Goal: Task Accomplishment & Management: Use online tool/utility

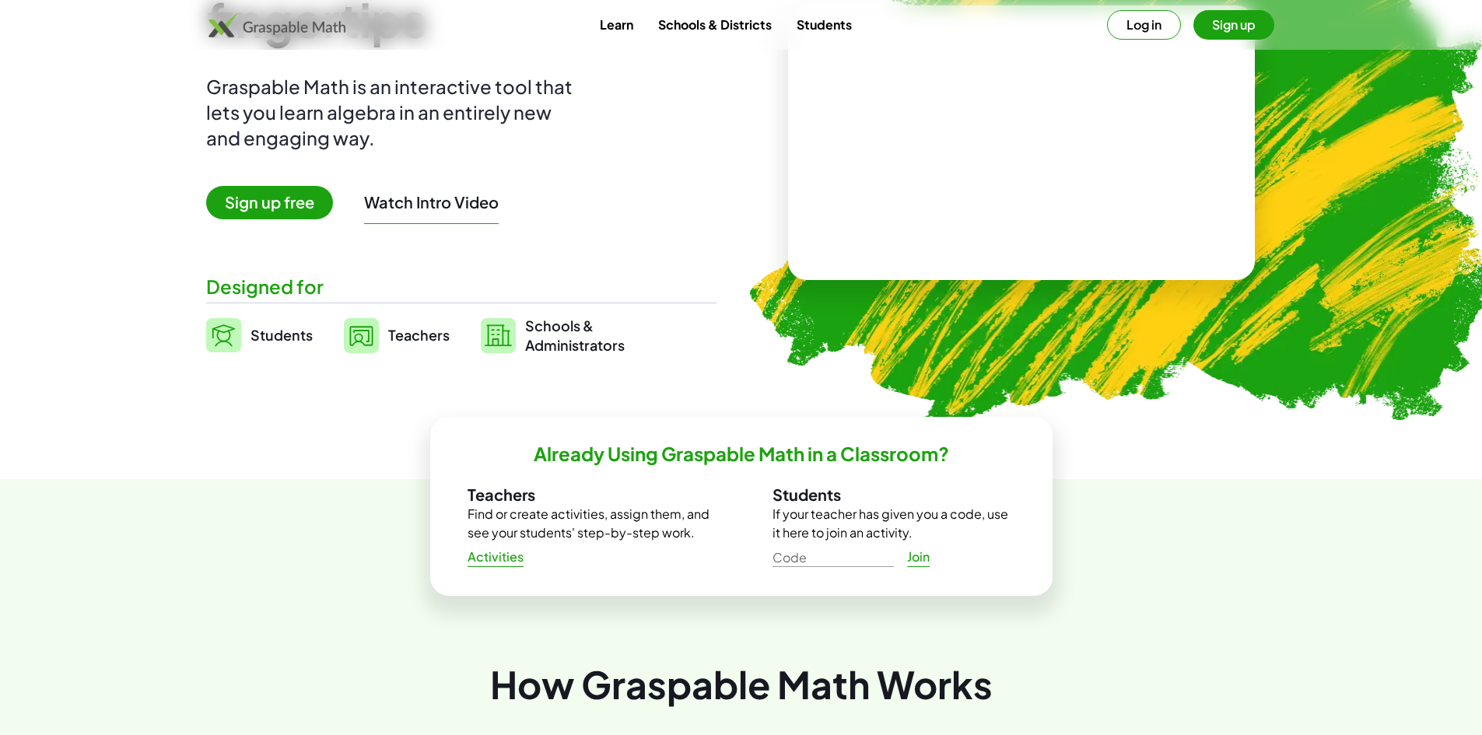
scroll to position [156, 0]
click at [277, 218] on span "Sign up free" at bounding box center [269, 203] width 127 height 33
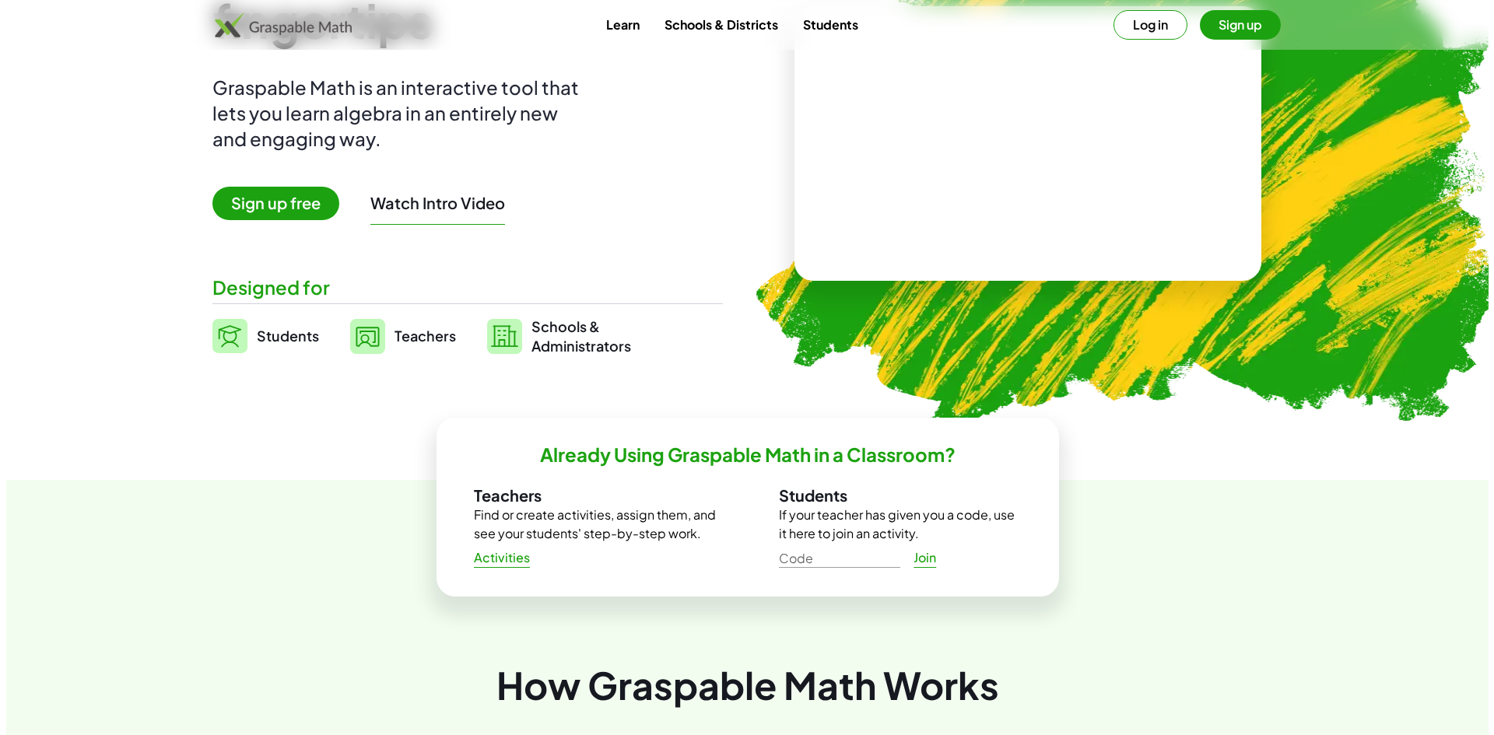
scroll to position [0, 0]
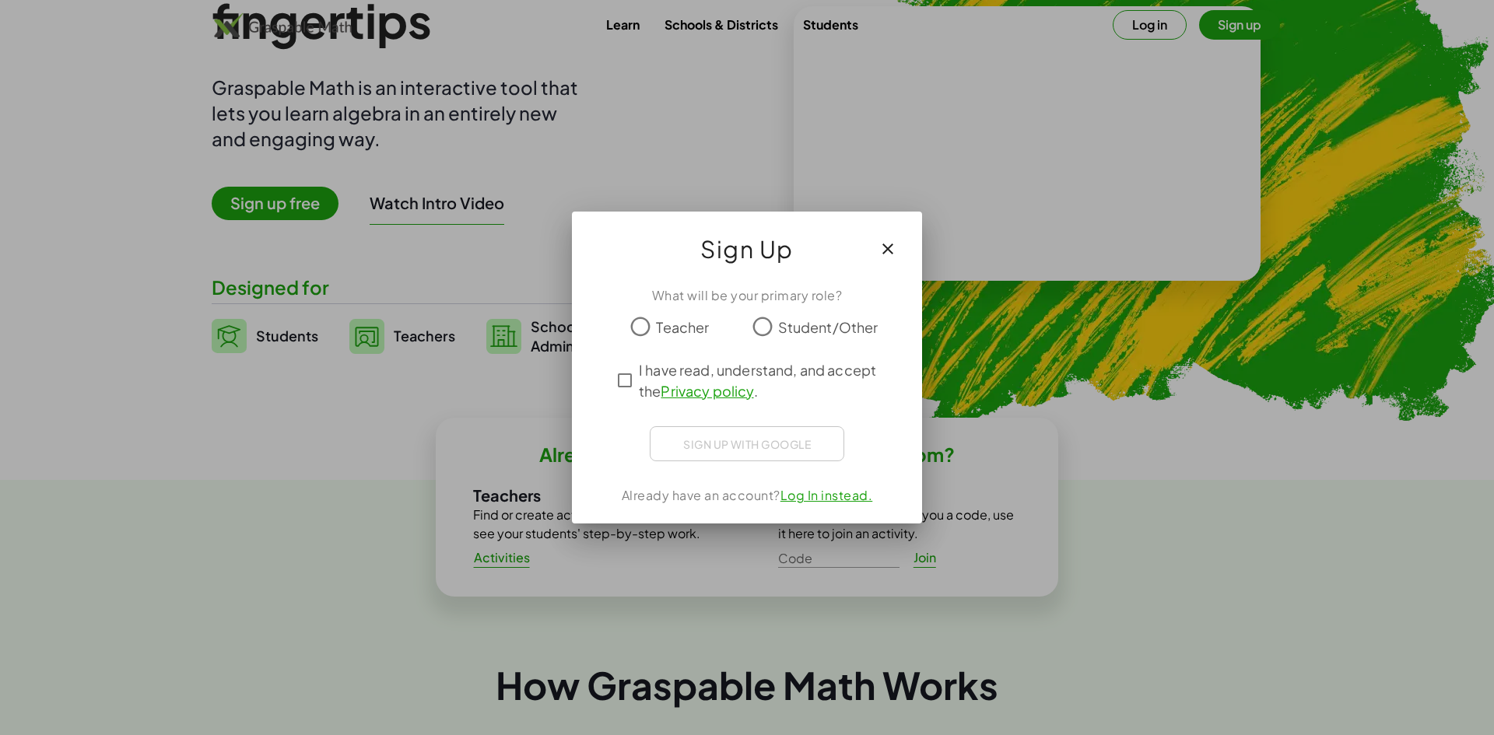
click at [667, 342] on label "Teacher" at bounding box center [682, 326] width 53 height 31
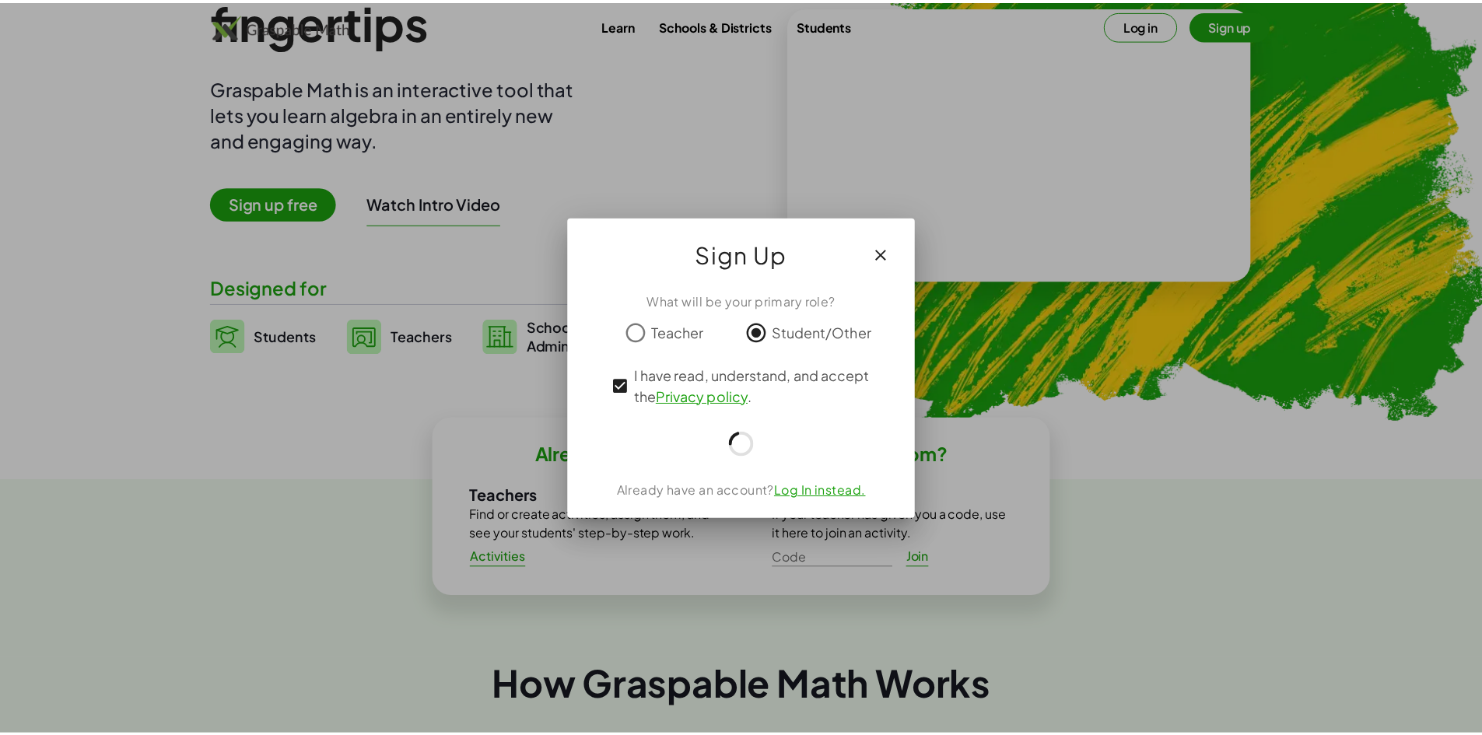
scroll to position [156, 0]
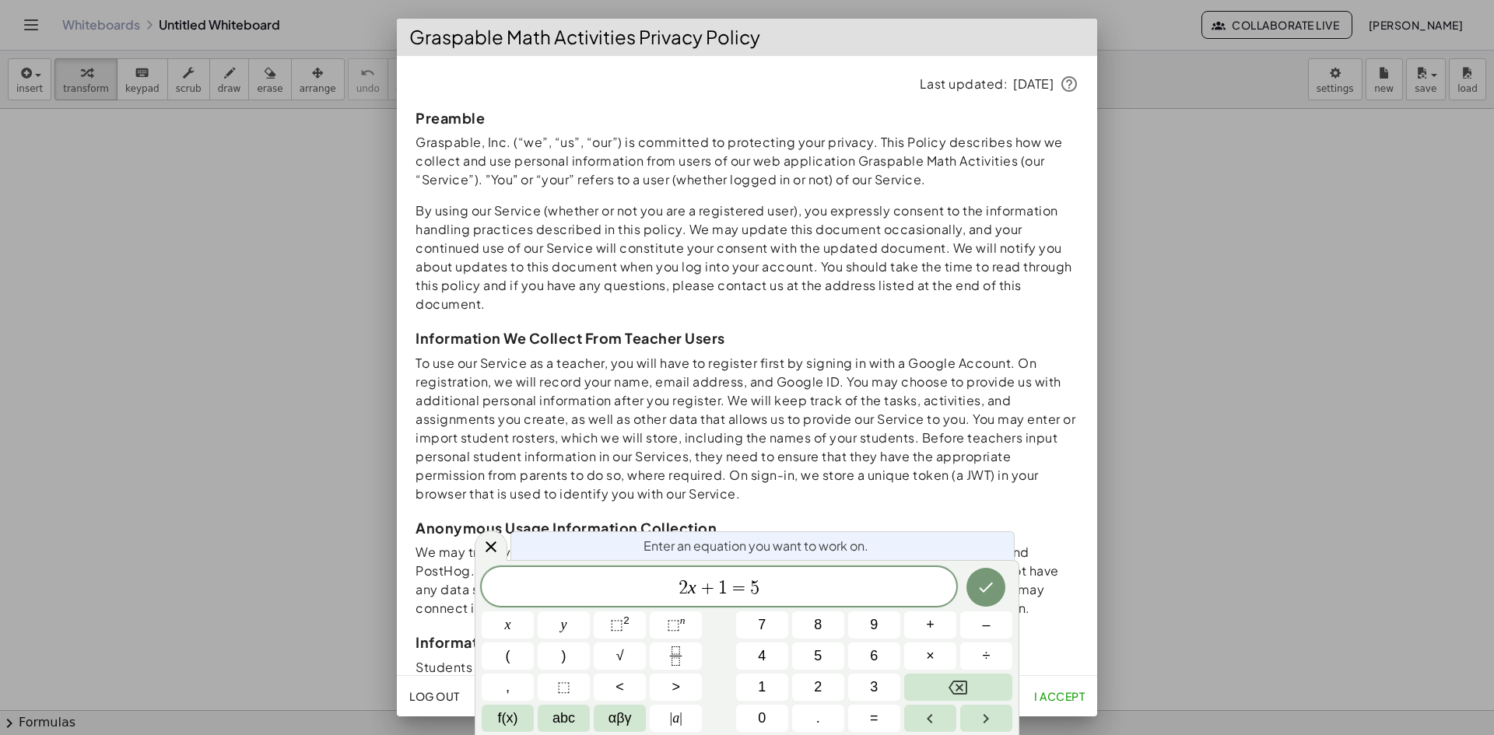
click at [1178, 184] on div at bounding box center [747, 367] width 1494 height 735
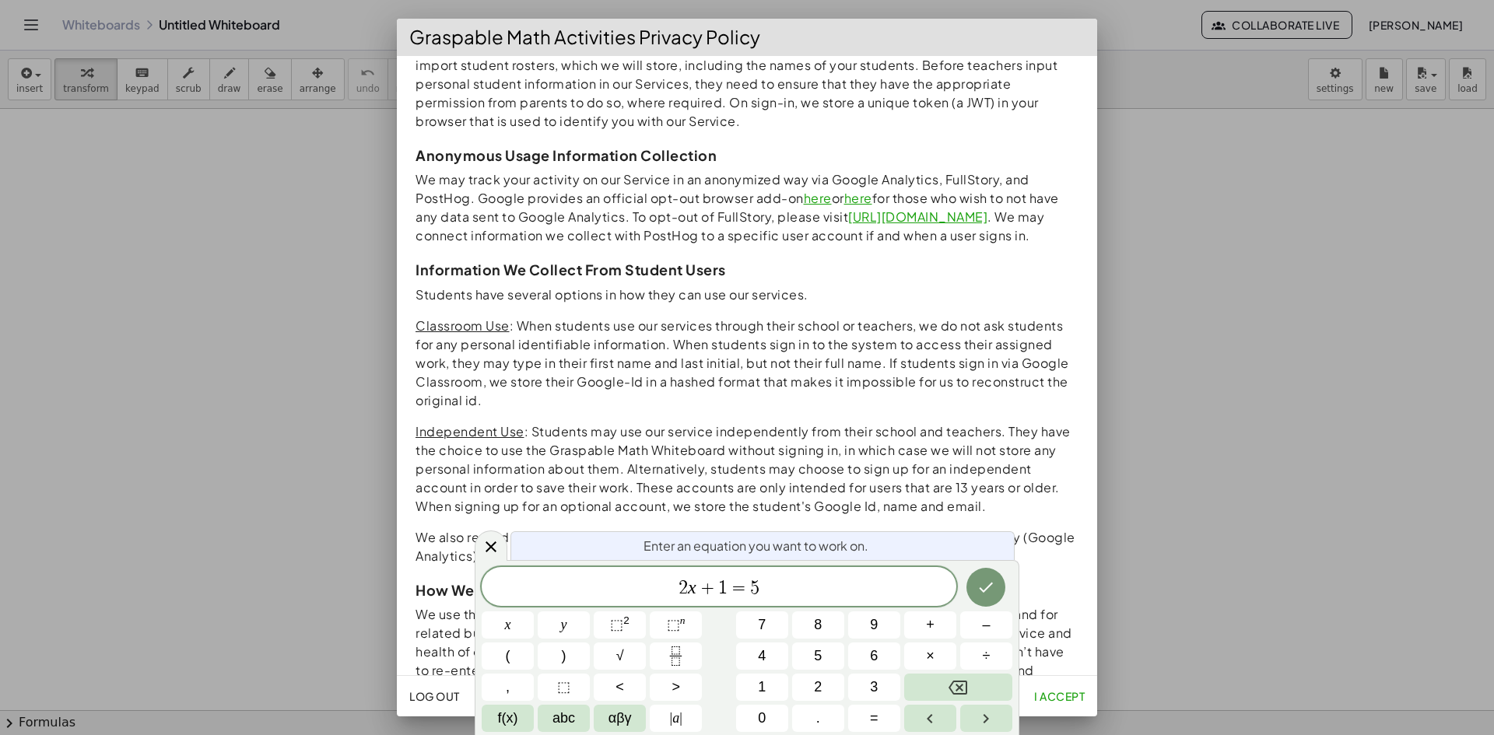
scroll to position [389, 0]
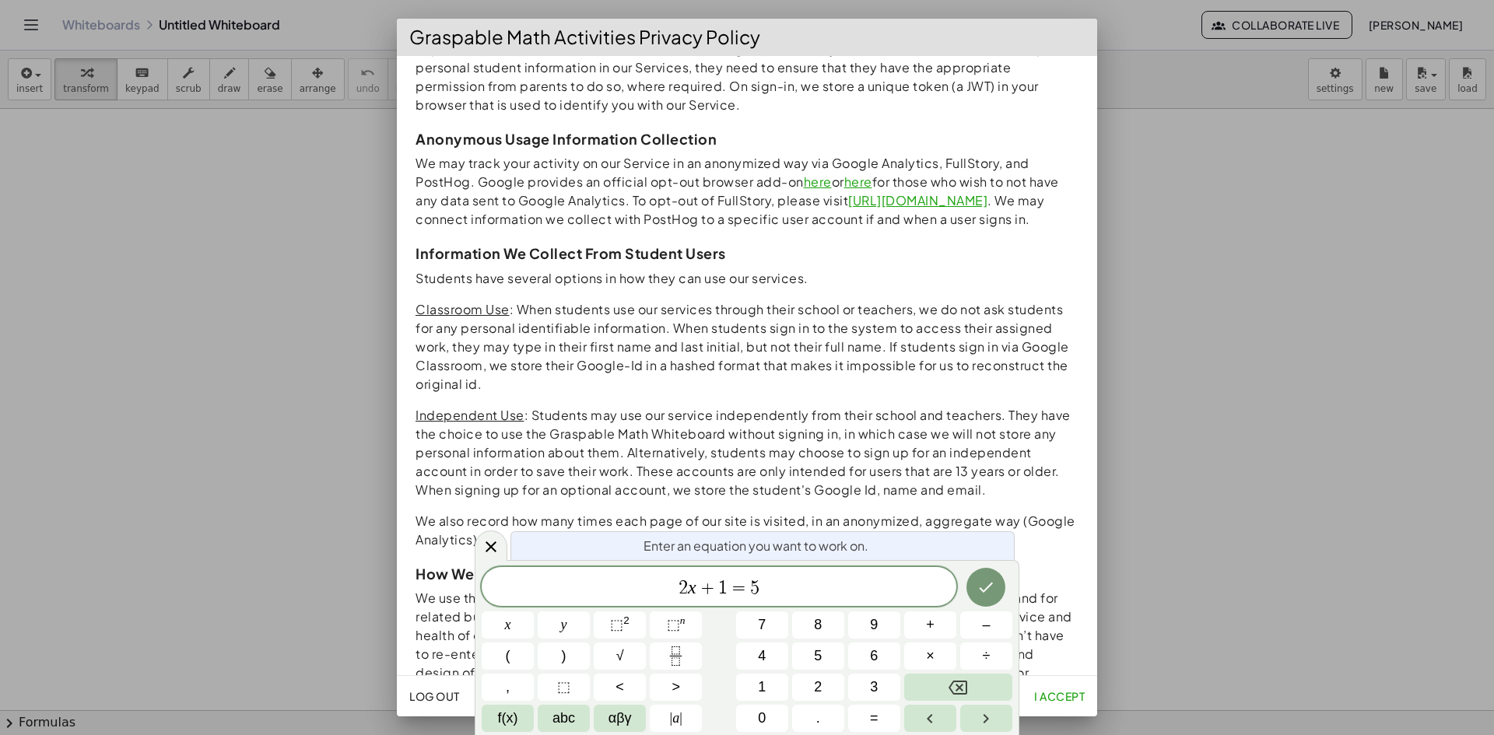
click at [1058, 693] on span "I accept" at bounding box center [1059, 696] width 51 height 14
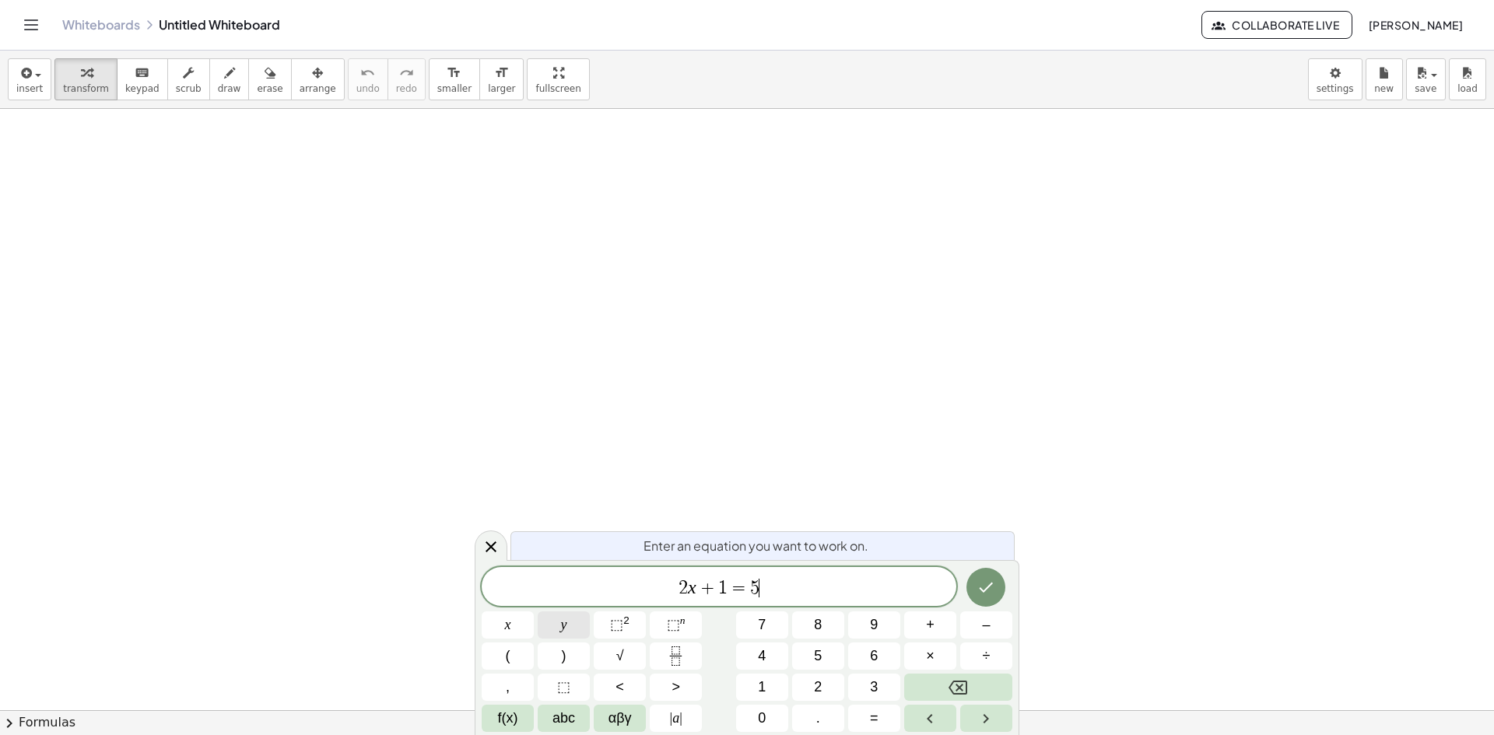
drag, startPoint x: 814, startPoint y: 595, endPoint x: 542, endPoint y: 619, distance: 272.7
click at [543, 619] on div "****** 2 x + 1 = 5 ​ x y ⬚ 2 ⬚ n 7 8 9 + – ( ) √ 4 5 6 × ÷ , ⬚ < > 1 2 3 f(x) a…" at bounding box center [747, 649] width 531 height 165
click at [632, 717] on button "αβγ" at bounding box center [620, 718] width 52 height 27
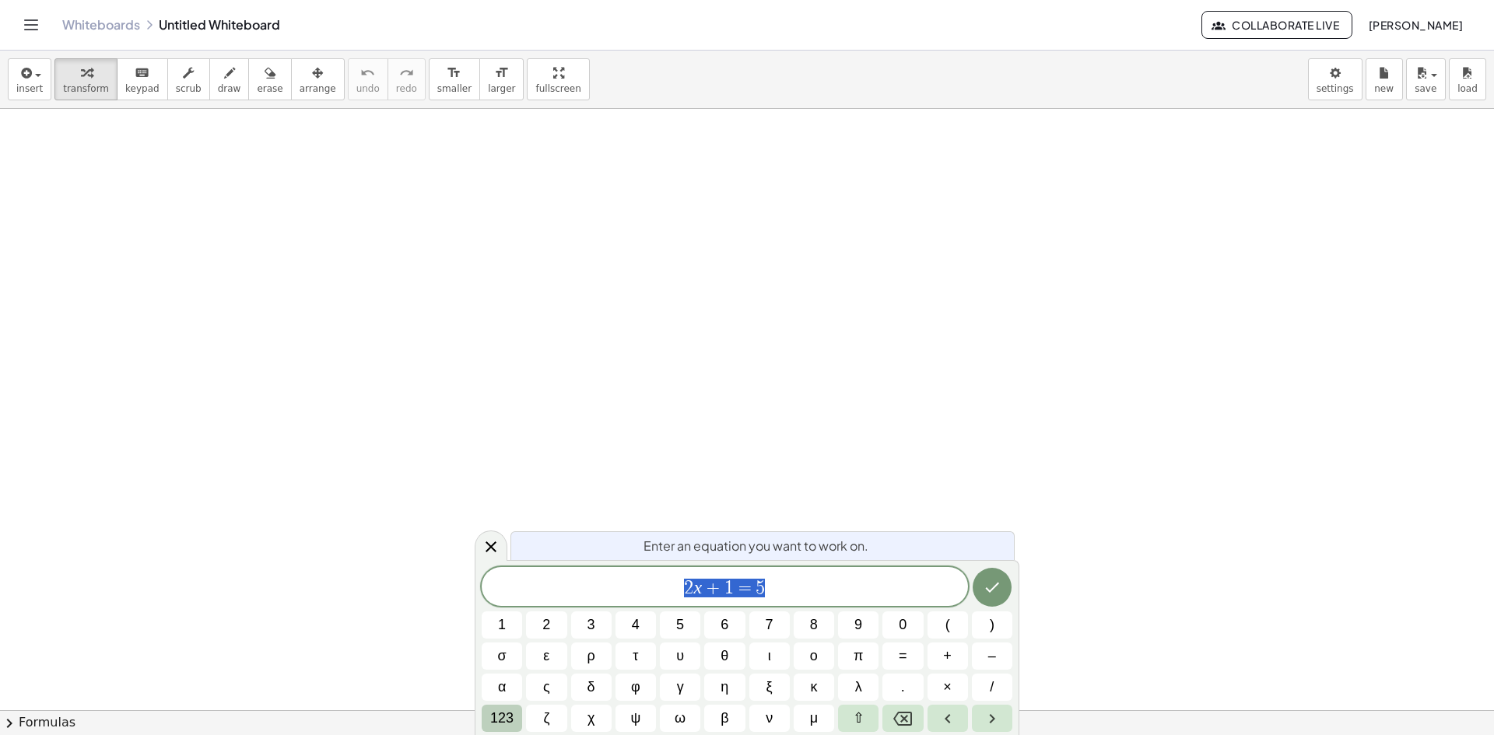
click at [500, 719] on span "123" at bounding box center [501, 718] width 23 height 21
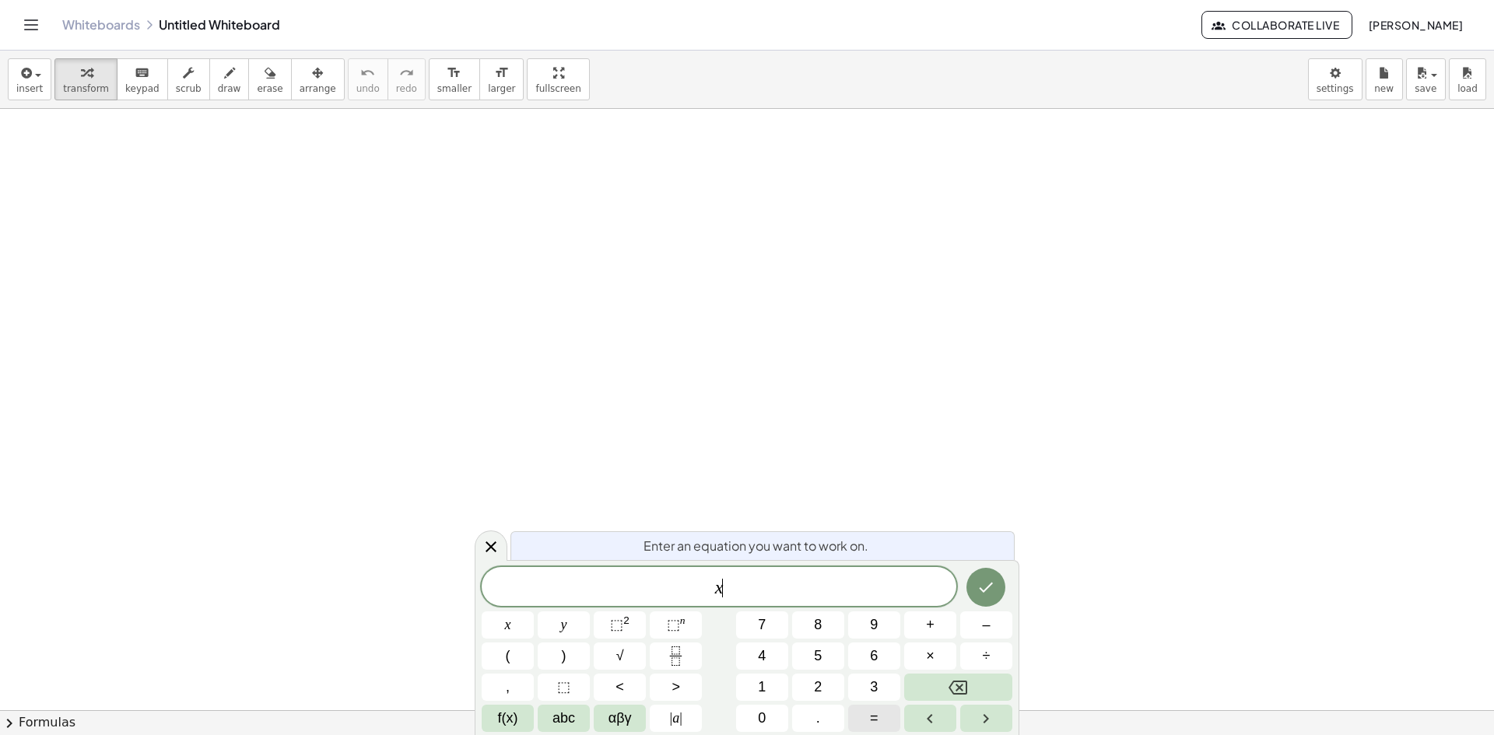
click at [878, 717] on span "=" at bounding box center [874, 718] width 9 height 21
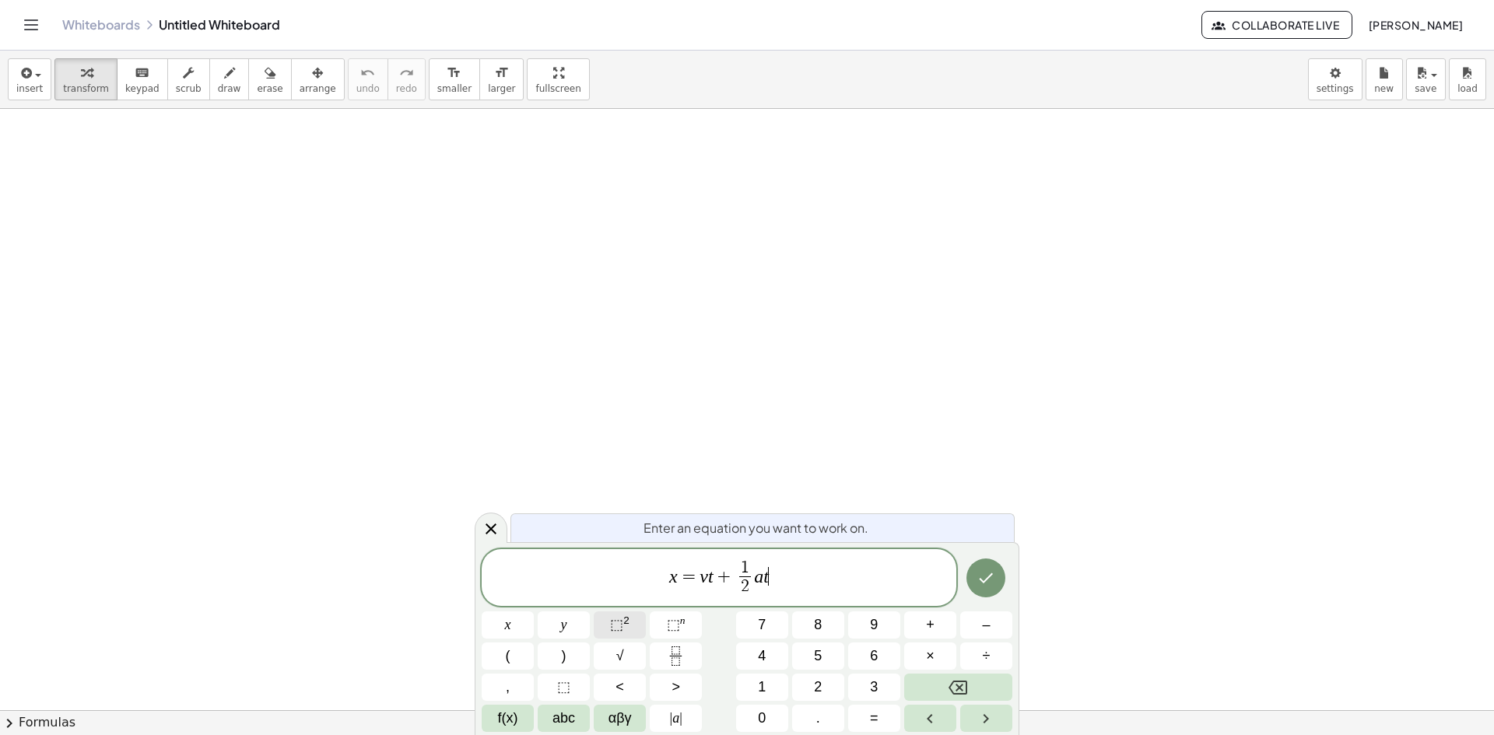
click at [618, 623] on span "⬚" at bounding box center [616, 625] width 13 height 16
click at [710, 576] on span "+" at bounding box center [720, 576] width 23 height 19
click at [702, 579] on var "v" at bounding box center [700, 576] width 9 height 20
click at [556, 714] on span "abc" at bounding box center [564, 718] width 23 height 21
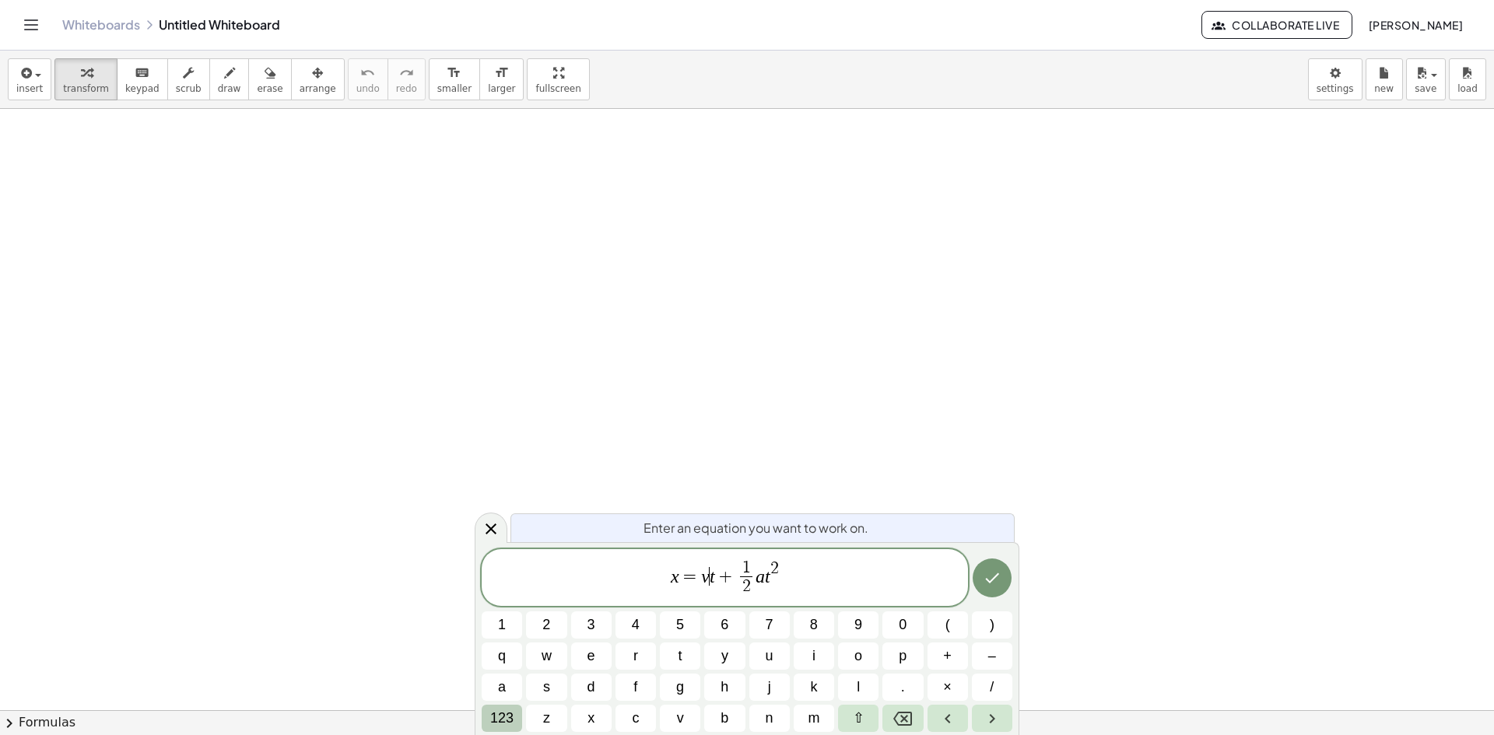
click at [514, 716] on span "123" at bounding box center [501, 718] width 23 height 21
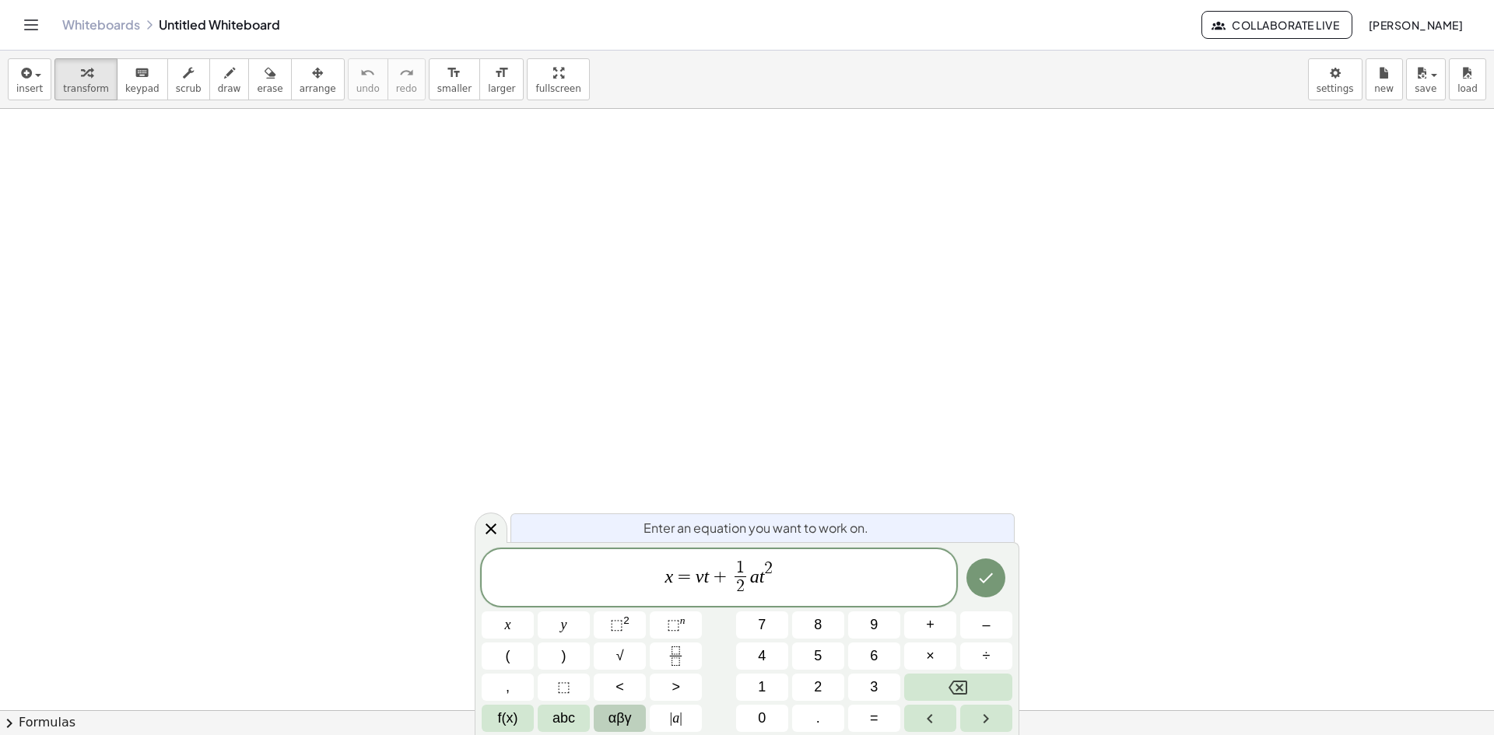
click at [618, 727] on span "αβγ" at bounding box center [620, 718] width 23 height 21
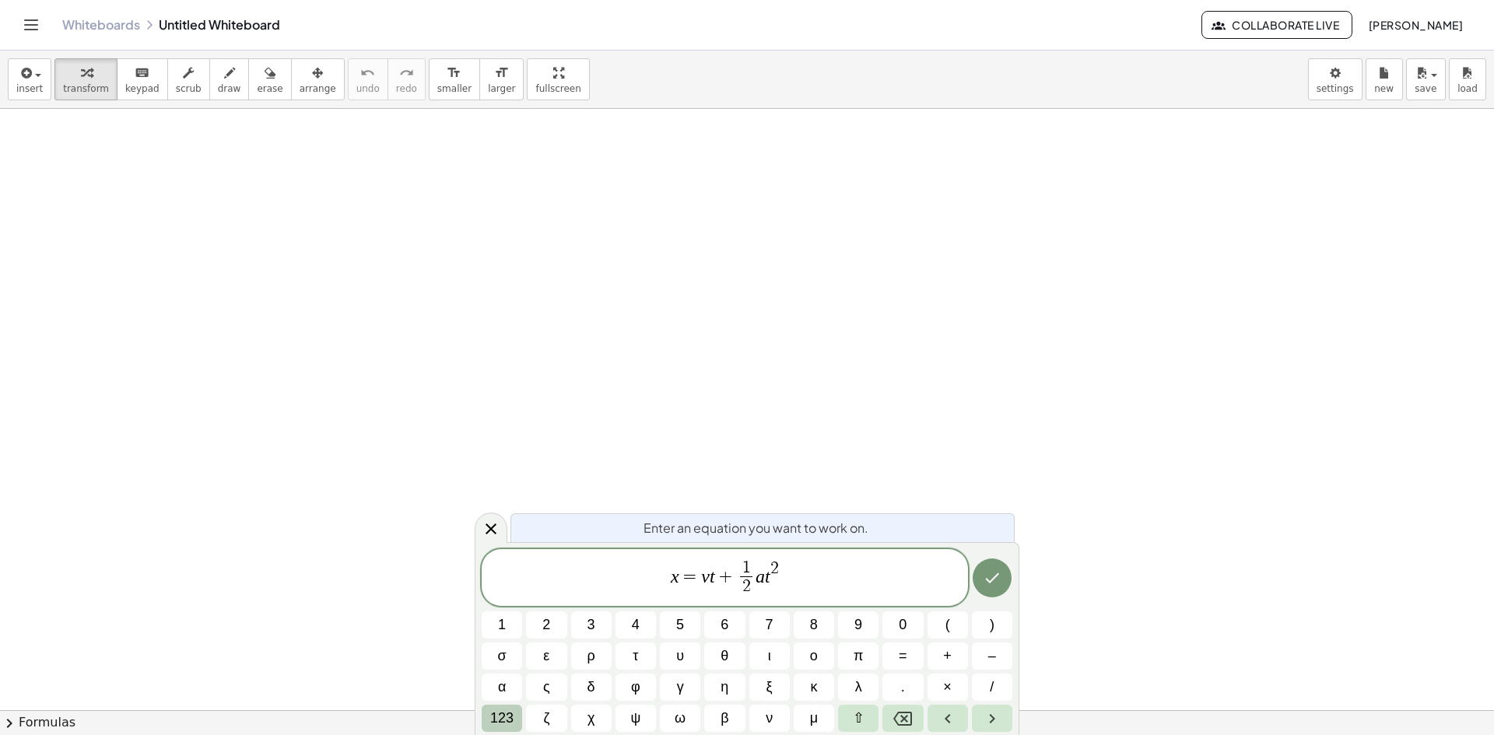
click at [514, 724] on button "123" at bounding box center [502, 718] width 40 height 27
click at [514, 724] on span "f(x)" at bounding box center [508, 718] width 20 height 21
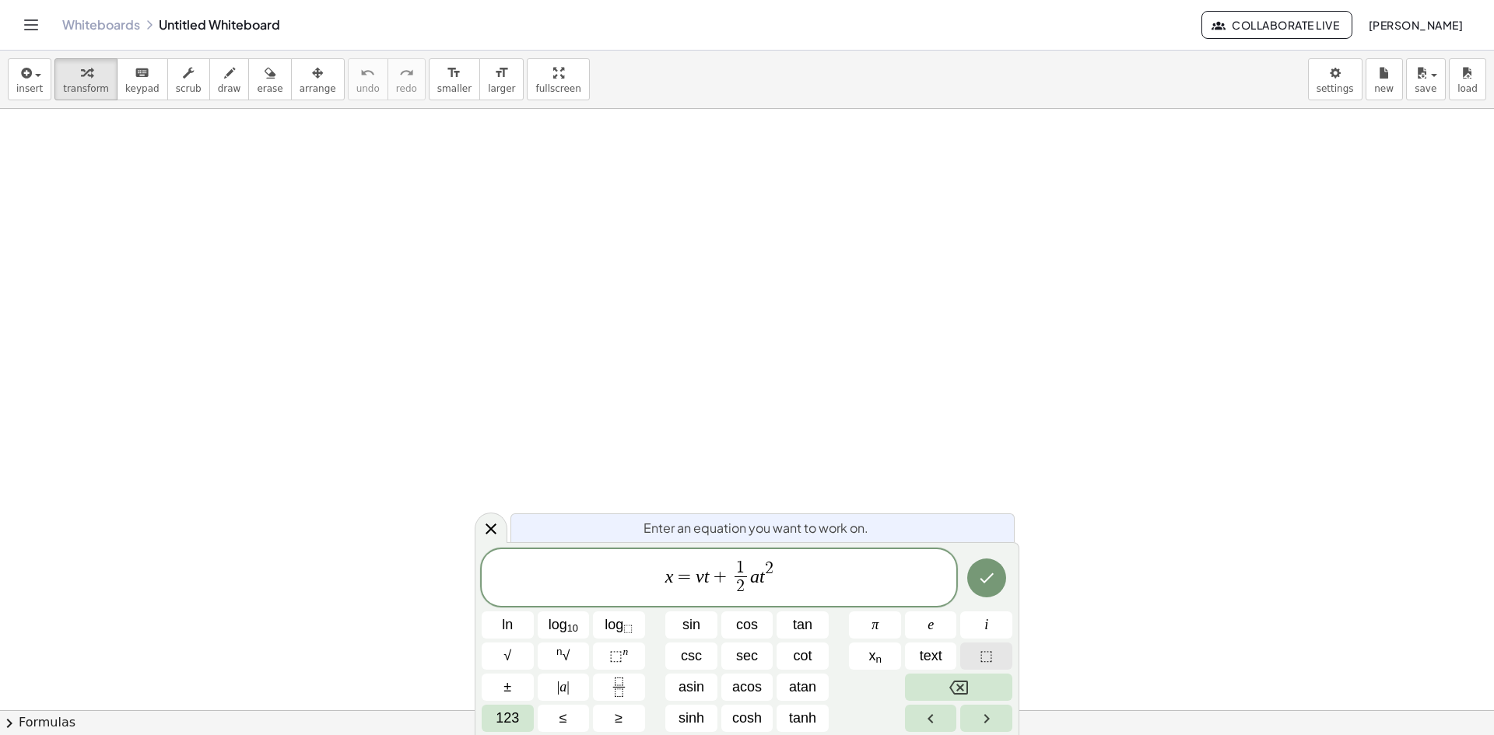
click at [973, 655] on button "⬚" at bounding box center [986, 656] width 52 height 27
click at [873, 655] on span "x n" at bounding box center [874, 656] width 13 height 21
click at [816, 587] on span "x = v 0 ​ ​ t + 1 2 ​ a t 2" at bounding box center [719, 579] width 475 height 41
click at [709, 593] on span "x = v 0 ​ t + 1 2 ​ a t 2 ​" at bounding box center [719, 579] width 475 height 41
click at [999, 581] on button "Done" at bounding box center [986, 578] width 39 height 39
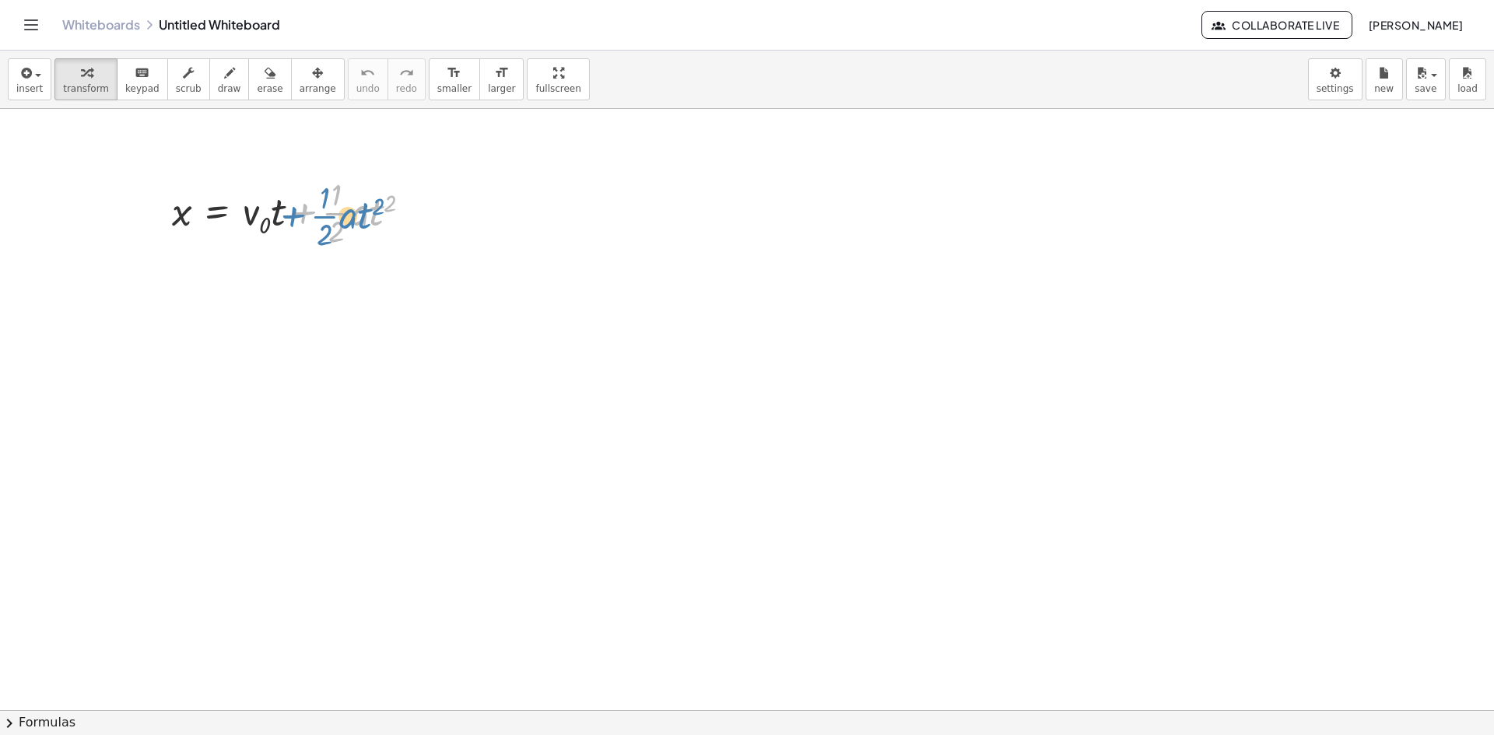
drag, startPoint x: 308, startPoint y: 226, endPoint x: 296, endPoint y: 226, distance: 11.7
click at [294, 227] on div at bounding box center [298, 212] width 268 height 78
click at [347, 211] on div at bounding box center [298, 212] width 268 height 78
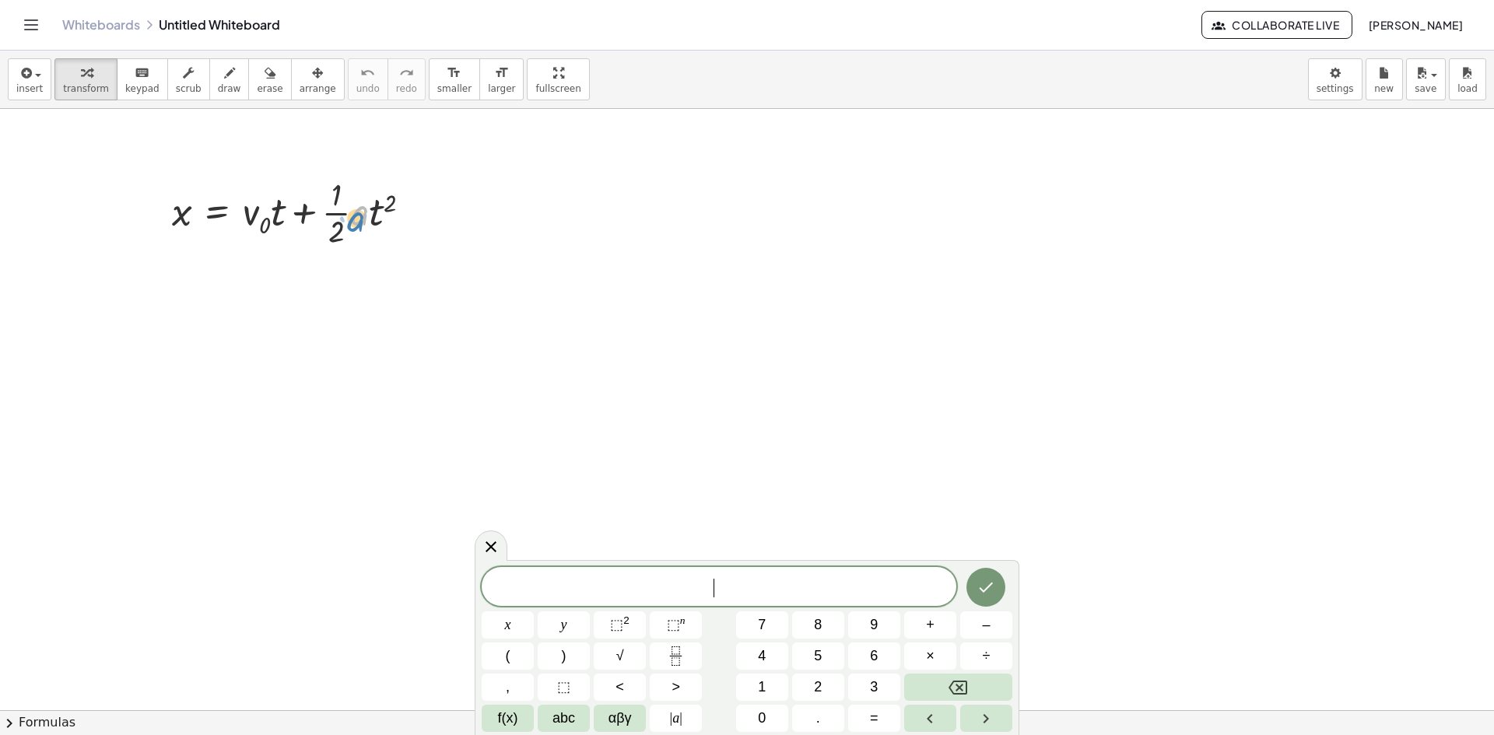
drag, startPoint x: 358, startPoint y: 216, endPoint x: 349, endPoint y: 217, distance: 8.6
click at [355, 219] on div at bounding box center [298, 212] width 268 height 78
drag, startPoint x: 332, startPoint y: 214, endPoint x: 195, endPoint y: 215, distance: 137.7
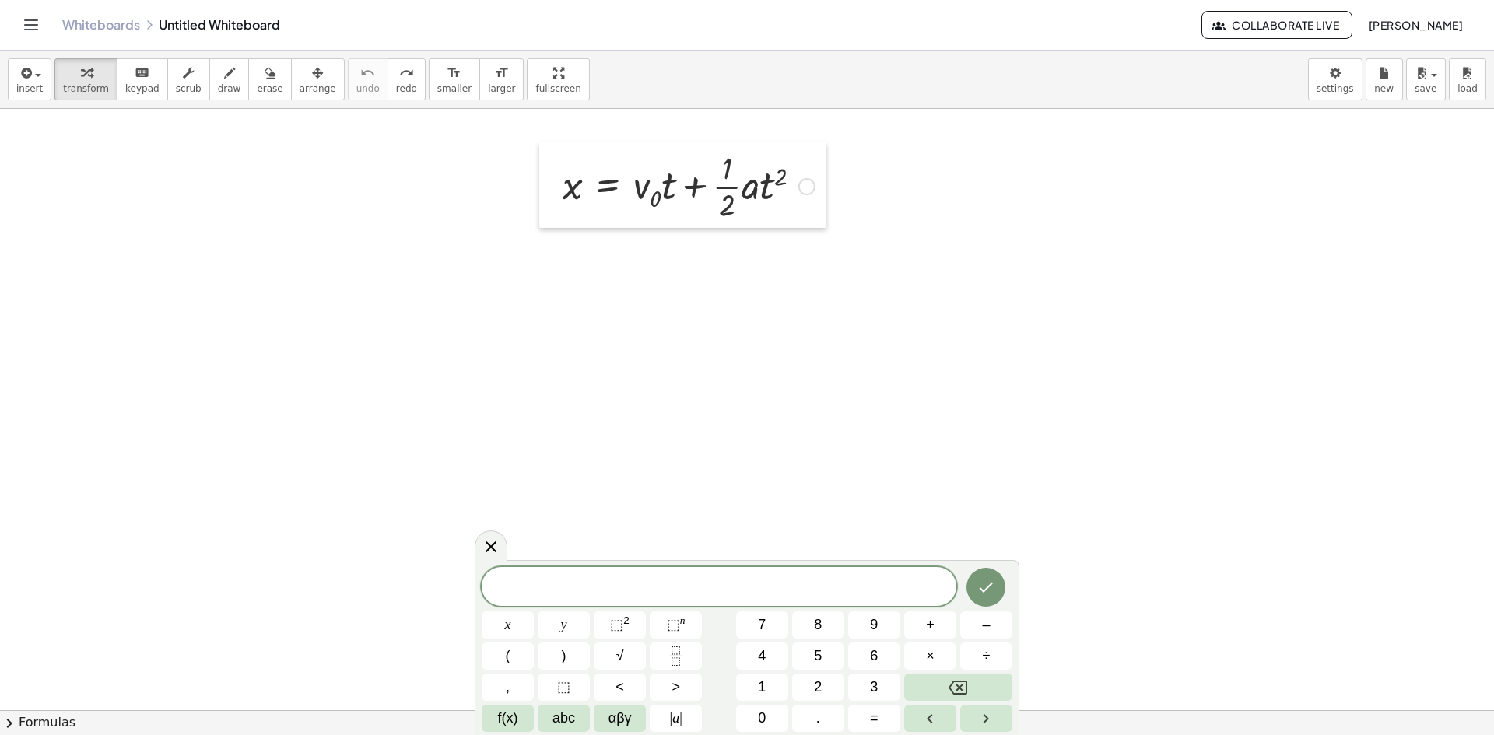
drag, startPoint x: 166, startPoint y: 215, endPoint x: 557, endPoint y: 188, distance: 392.3
click at [557, 188] on div at bounding box center [550, 185] width 23 height 86
click at [566, 194] on div at bounding box center [690, 185] width 268 height 78
drag, startPoint x: 577, startPoint y: 190, endPoint x: 595, endPoint y: 190, distance: 17.1
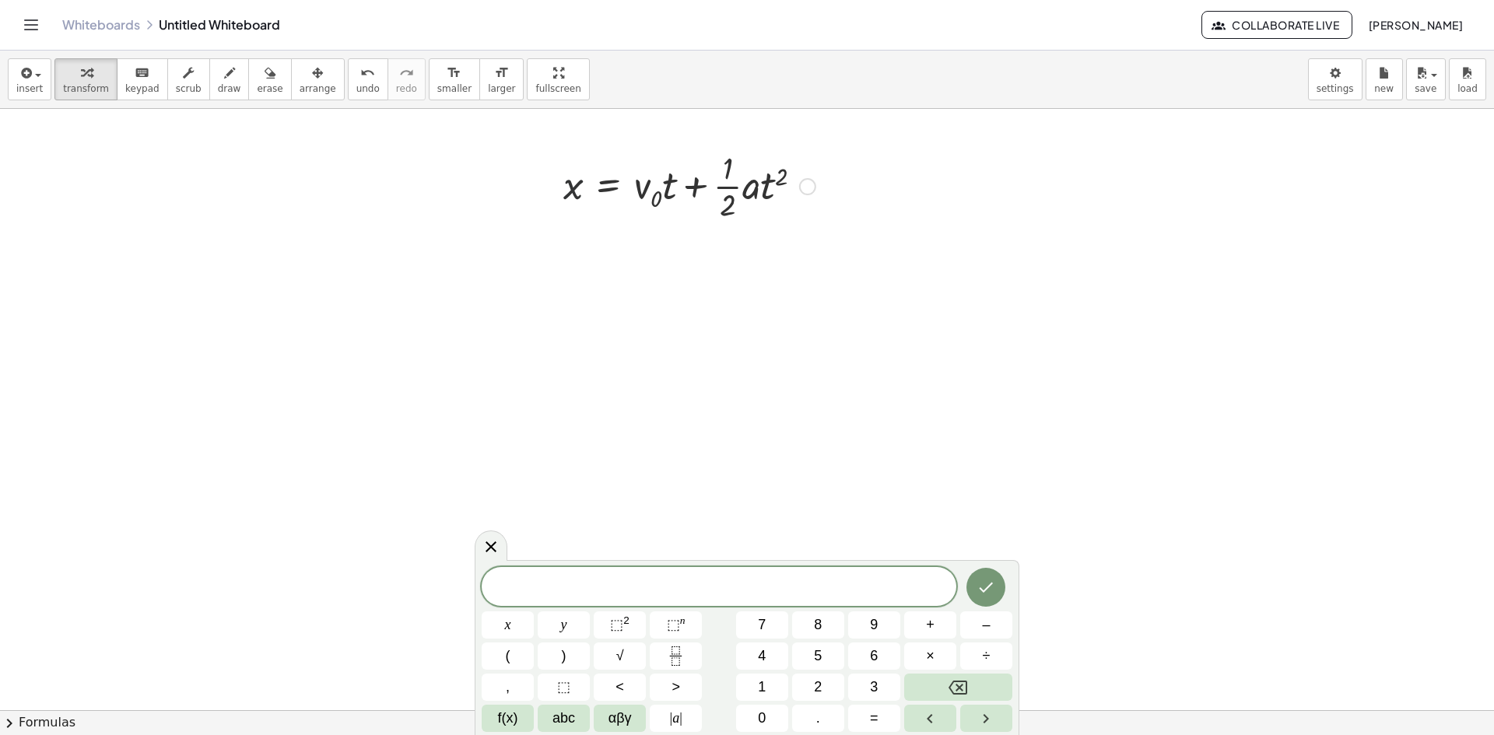
click at [578, 190] on div at bounding box center [690, 185] width 268 height 78
drag, startPoint x: 766, startPoint y: 192, endPoint x: 606, endPoint y: 193, distance: 159.5
click at [606, 193] on div at bounding box center [690, 185] width 268 height 78
click at [348, 82] on button "undo undo" at bounding box center [368, 79] width 40 height 42
drag, startPoint x: 697, startPoint y: 187, endPoint x: 467, endPoint y: 188, distance: 230.4
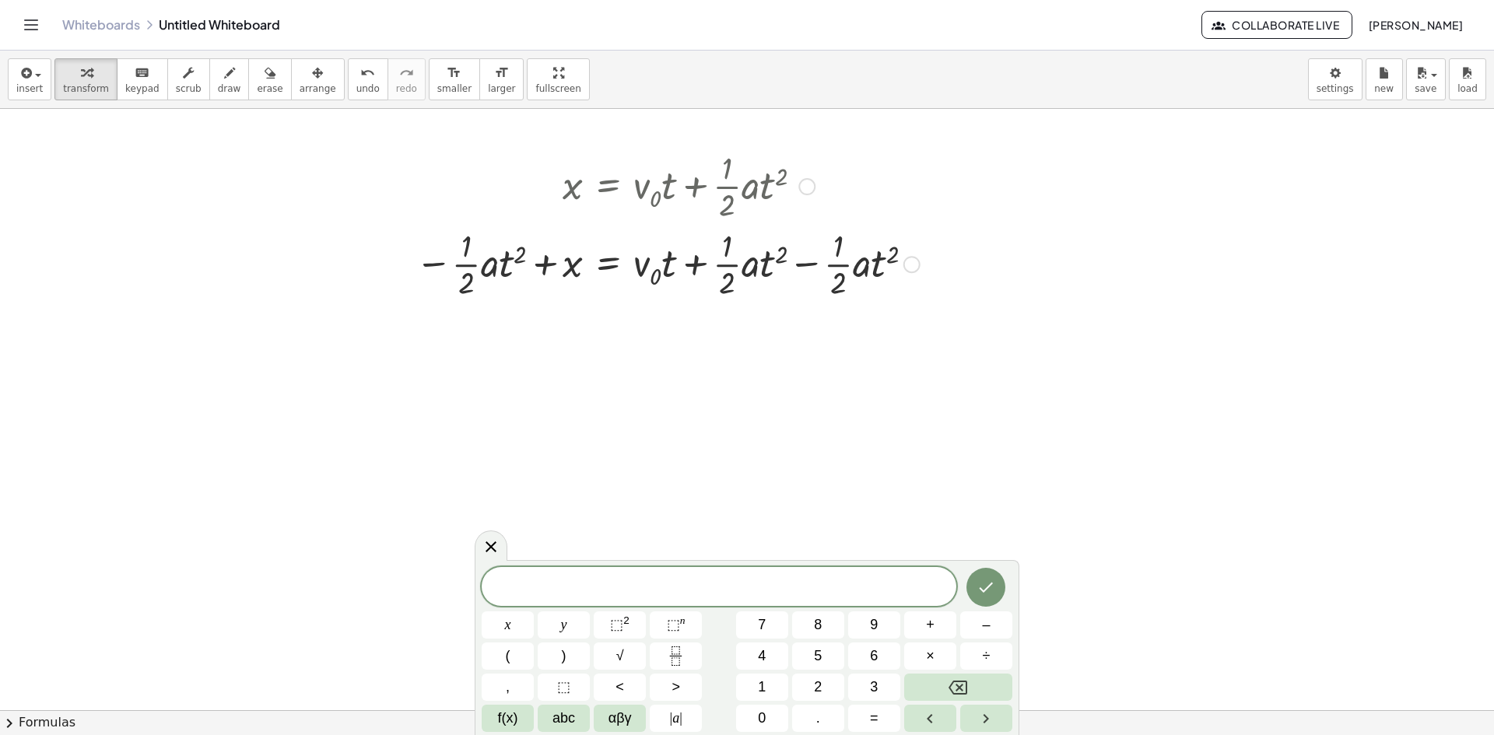
click at [707, 264] on div at bounding box center [668, 263] width 520 height 78
click at [805, 261] on div at bounding box center [668, 263] width 520 height 78
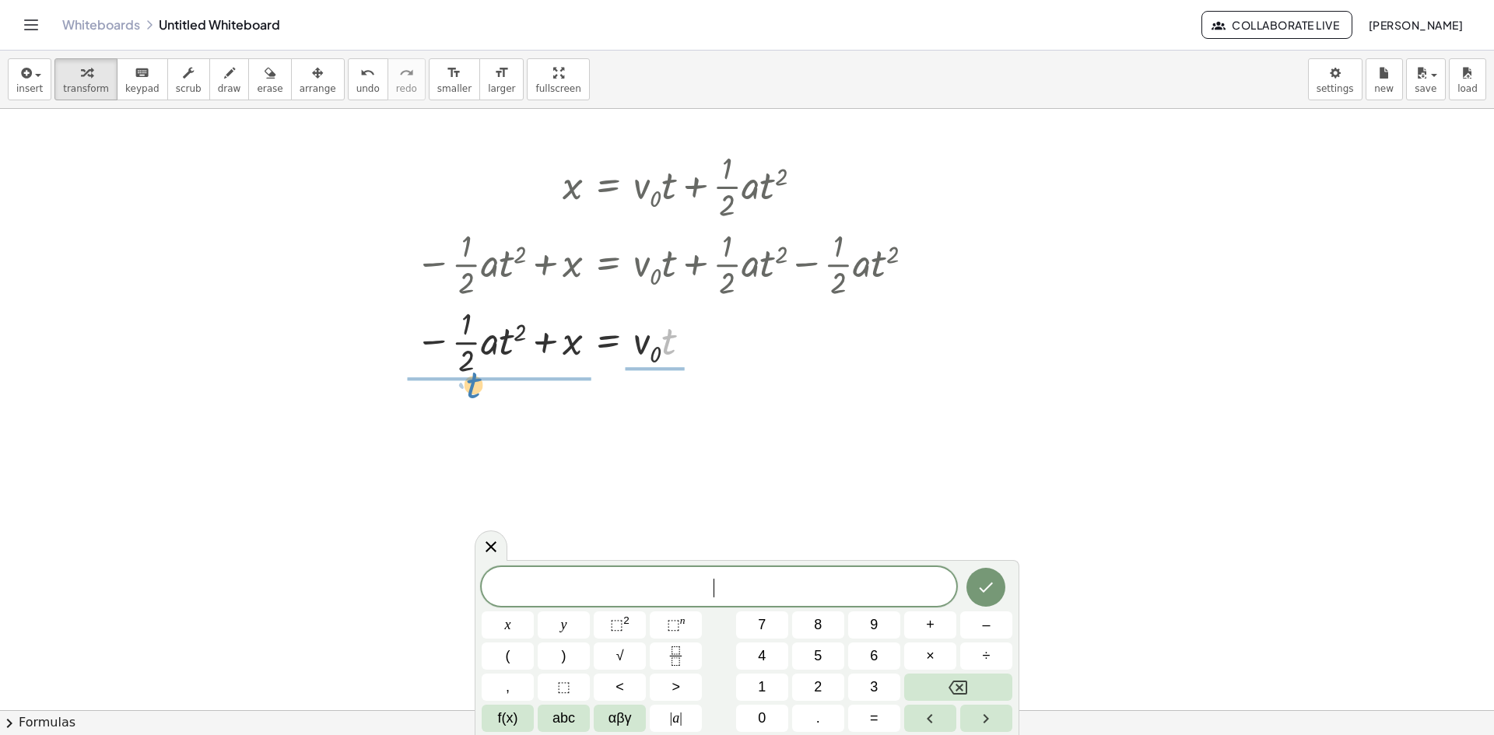
drag, startPoint x: 665, startPoint y: 346, endPoint x: 469, endPoint y: 389, distance: 200.1
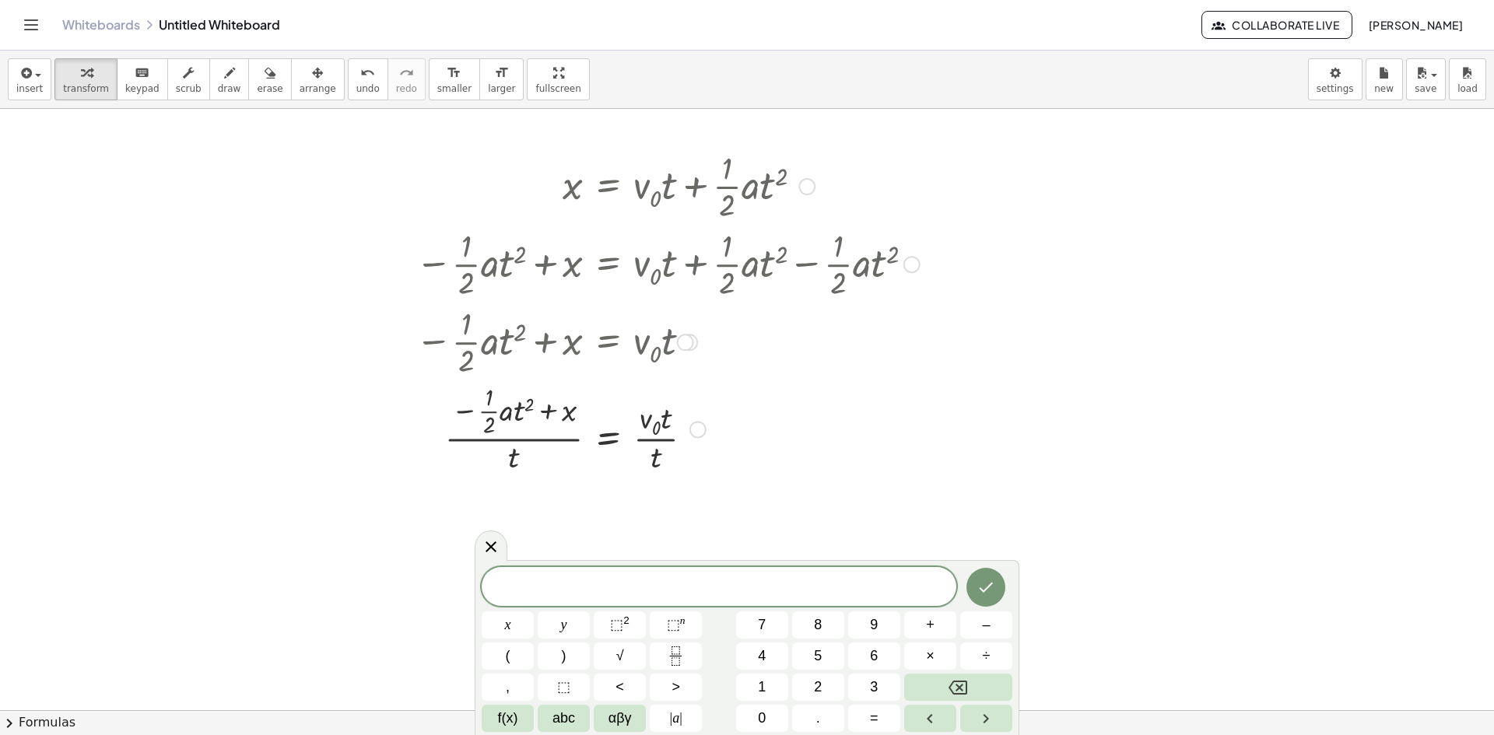
click at [656, 437] on div at bounding box center [668, 428] width 520 height 96
click at [654, 444] on div at bounding box center [668, 428] width 520 height 96
click at [651, 439] on div at bounding box center [668, 428] width 520 height 96
click at [650, 439] on div at bounding box center [668, 428] width 520 height 96
click at [668, 422] on div at bounding box center [668, 428] width 520 height 96
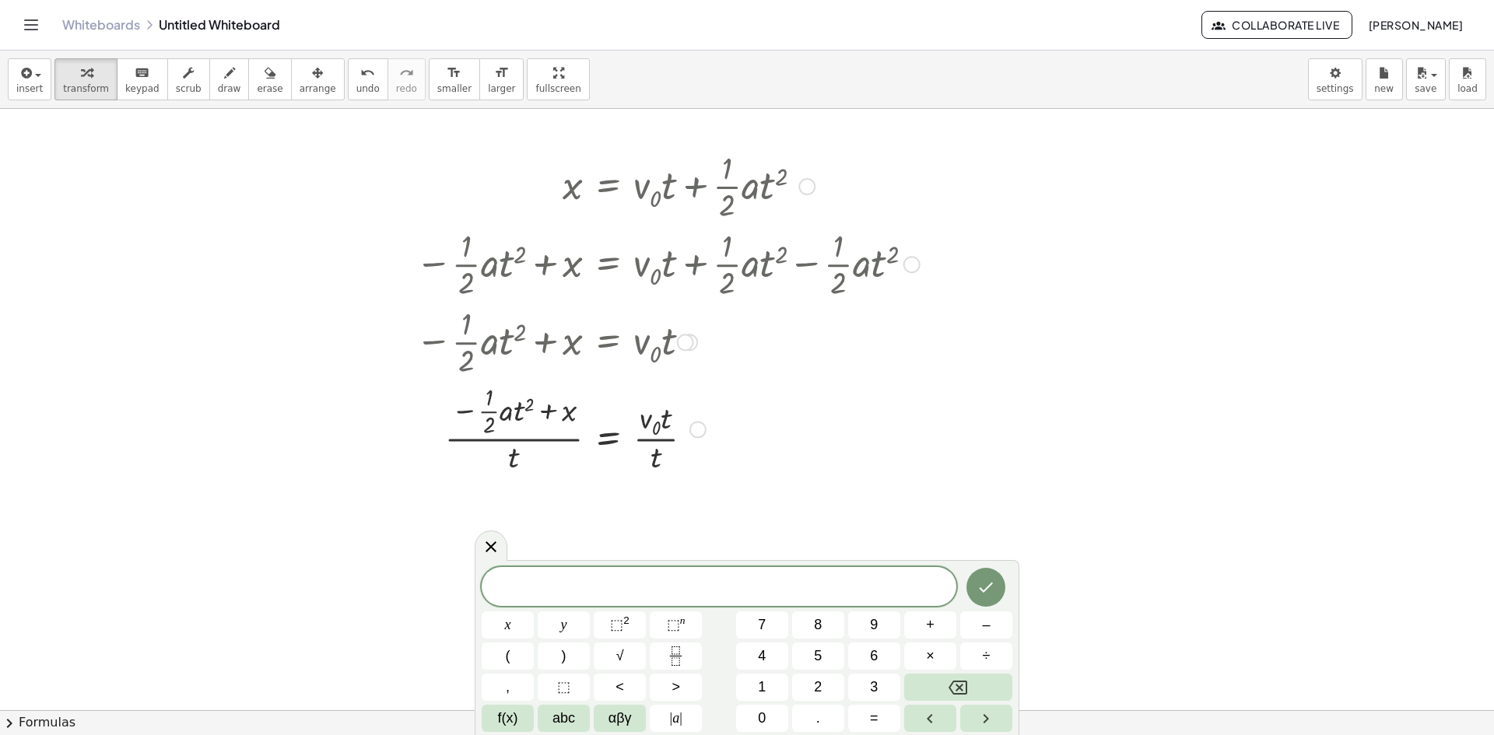
click at [649, 458] on div at bounding box center [668, 428] width 520 height 96
drag, startPoint x: 658, startPoint y: 458, endPoint x: 675, endPoint y: 422, distance: 40.4
click at [675, 423] on div at bounding box center [668, 428] width 520 height 96
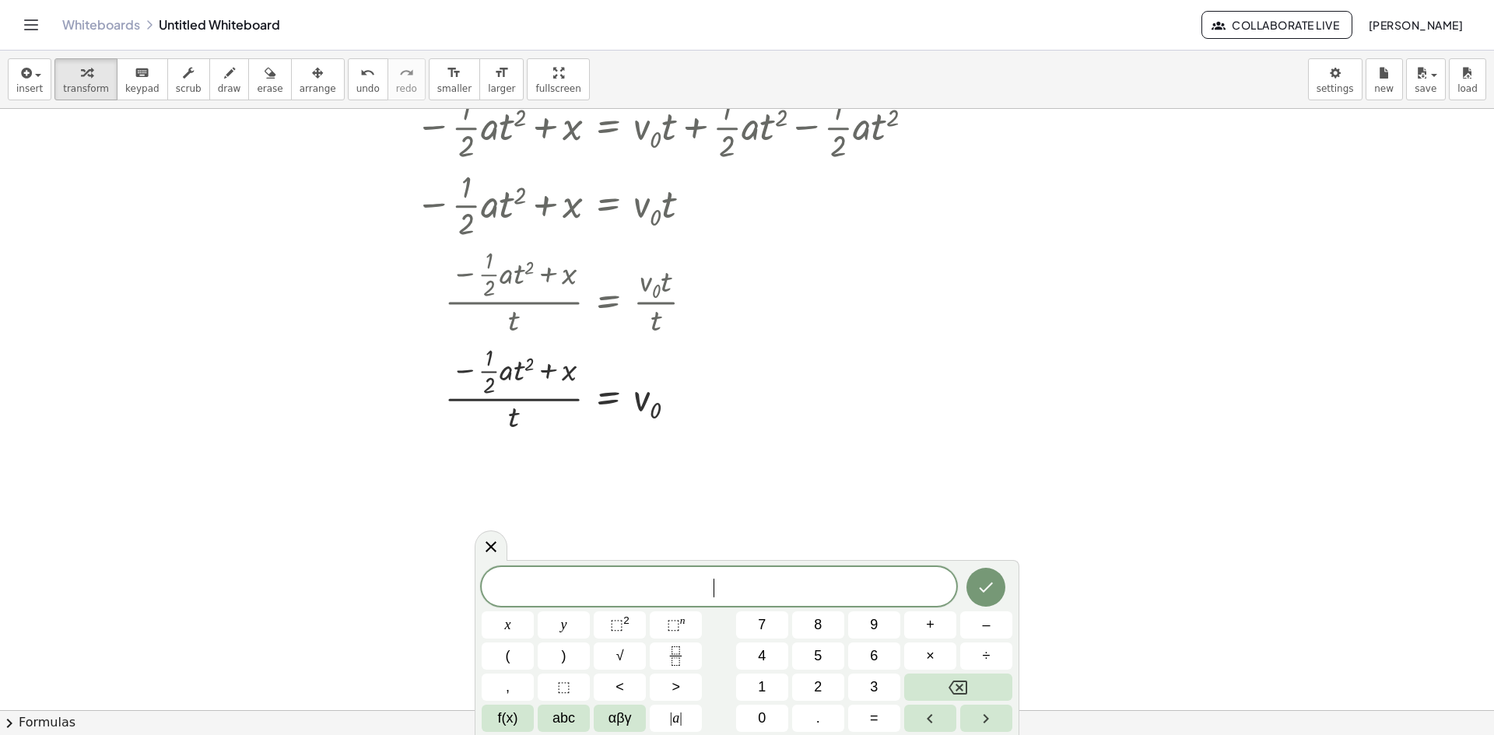
scroll to position [156, 0]
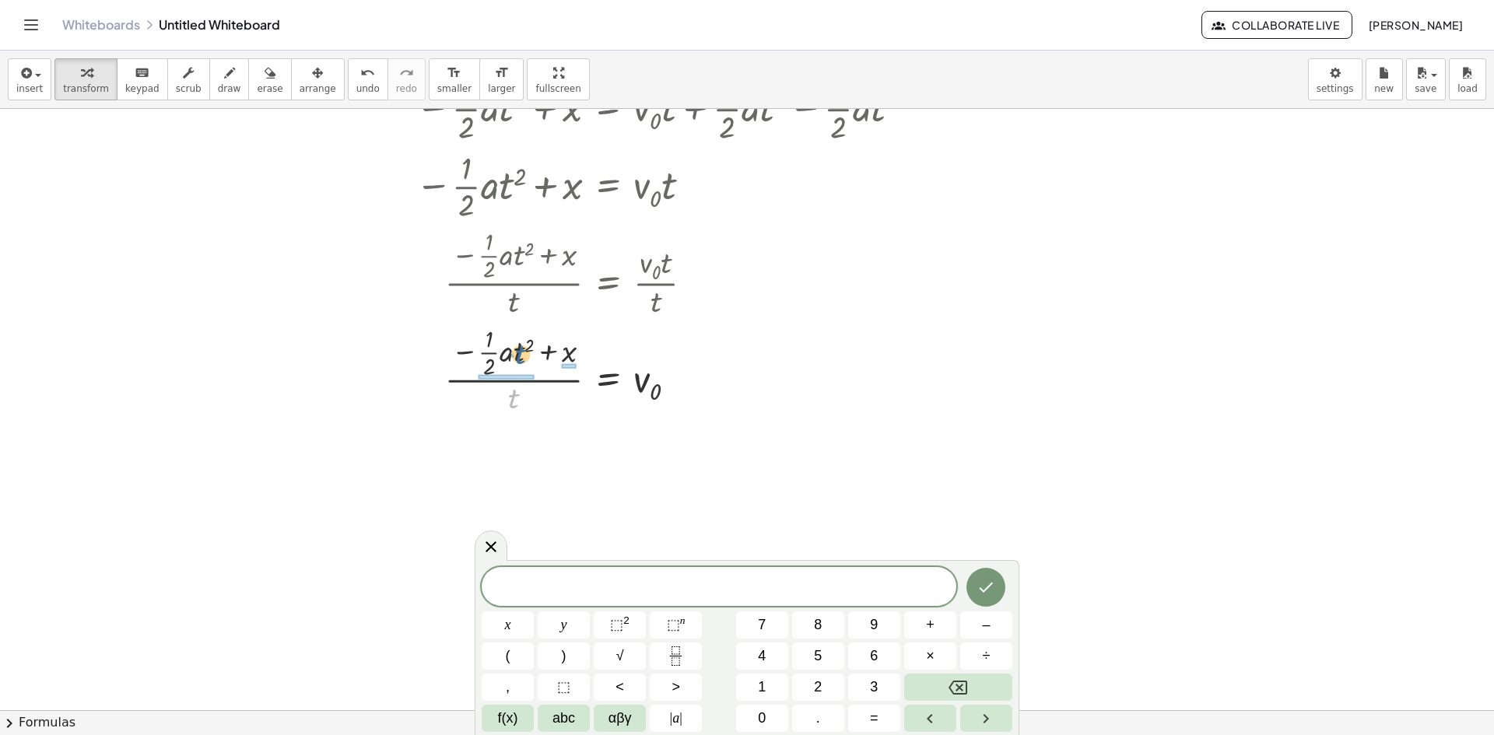
drag, startPoint x: 514, startPoint y: 396, endPoint x: 521, endPoint y: 351, distance: 45.8
click at [521, 351] on div at bounding box center [668, 369] width 520 height 96
drag, startPoint x: 482, startPoint y: 496, endPoint x: 491, endPoint y: 452, distance: 45.2
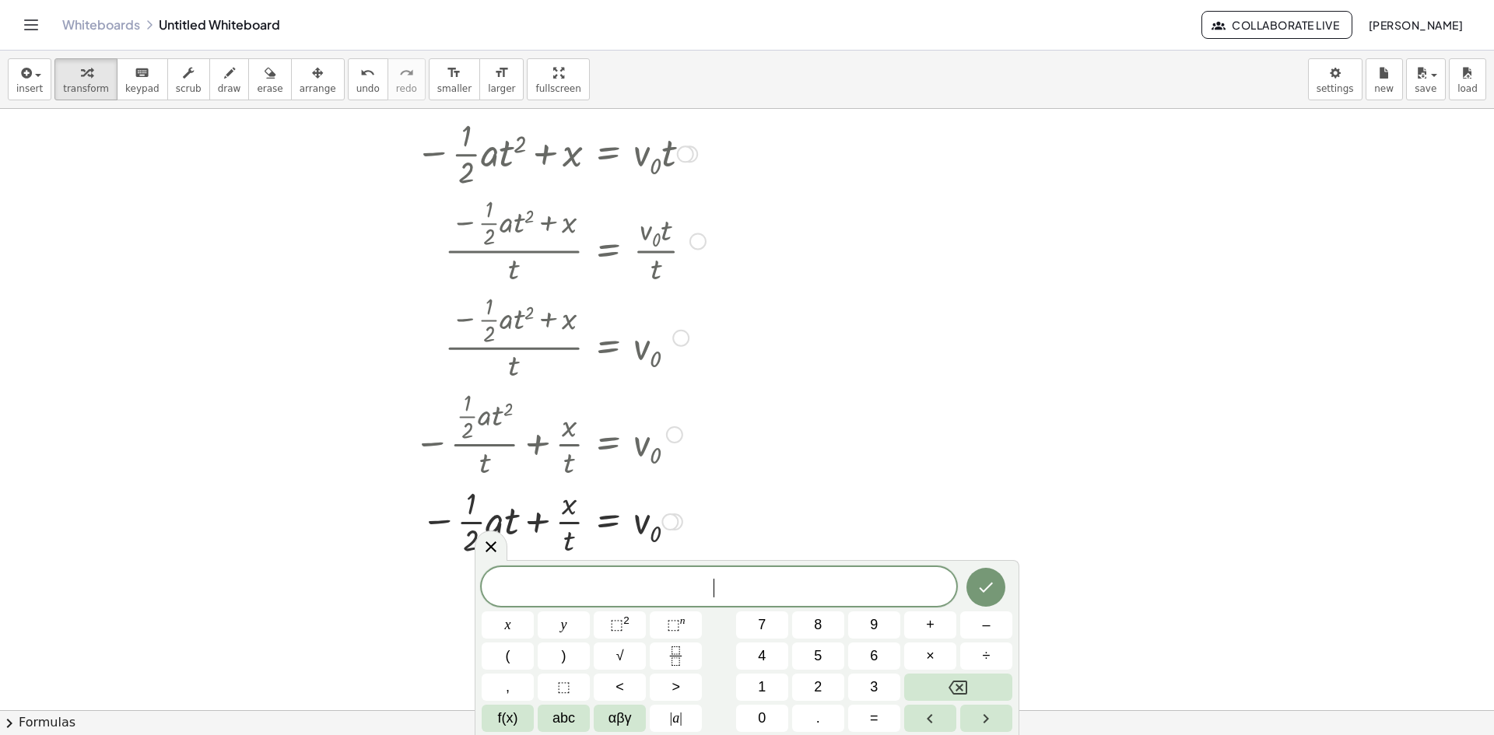
scroll to position [311, 0]
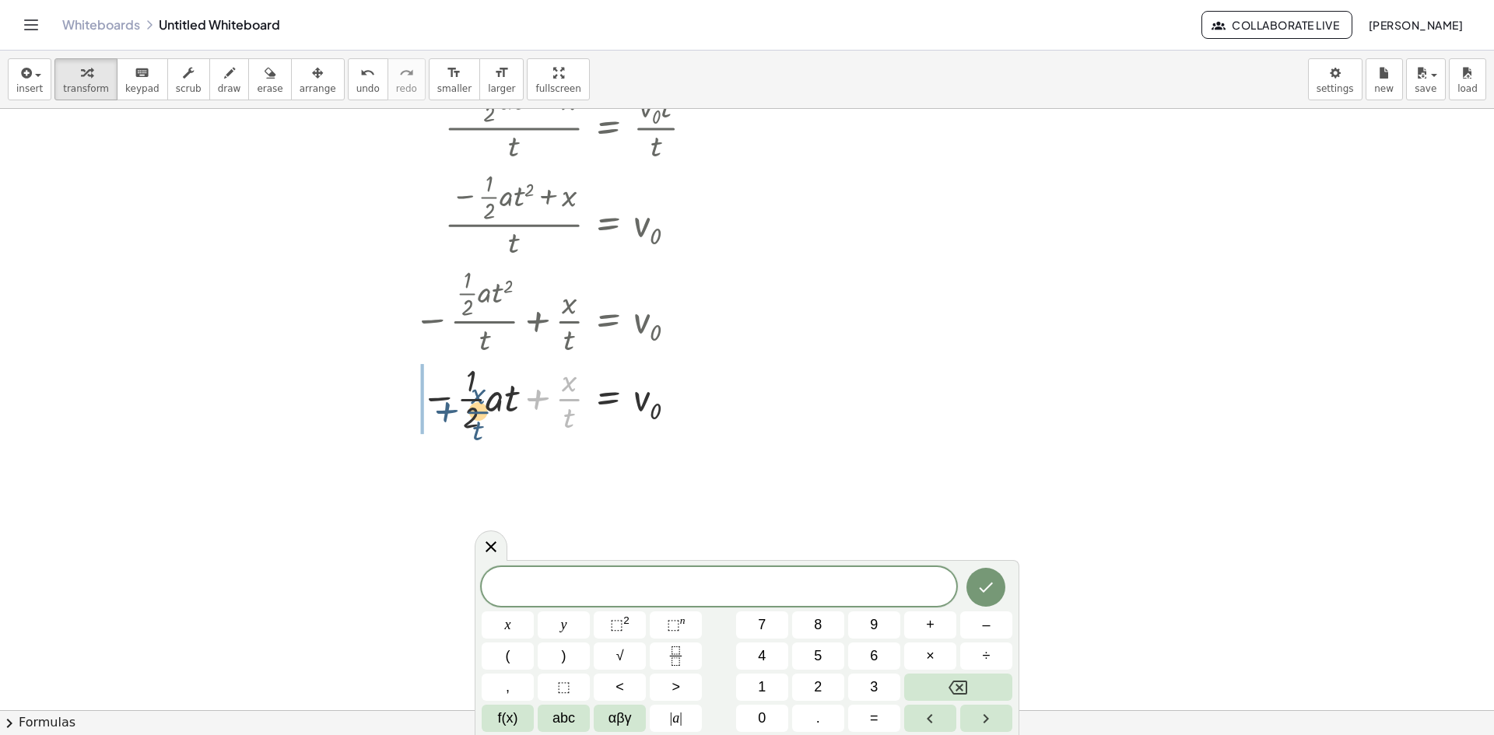
drag, startPoint x: 568, startPoint y: 403, endPoint x: 447, endPoint y: 413, distance: 121.0
click at [447, 413] on div at bounding box center [666, 398] width 521 height 78
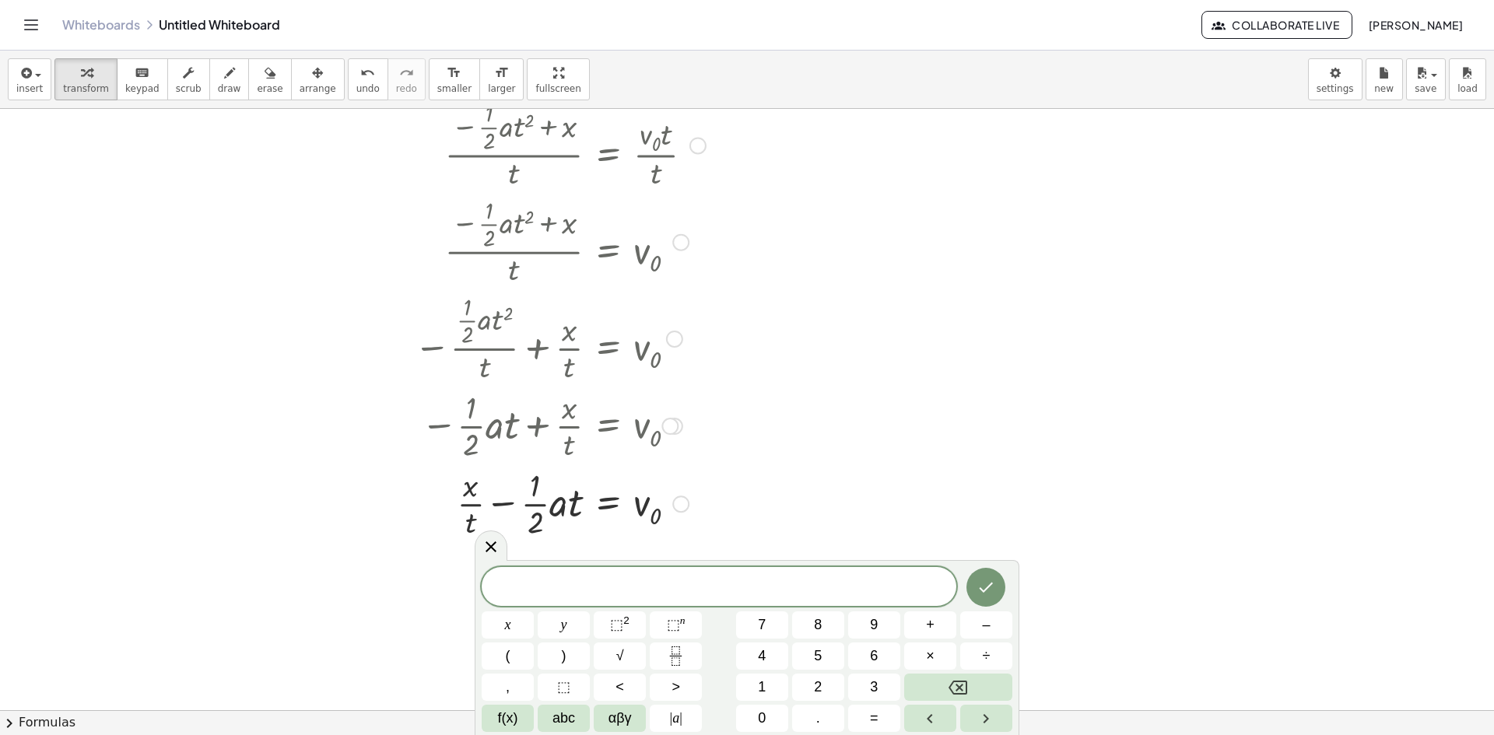
scroll to position [389, 0]
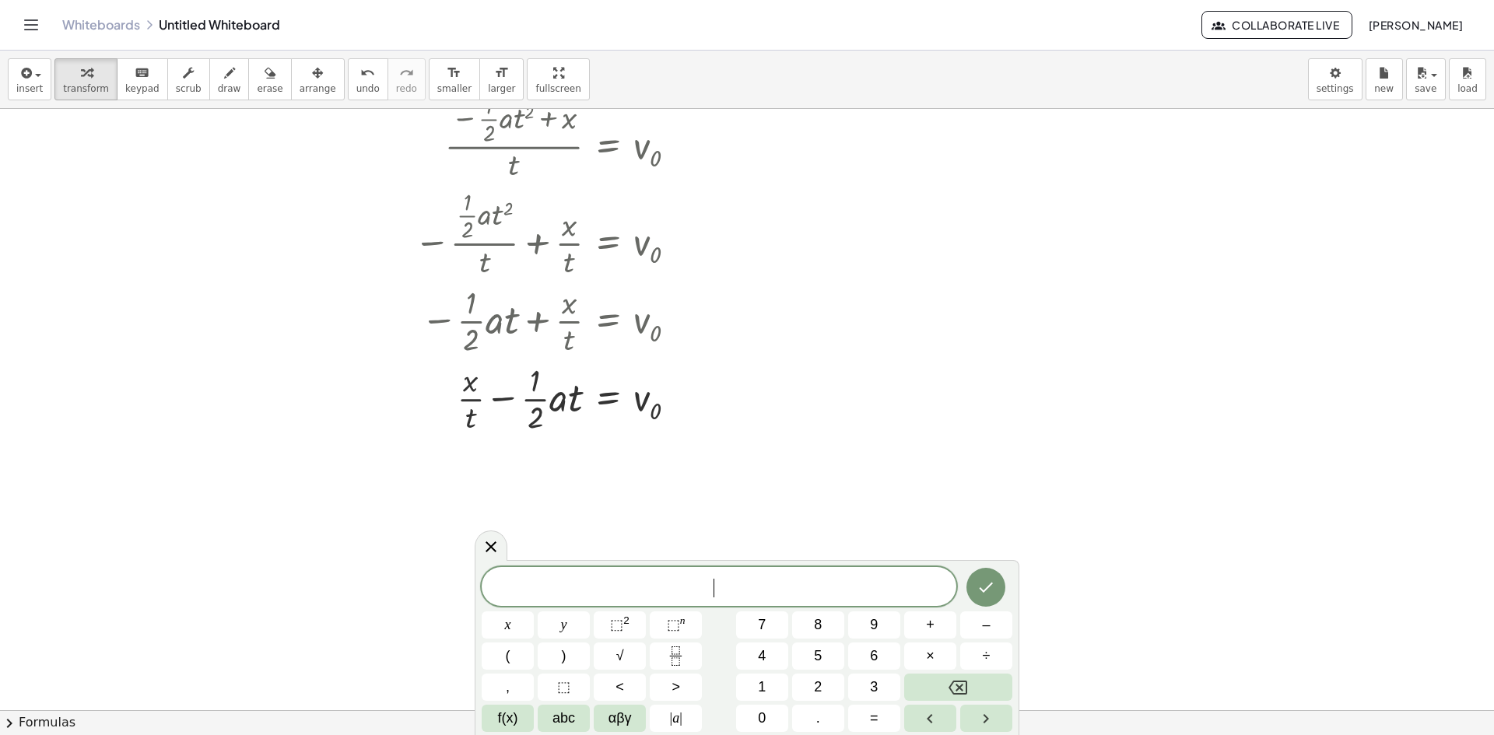
click at [943, 416] on div at bounding box center [747, 321] width 1494 height 1203
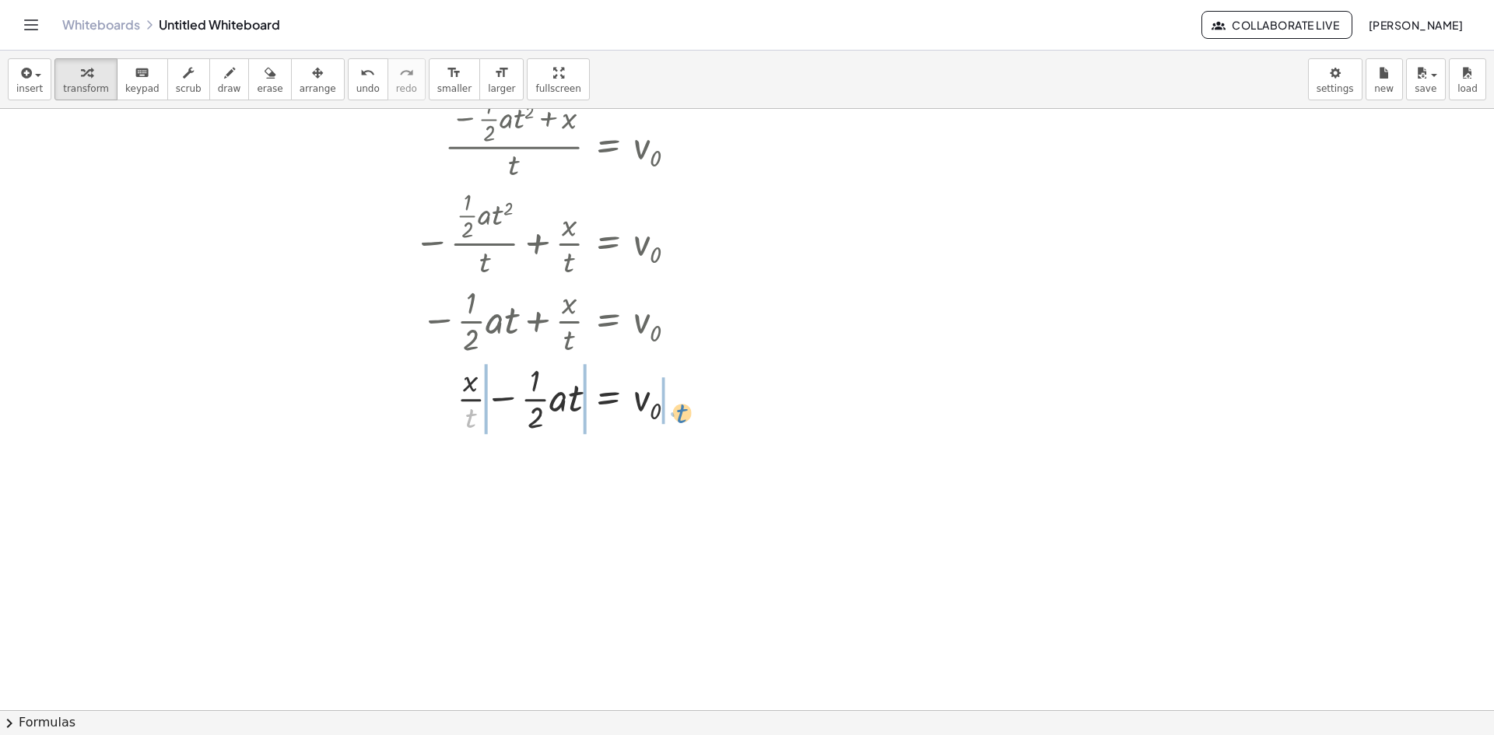
drag, startPoint x: 474, startPoint y: 423, endPoint x: 680, endPoint y: 421, distance: 206.2
click at [680, 421] on div at bounding box center [666, 398] width 521 height 78
click at [563, 473] on div at bounding box center [666, 476] width 521 height 78
click at [574, 482] on div at bounding box center [666, 476] width 521 height 78
click at [562, 481] on div at bounding box center [666, 476] width 521 height 78
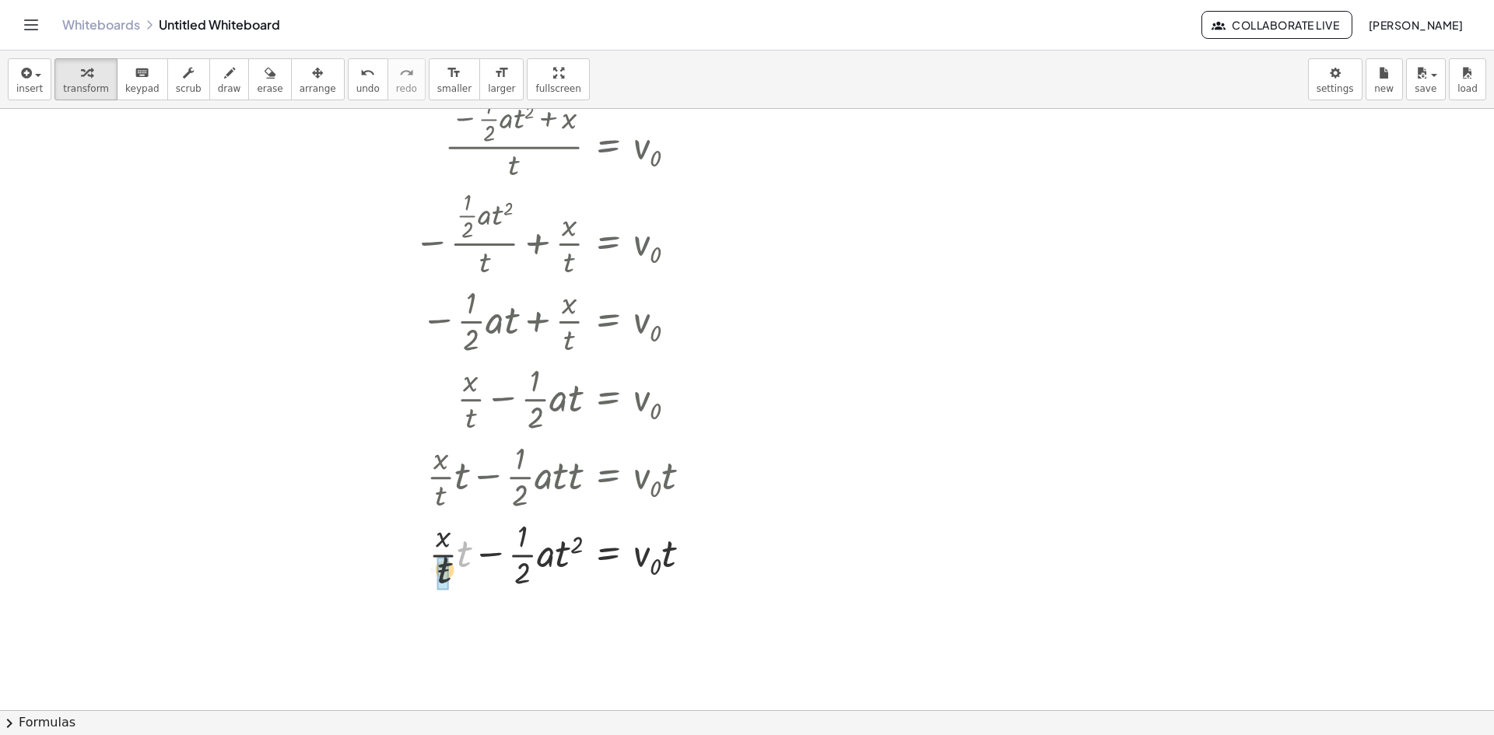
drag, startPoint x: 465, startPoint y: 559, endPoint x: 449, endPoint y: 572, distance: 20.4
drag, startPoint x: 496, startPoint y: 633, endPoint x: 694, endPoint y: 642, distance: 197.9
click at [694, 642] on div at bounding box center [666, 632] width 521 height 78
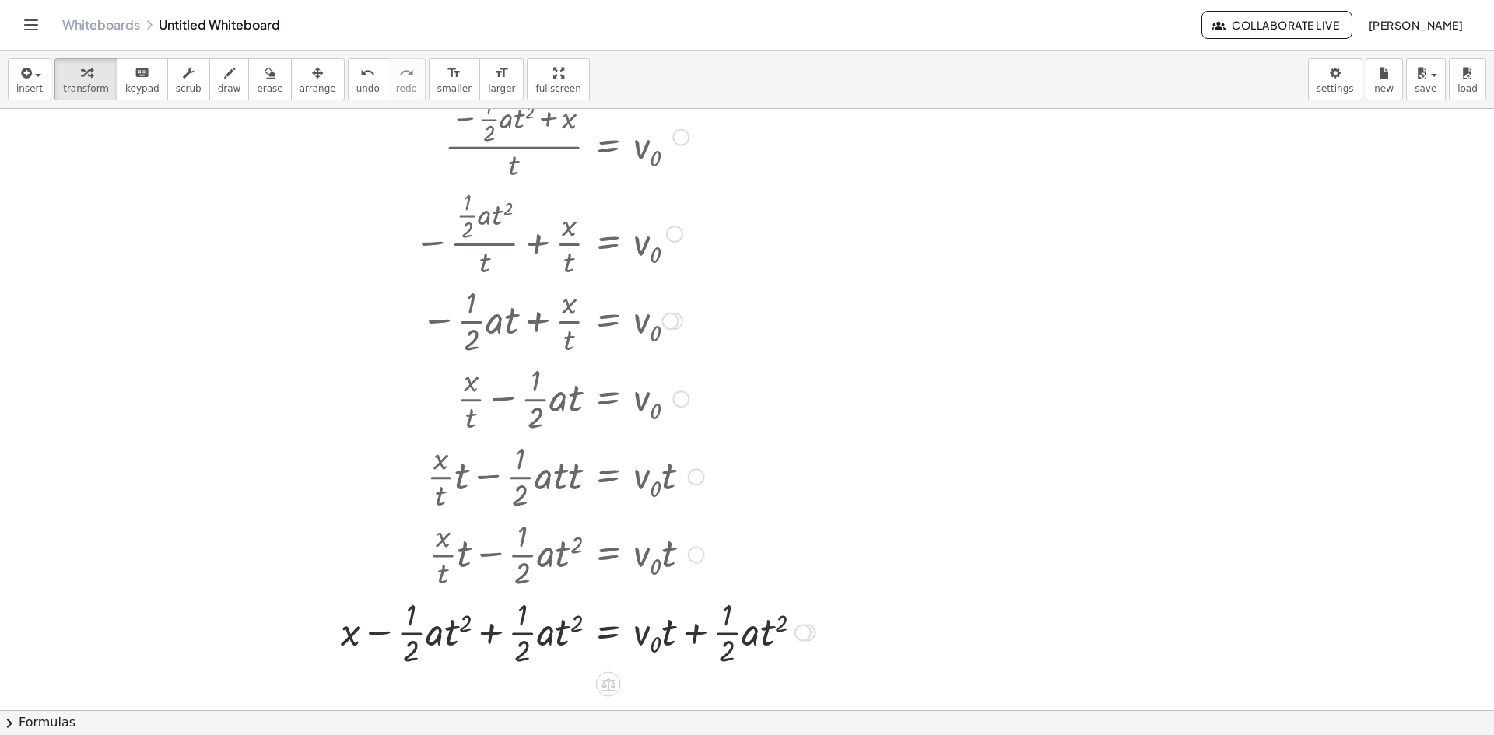
click at [492, 642] on div at bounding box center [630, 632] width 595 height 78
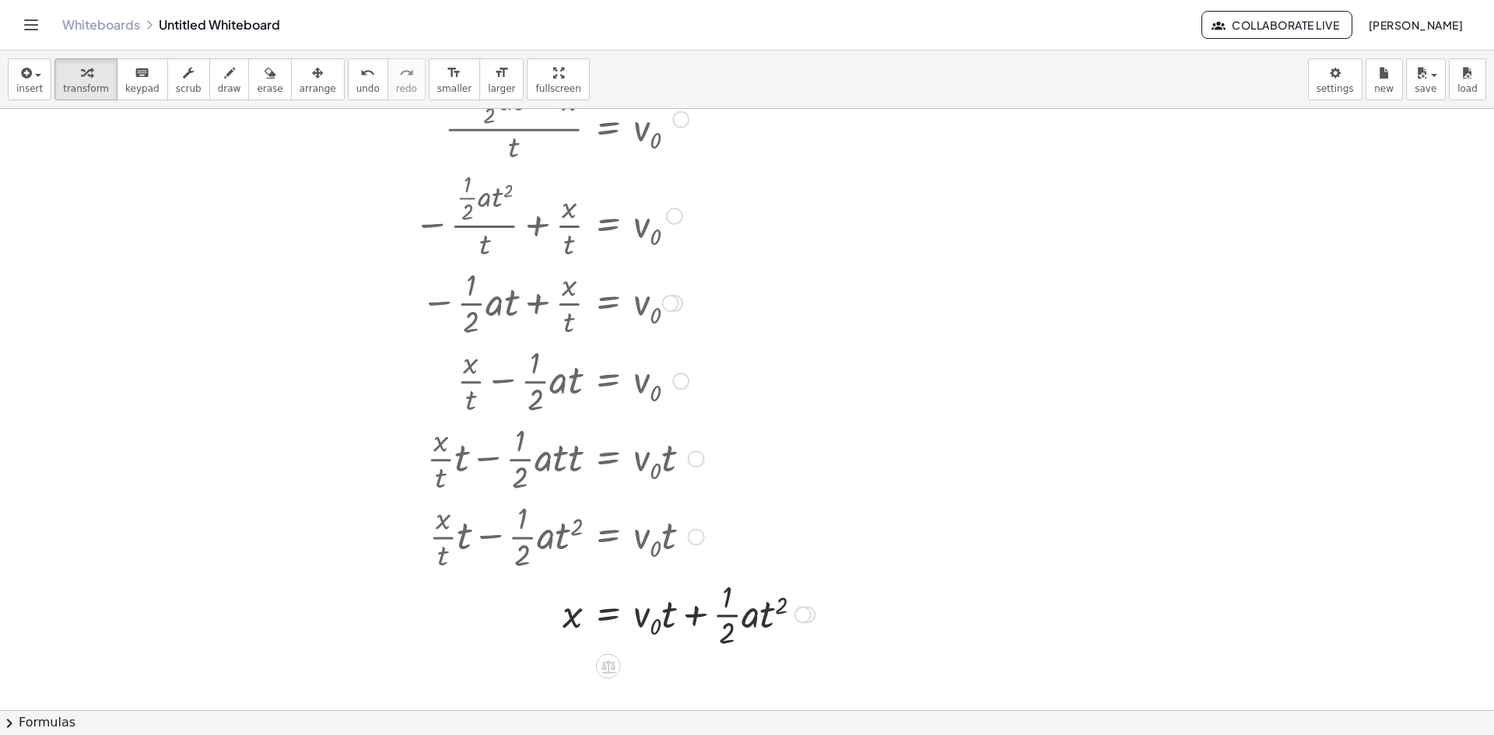
scroll to position [467, 0]
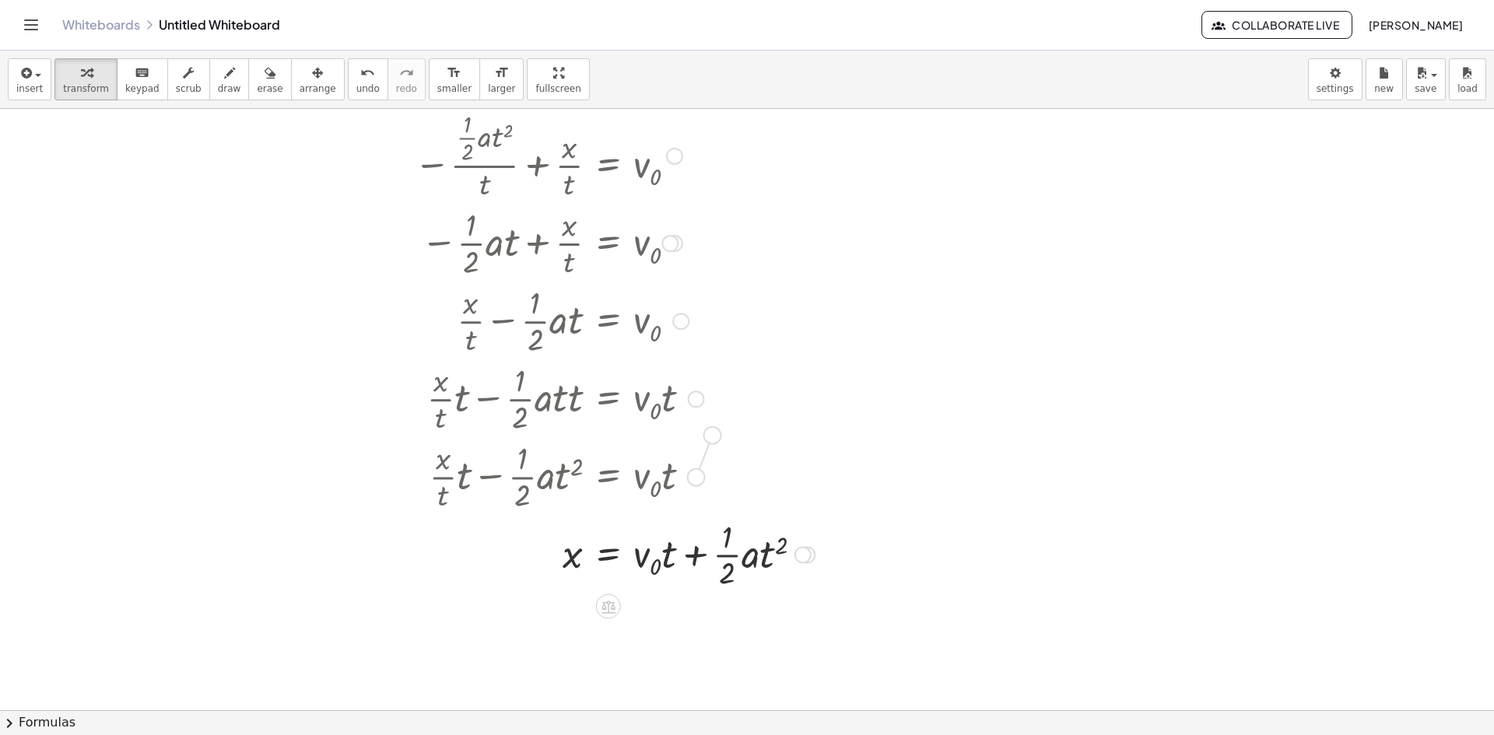
drag, startPoint x: 697, startPoint y: 475, endPoint x: 724, endPoint y: 420, distance: 60.6
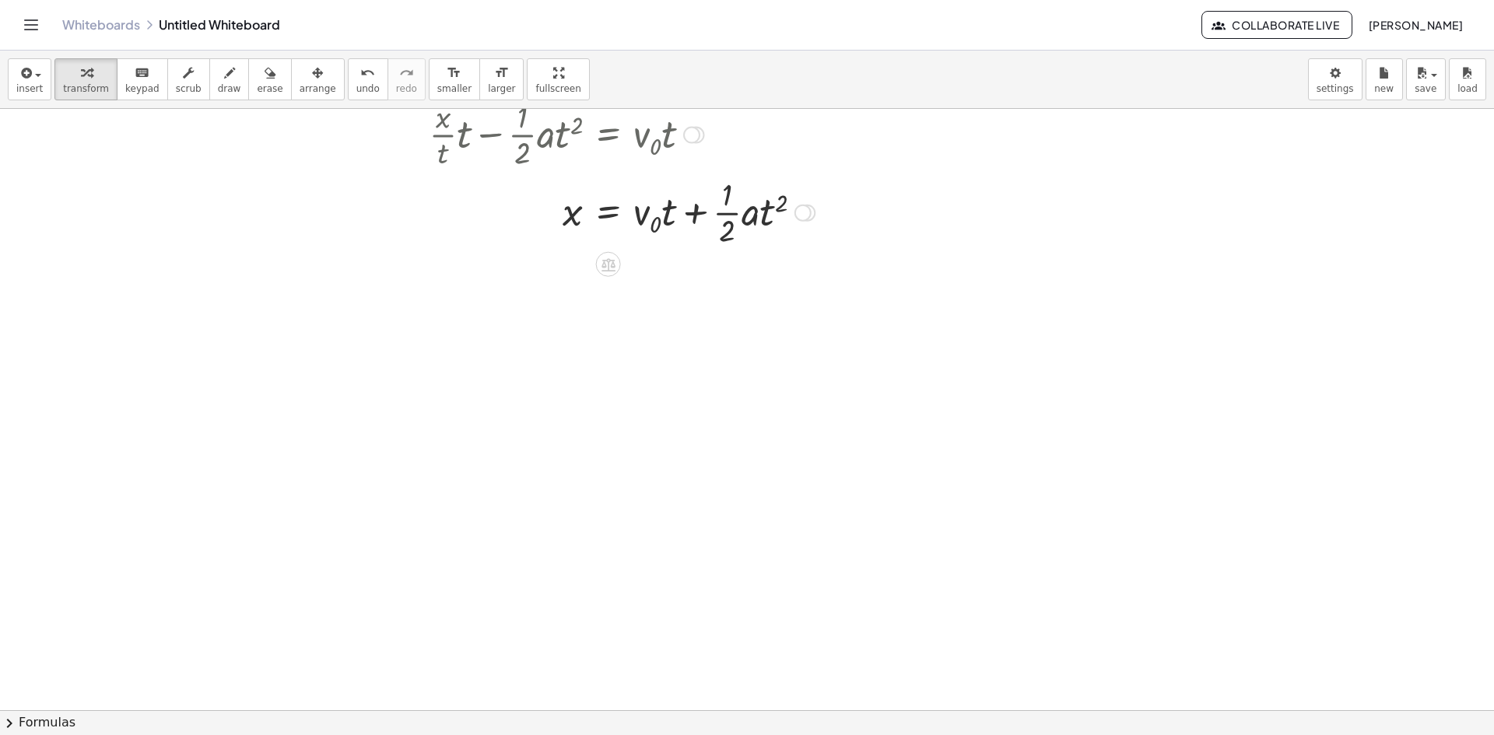
drag, startPoint x: 701, startPoint y: 476, endPoint x: 725, endPoint y: 107, distance: 370.4
click at [725, 107] on div "insert select one: Math Expression Function Text Youtube Video Graphing Geometr…" at bounding box center [747, 393] width 1494 height 685
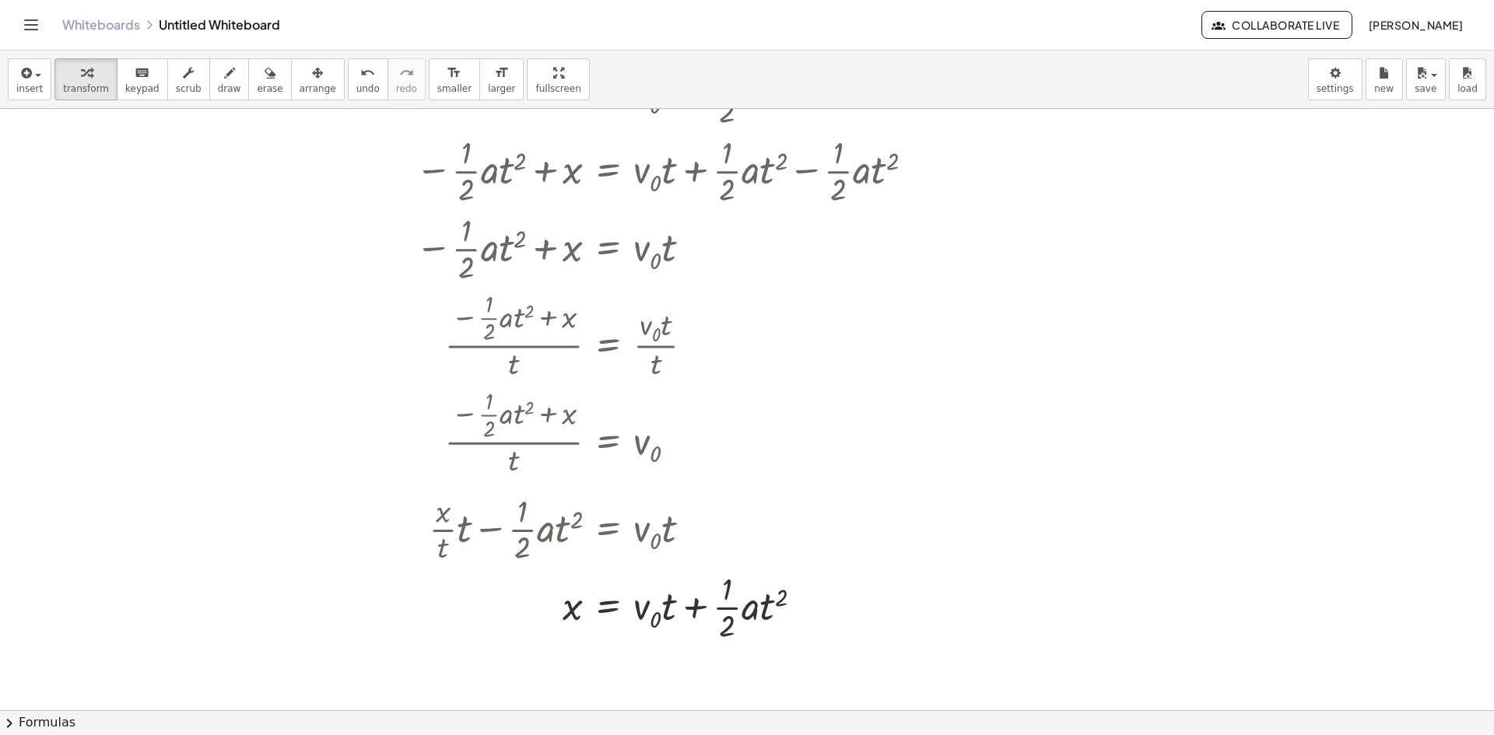
scroll to position [78, 0]
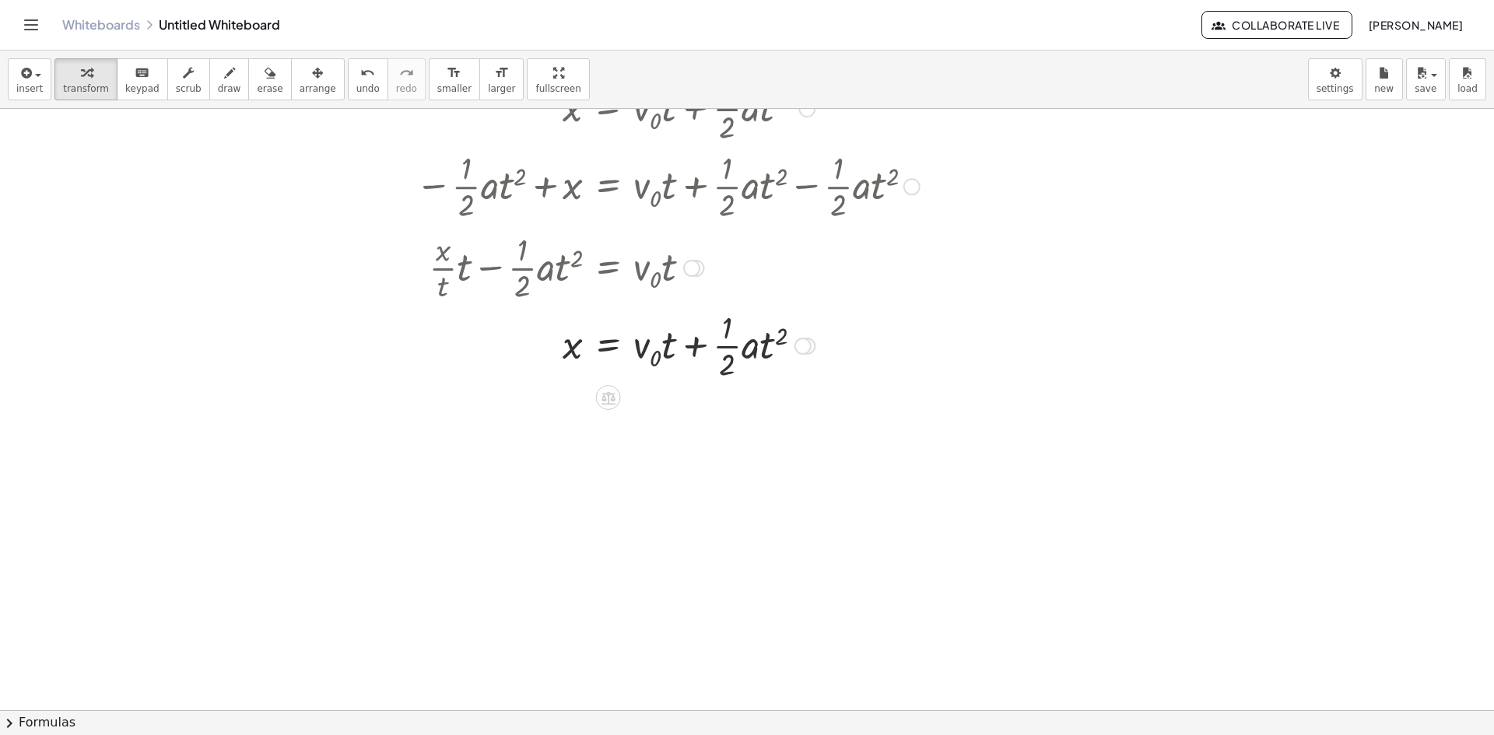
drag, startPoint x: 693, startPoint y: 546, endPoint x: 674, endPoint y: 130, distance: 416.0
click at [609, 268] on div "+ · · x · t · t − · · 1 · 2 · a · t 2 = · v 0 · t" at bounding box center [609, 268] width 0 height 0
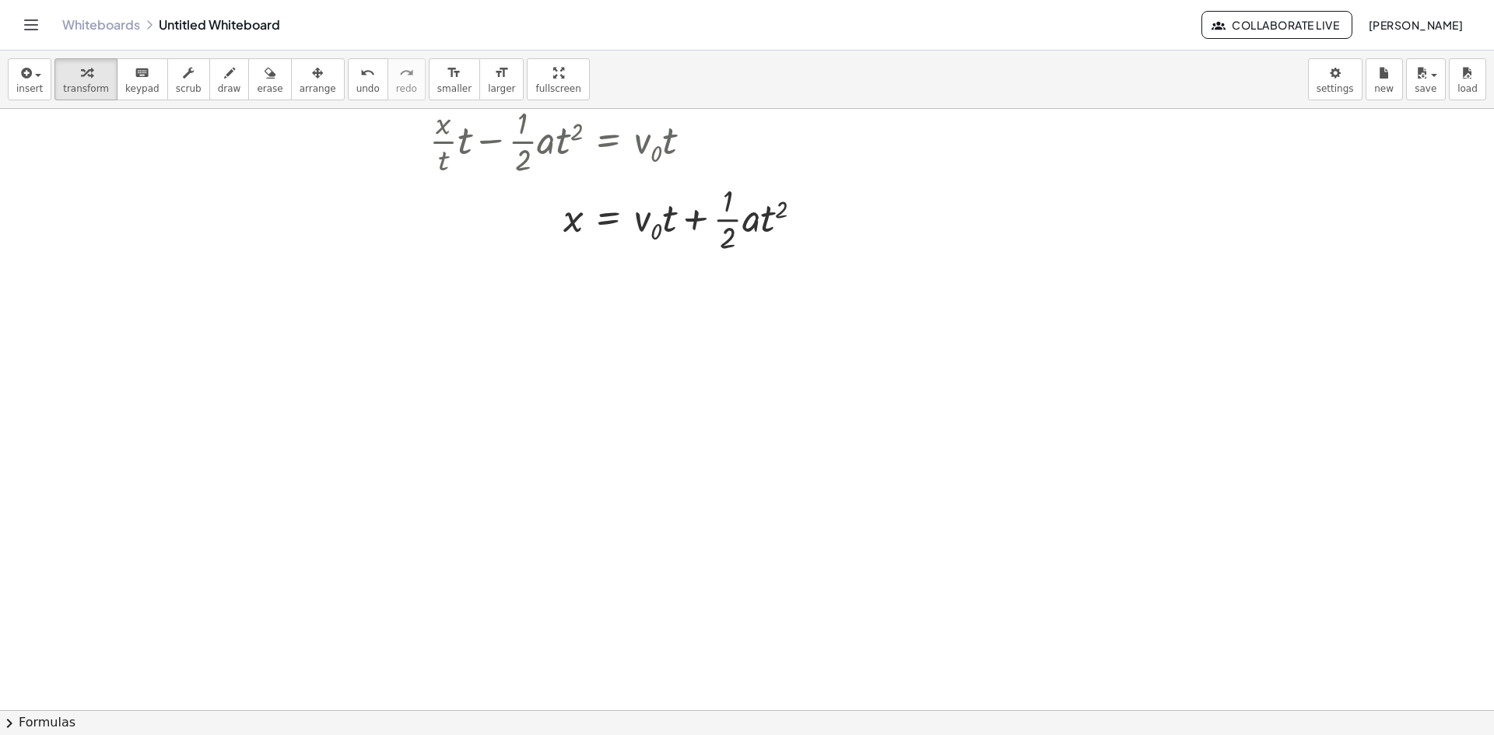
scroll to position [0, 0]
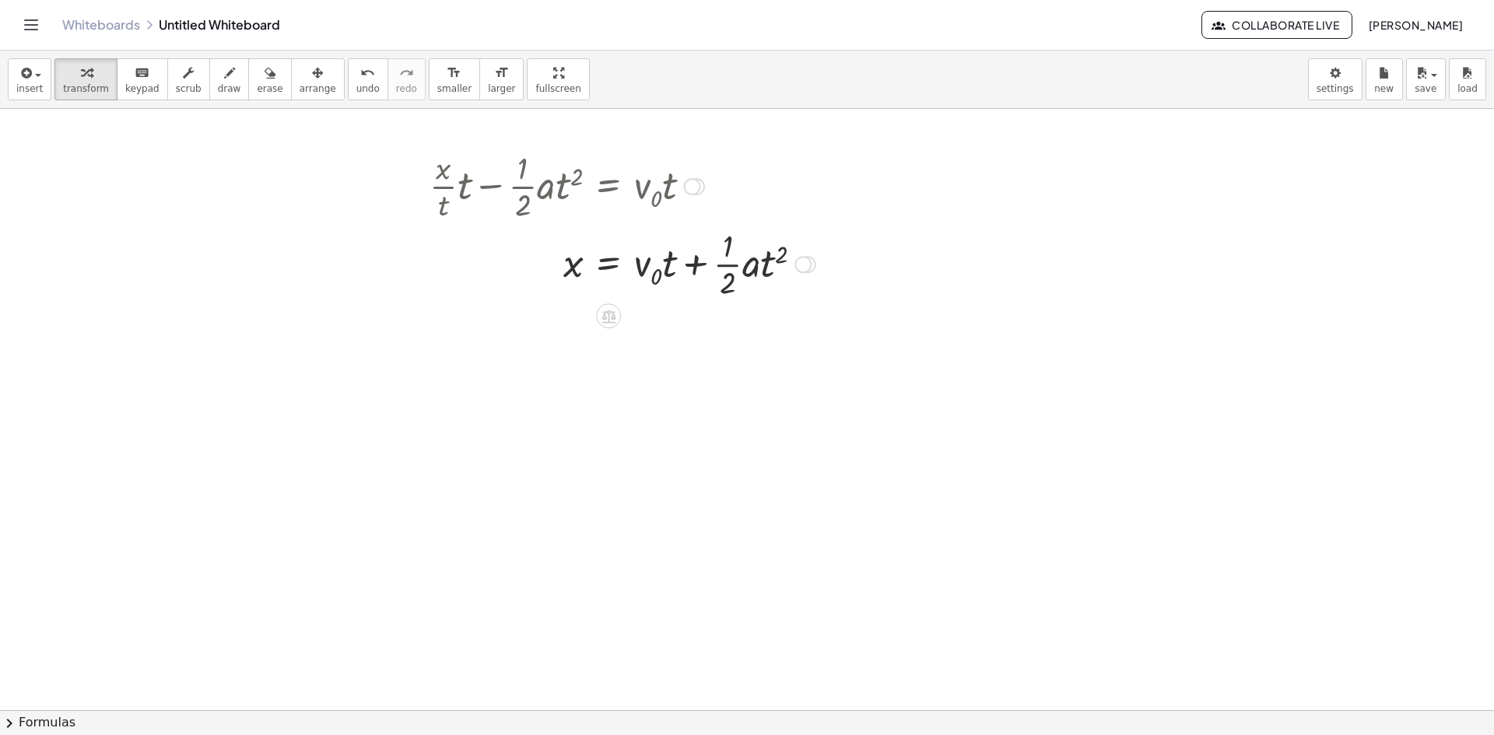
drag, startPoint x: 693, startPoint y: 189, endPoint x: 703, endPoint y: 105, distance: 84.7
click at [703, 105] on div "insert select one: Math Expression Function Text Youtube Video Graphing Geometr…" at bounding box center [747, 393] width 1494 height 685
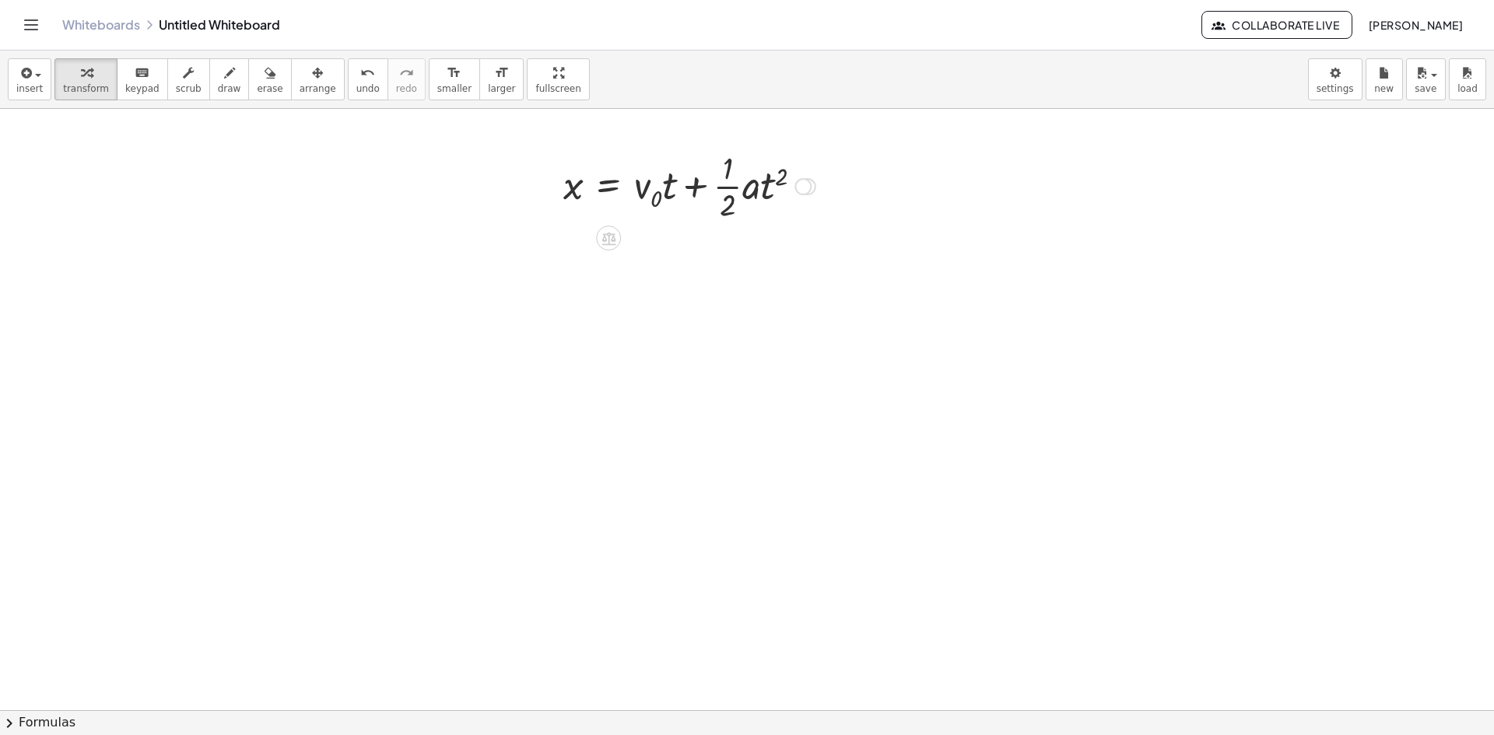
drag, startPoint x: 804, startPoint y: 266, endPoint x: 804, endPoint y: 142, distance: 124.5
click at [804, 143] on div "x = + · v 0 · t + · · 1 · 2 · a · t 2 − · · 1 · 2 · a · t 2 + x = + · v 0 · t +…" at bounding box center [683, 185] width 287 height 86
drag, startPoint x: 765, startPoint y: 194, endPoint x: 587, endPoint y: 209, distance: 178.8
drag, startPoint x: 538, startPoint y: 181, endPoint x: 567, endPoint y: 174, distance: 29.5
click at [567, 174] on div at bounding box center [705, 185] width 368 height 78
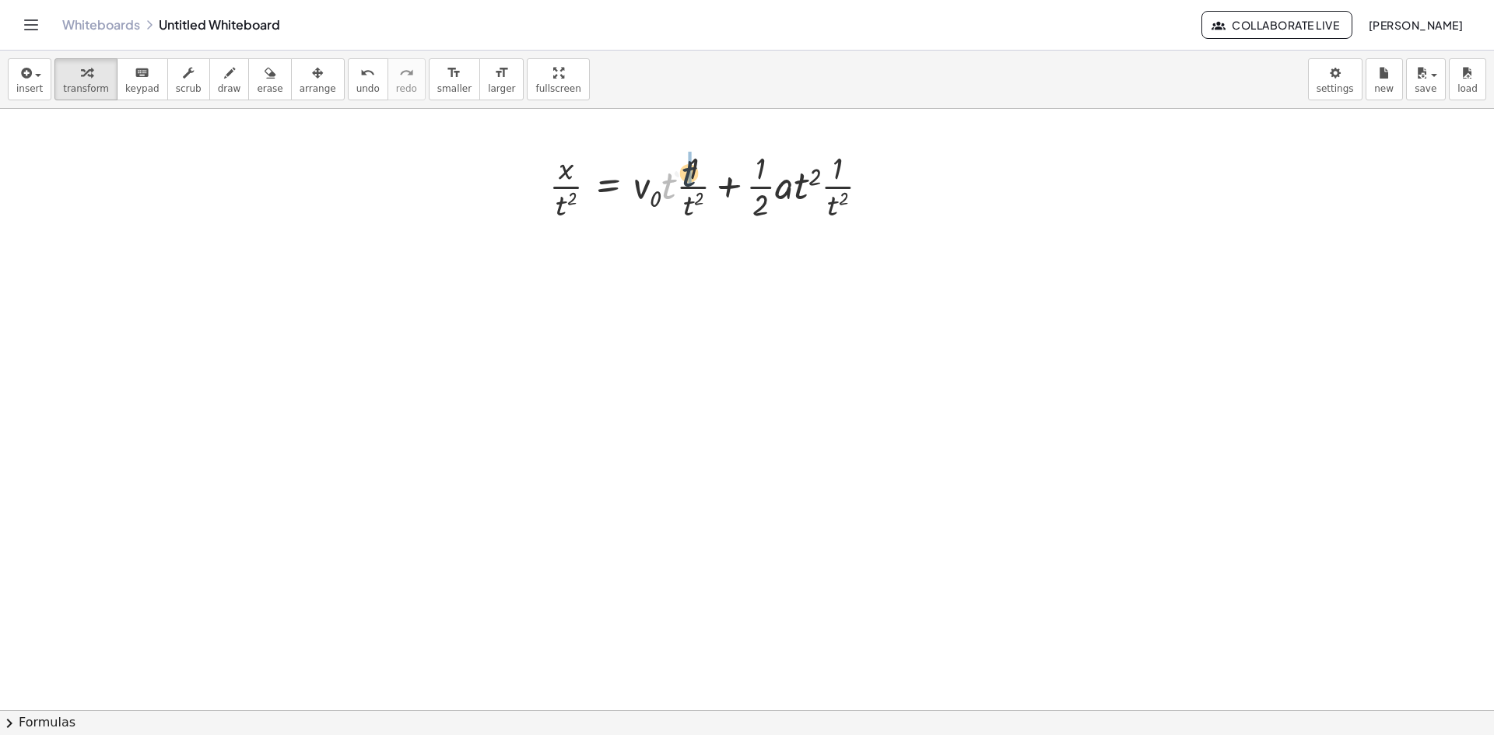
drag, startPoint x: 669, startPoint y: 186, endPoint x: 690, endPoint y: 171, distance: 25.7
drag, startPoint x: 668, startPoint y: 190, endPoint x: 577, endPoint y: 194, distance: 91.1
click at [577, 194] on div at bounding box center [673, 185] width 262 height 78
click at [674, 212] on div at bounding box center [680, 185] width 307 height 78
drag, startPoint x: 692, startPoint y: 191, endPoint x: 673, endPoint y: 201, distance: 20.9
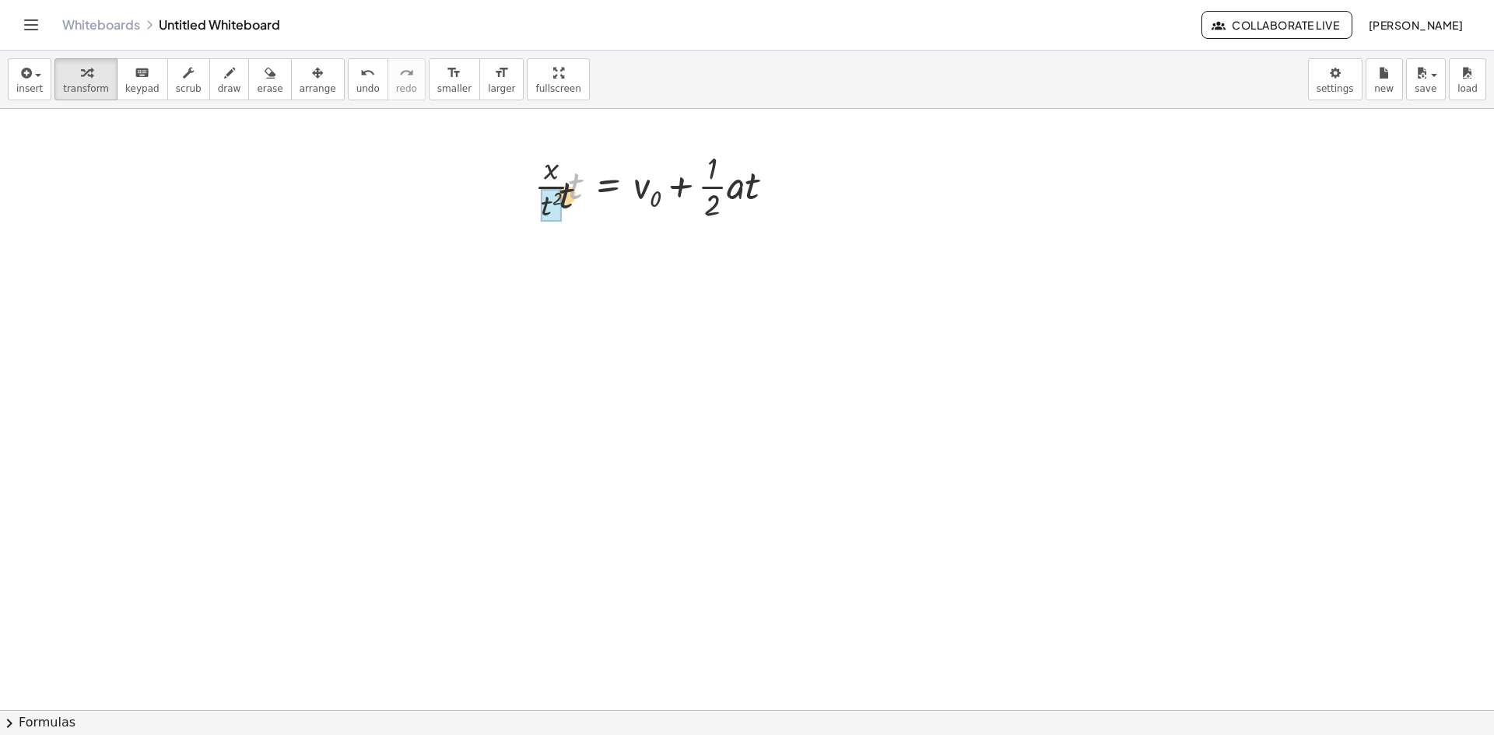
drag, startPoint x: 575, startPoint y: 191, endPoint x: 549, endPoint y: 208, distance: 31.5
drag, startPoint x: 567, startPoint y: 212, endPoint x: 774, endPoint y: 199, distance: 208.2
click at [774, 199] on div at bounding box center [671, 185] width 247 height 78
click at [581, 191] on div at bounding box center [690, 186] width 316 height 84
click at [548, 190] on div at bounding box center [692, 186] width 312 height 84
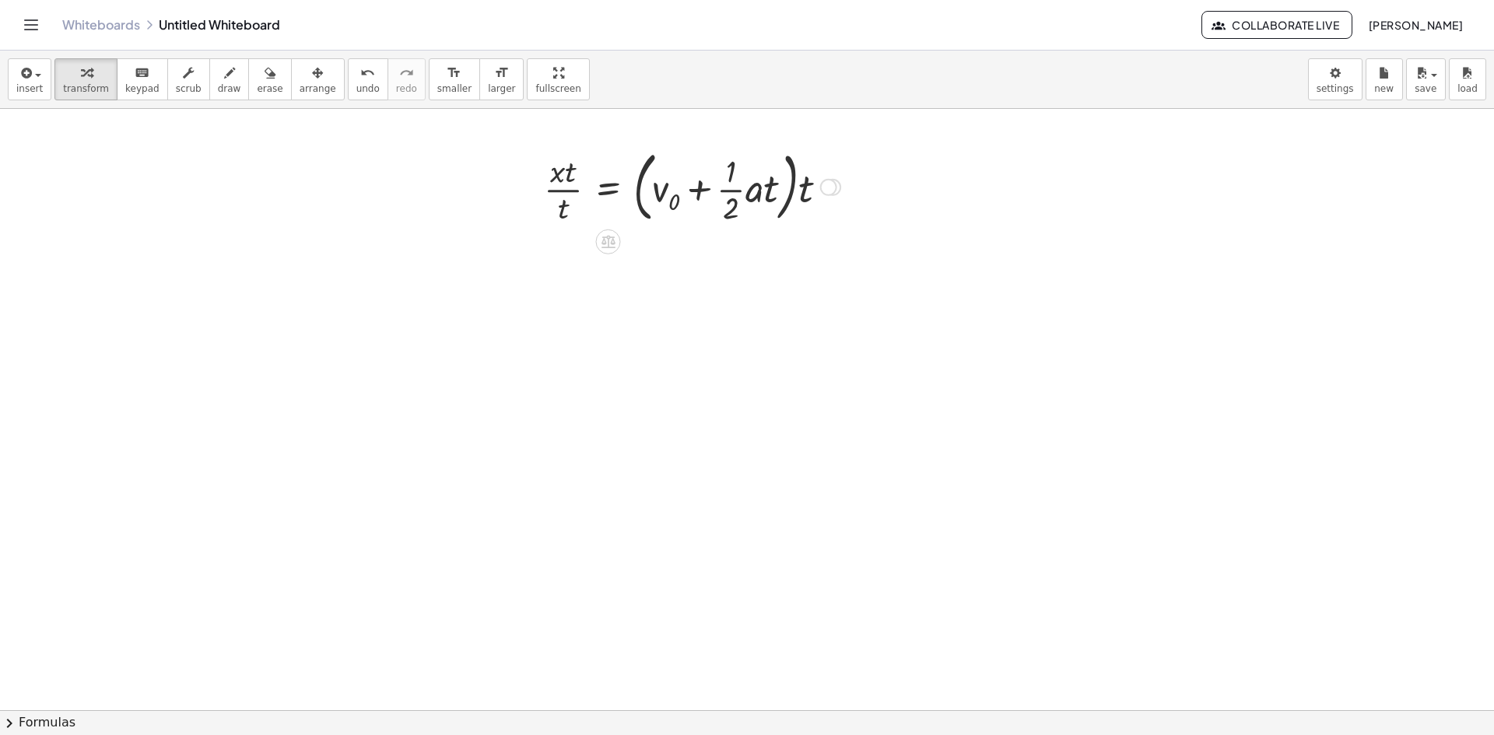
click at [558, 180] on div at bounding box center [692, 186] width 312 height 84
drag, startPoint x: 570, startPoint y: 181, endPoint x: 567, endPoint y: 215, distance: 34.4
drag, startPoint x: 805, startPoint y: 189, endPoint x: 768, endPoint y: 182, distance: 38.0
click at [768, 182] on div at bounding box center [701, 186] width 293 height 84
click at [763, 188] on div at bounding box center [690, 185] width 270 height 78
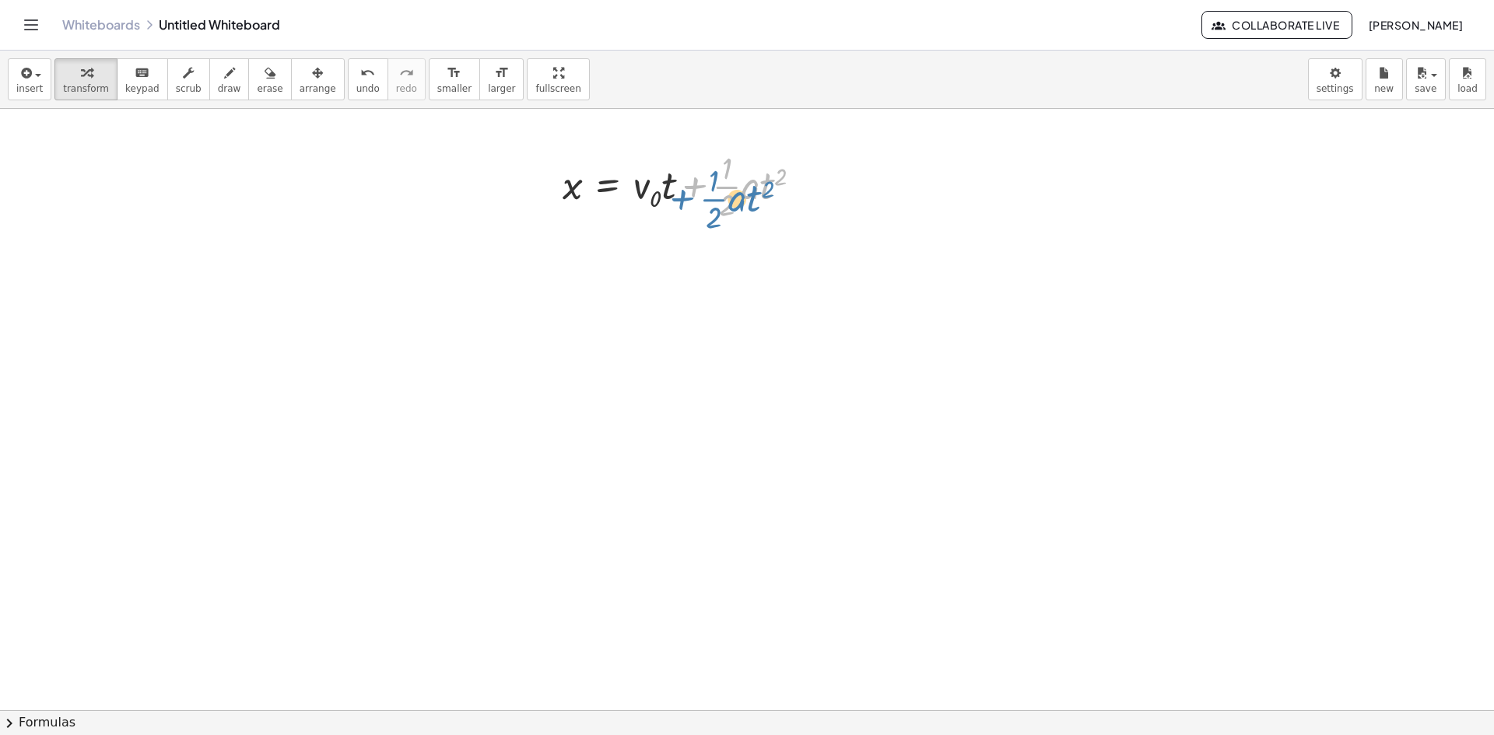
drag, startPoint x: 700, startPoint y: 188, endPoint x: 692, endPoint y: 192, distance: 9.4
click at [692, 192] on div at bounding box center [689, 185] width 268 height 78
drag, startPoint x: 725, startPoint y: 203, endPoint x: 740, endPoint y: 183, distance: 25.5
drag, startPoint x: 752, startPoint y: 190, endPoint x: 732, endPoint y: 172, distance: 26.4
click at [732, 172] on div at bounding box center [679, 185] width 249 height 78
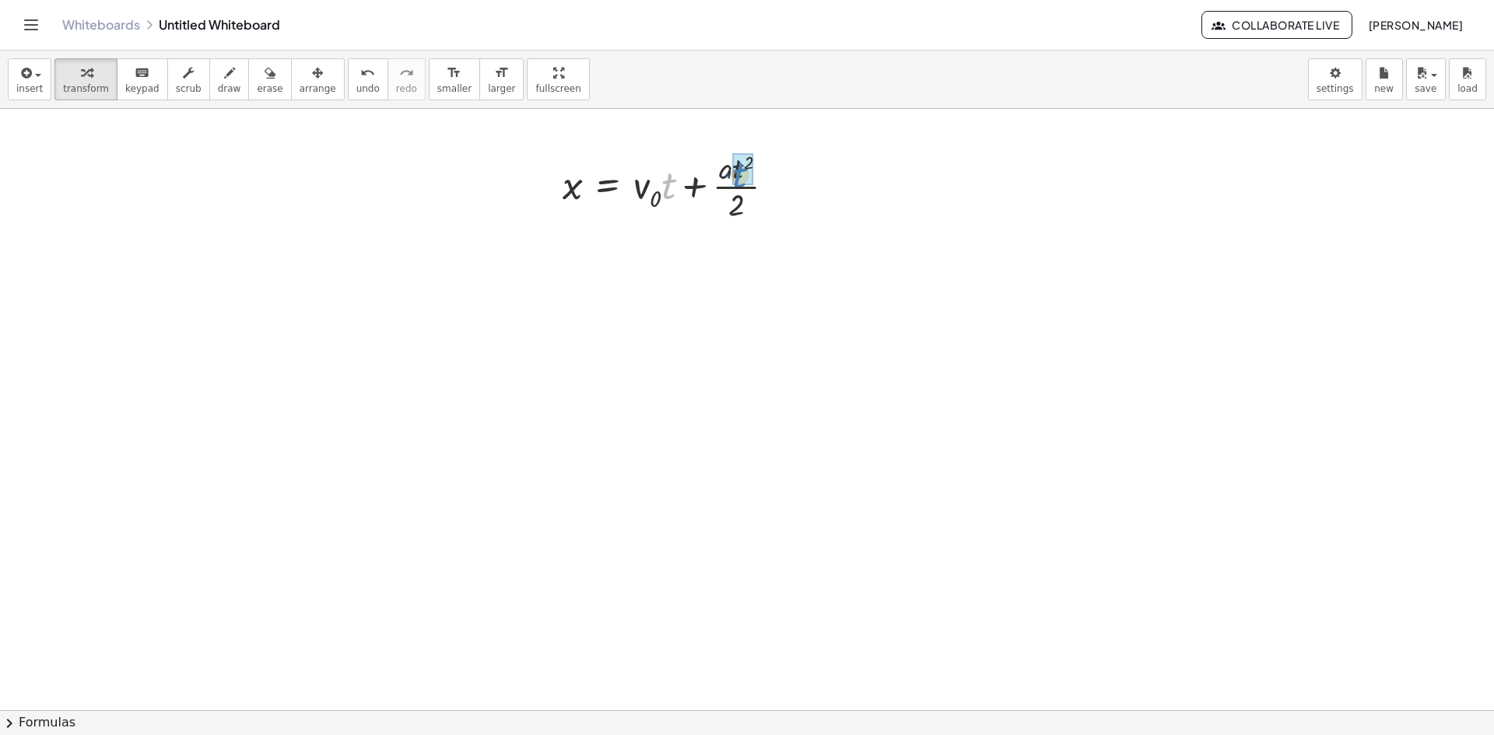
drag, startPoint x: 666, startPoint y: 191, endPoint x: 732, endPoint y: 180, distance: 66.3
drag, startPoint x: 781, startPoint y: 191, endPoint x: 633, endPoint y: 200, distance: 148.9
click at [725, 188] on div at bounding box center [694, 186] width 278 height 84
click at [719, 191] on div at bounding box center [694, 186] width 278 height 84
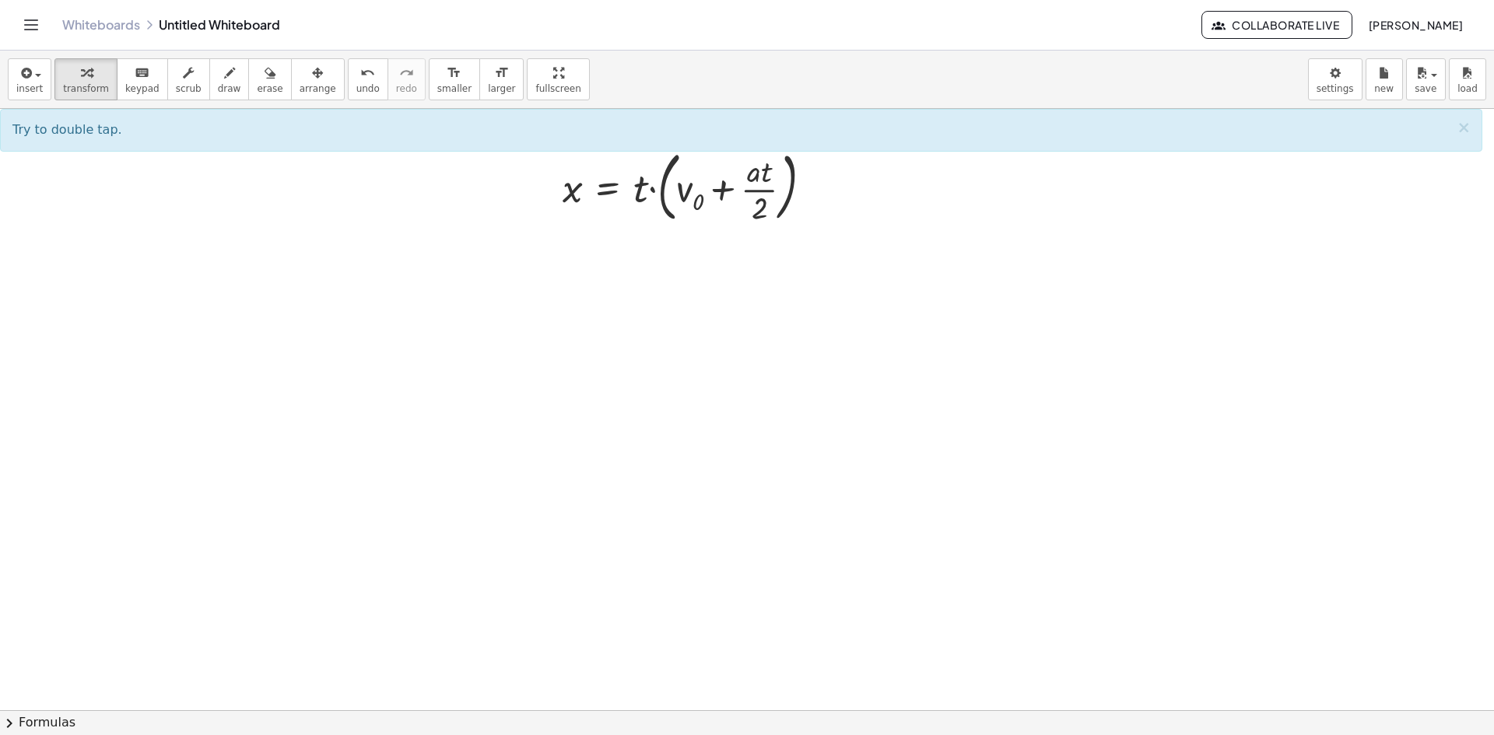
click at [441, 342] on div at bounding box center [747, 710] width 1494 height 1203
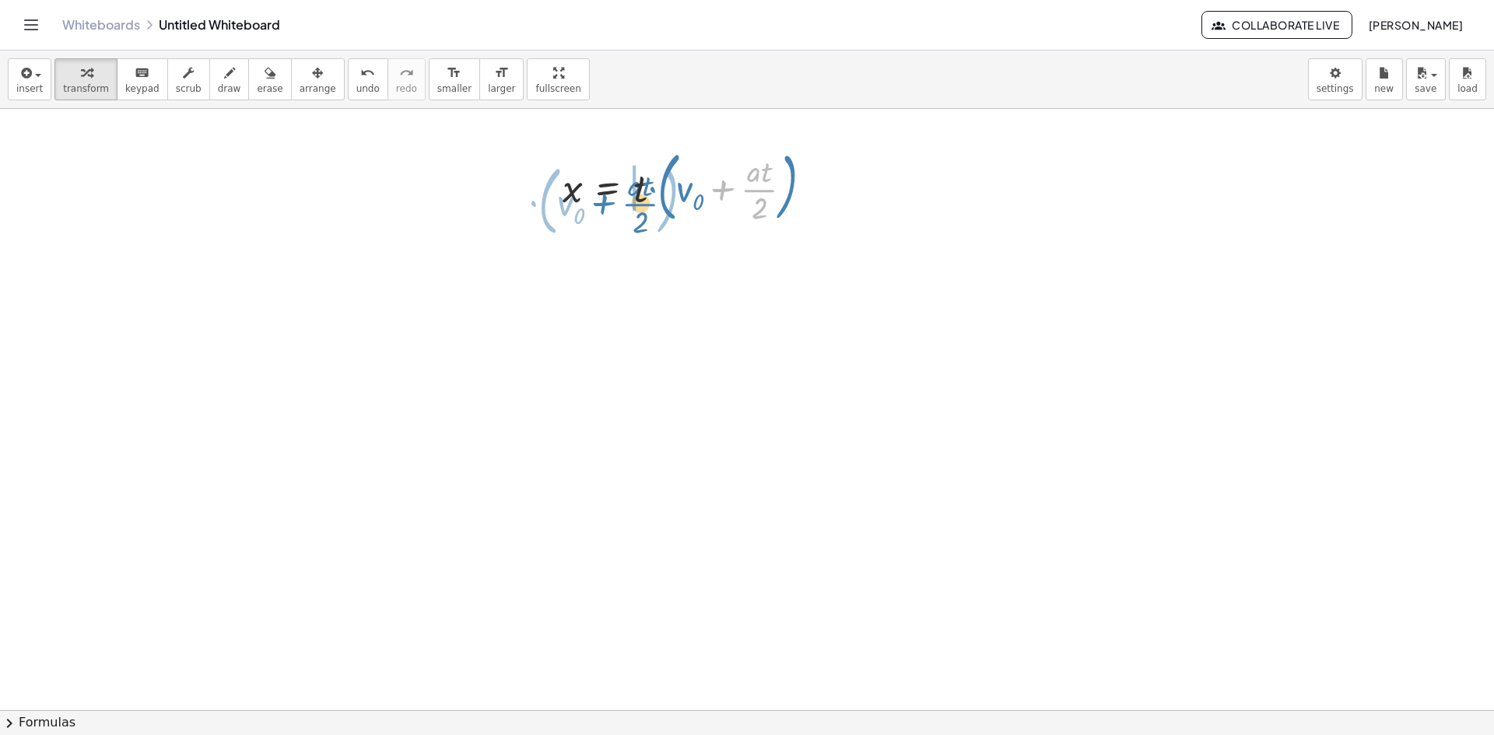
drag, startPoint x: 720, startPoint y: 190, endPoint x: 601, endPoint y: 204, distance: 119.9
click at [601, 204] on div at bounding box center [694, 186] width 278 height 84
drag, startPoint x: 783, startPoint y: 188, endPoint x: 633, endPoint y: 201, distance: 149.9
click at [654, 191] on div at bounding box center [694, 186] width 278 height 84
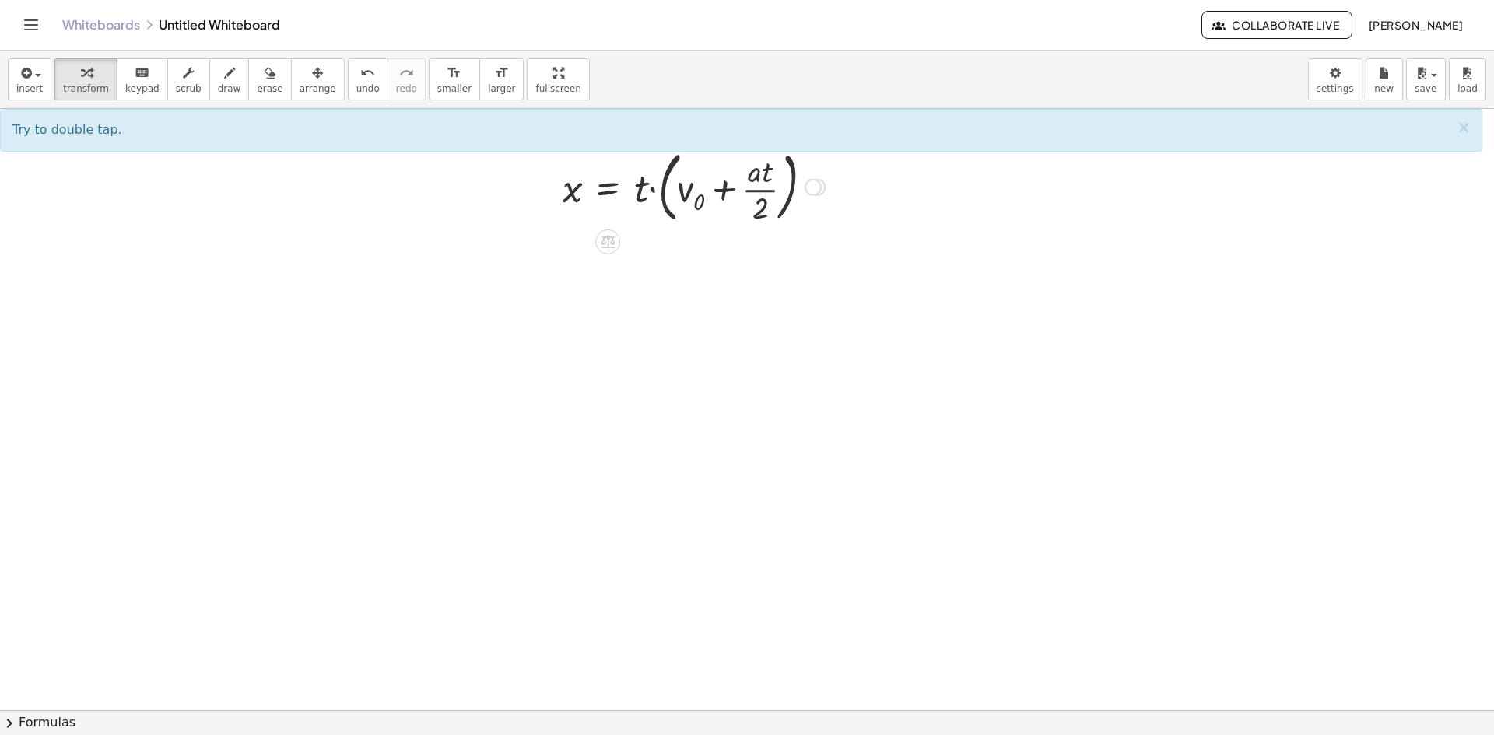
click at [654, 191] on div at bounding box center [694, 186] width 278 height 84
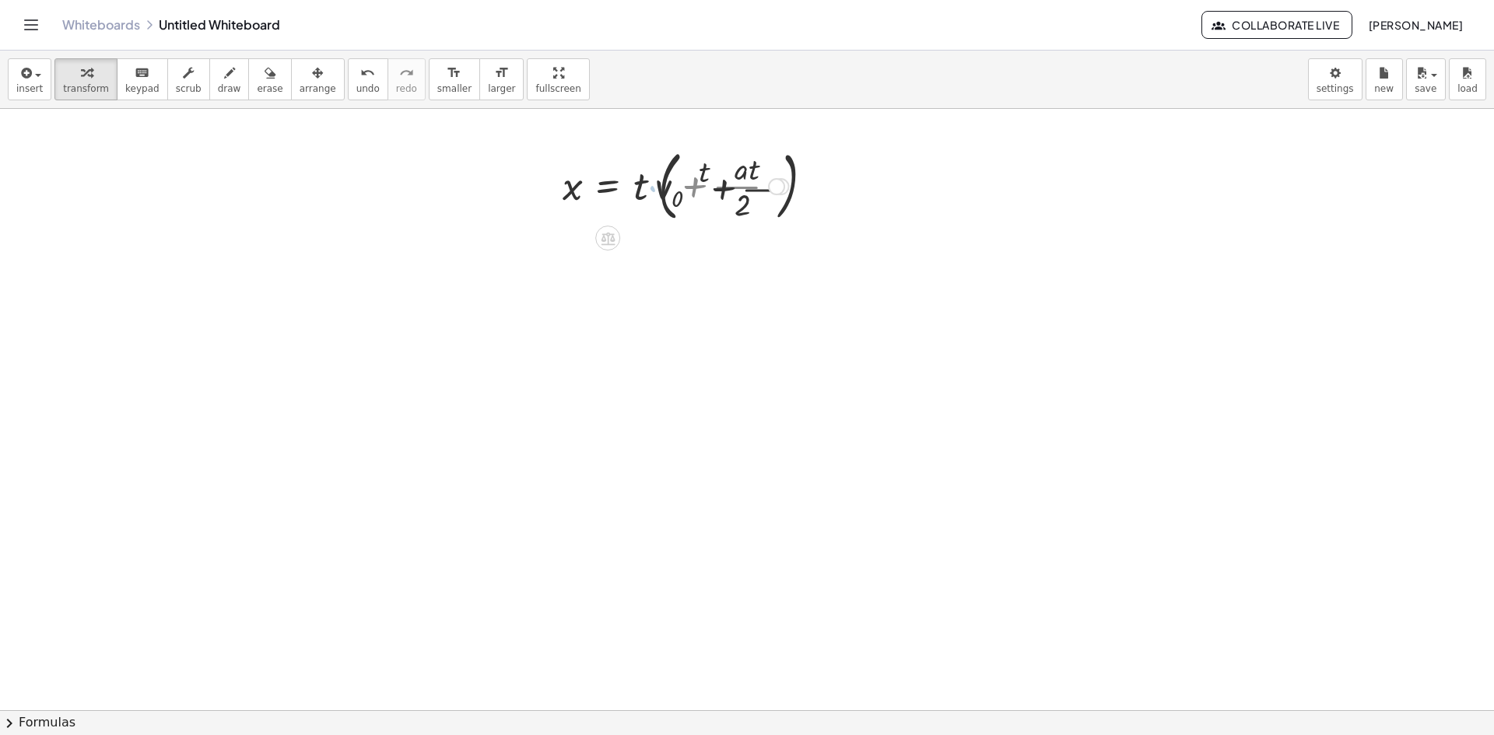
click at [654, 191] on div at bounding box center [676, 185] width 242 height 78
drag, startPoint x: 654, startPoint y: 191, endPoint x: 633, endPoint y: 193, distance: 20.4
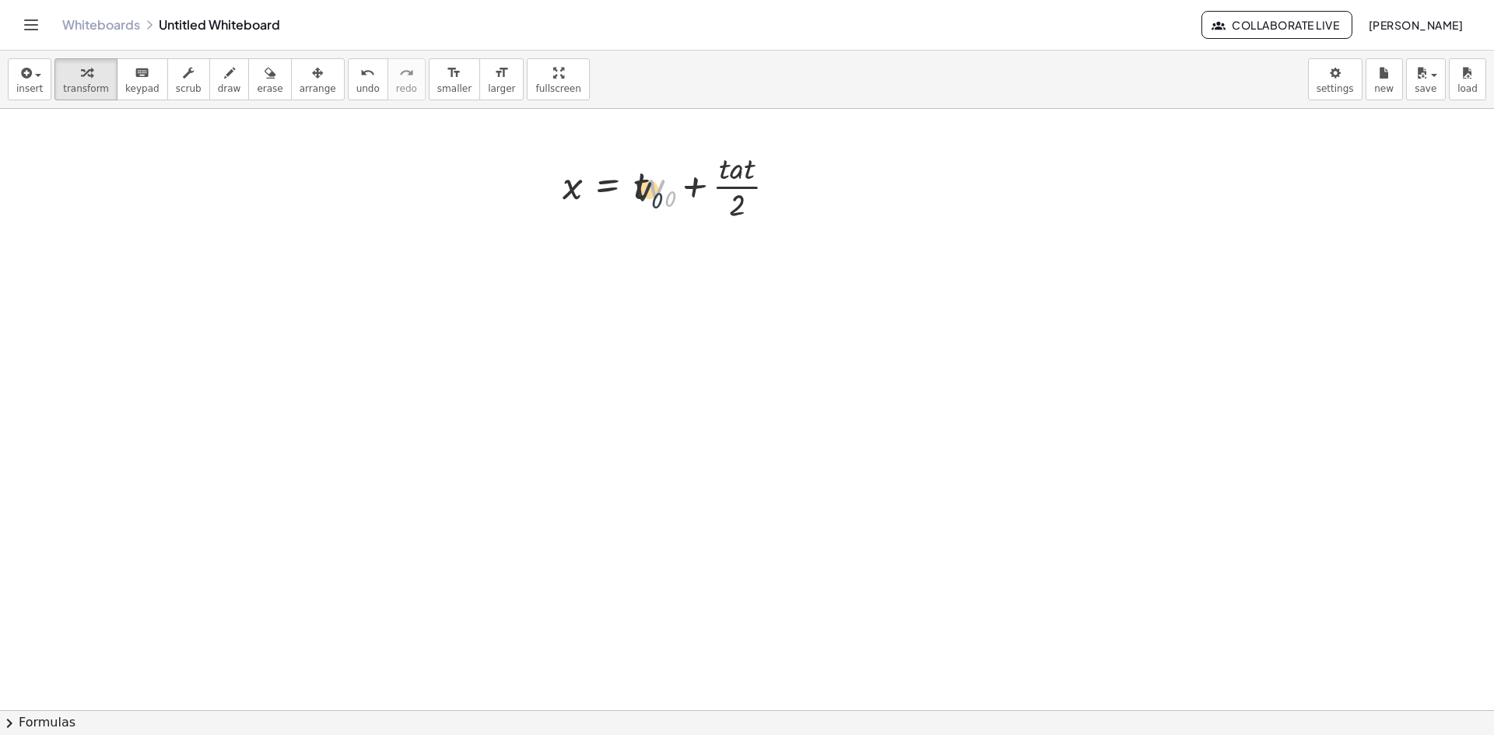
click at [633, 193] on div at bounding box center [676, 185] width 242 height 78
drag, startPoint x: 633, startPoint y: 193, endPoint x: 640, endPoint y: 184, distance: 10.6
click at [633, 188] on div at bounding box center [676, 185] width 242 height 78
drag, startPoint x: 643, startPoint y: 183, endPoint x: 681, endPoint y: 194, distance: 39.7
click at [681, 194] on div at bounding box center [676, 185] width 242 height 78
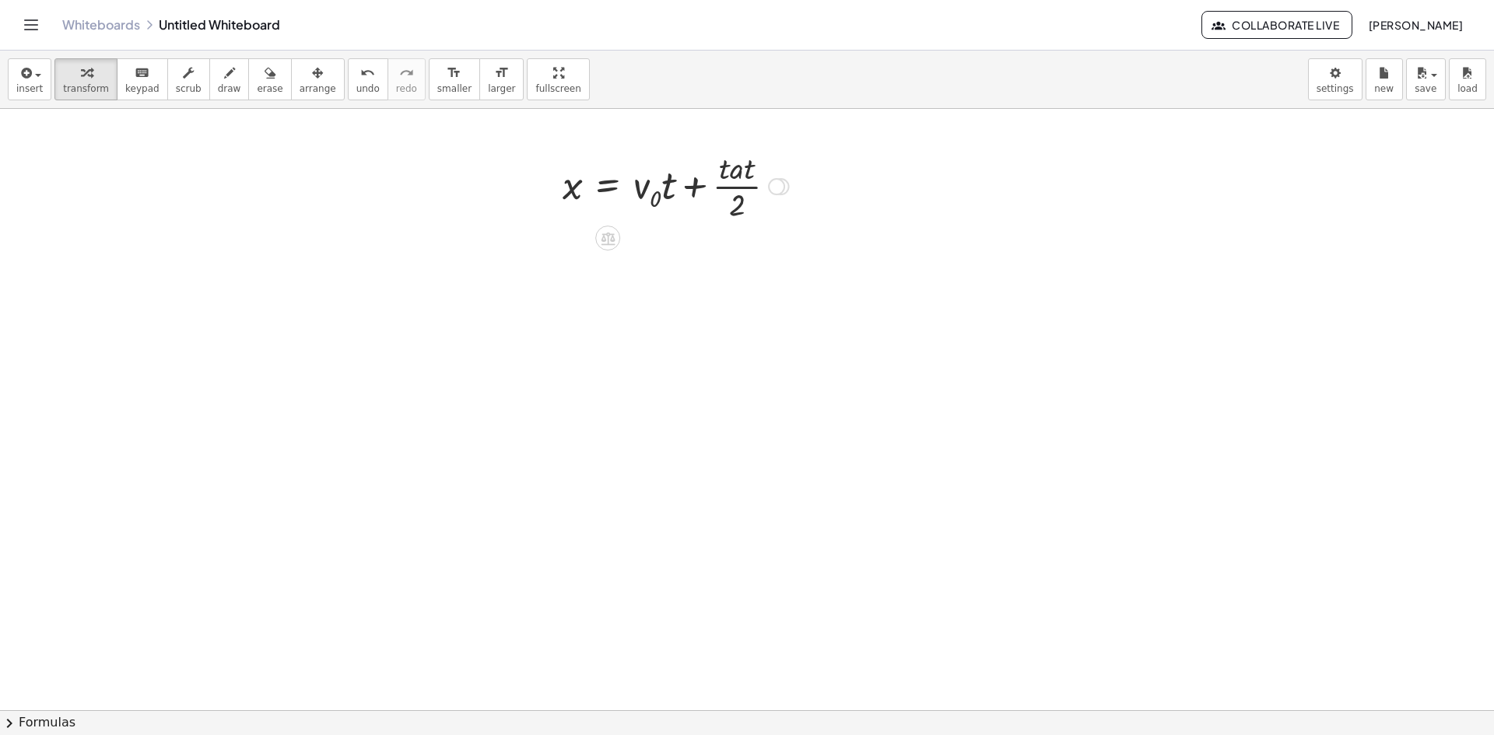
click at [724, 169] on div at bounding box center [676, 185] width 242 height 78
drag, startPoint x: 750, startPoint y: 170, endPoint x: 721, endPoint y: 170, distance: 28.8
click at [746, 171] on div at bounding box center [675, 185] width 240 height 78
drag, startPoint x: 749, startPoint y: 168, endPoint x: 719, endPoint y: 167, distance: 29.6
click at [717, 168] on div at bounding box center [675, 185] width 240 height 78
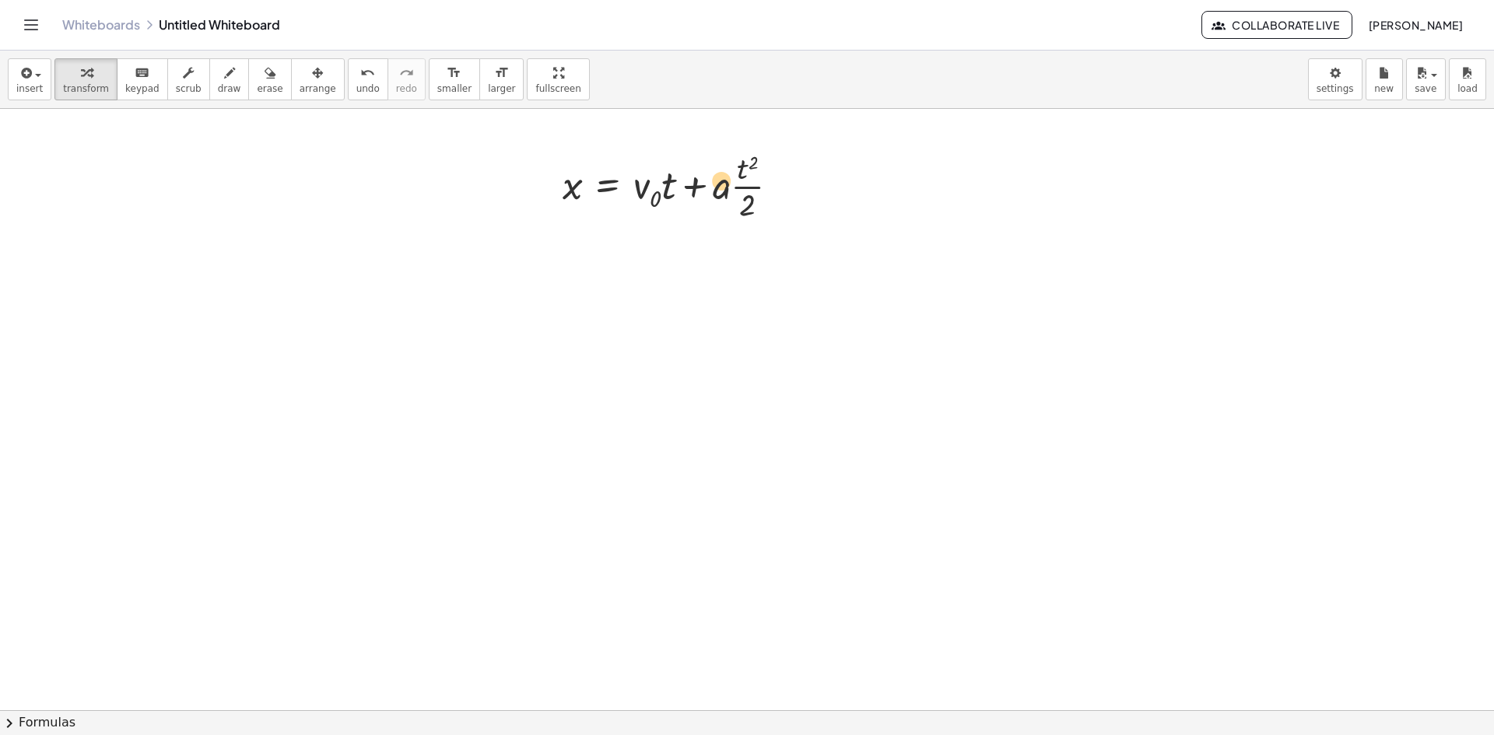
click at [717, 183] on div at bounding box center [677, 185] width 244 height 78
drag, startPoint x: 744, startPoint y: 168, endPoint x: 725, endPoint y: 186, distance: 26.4
click at [725, 186] on div at bounding box center [677, 185] width 244 height 78
click at [780, 202] on div at bounding box center [689, 185] width 268 height 78
drag, startPoint x: 777, startPoint y: 188, endPoint x: 718, endPoint y: 195, distance: 59.5
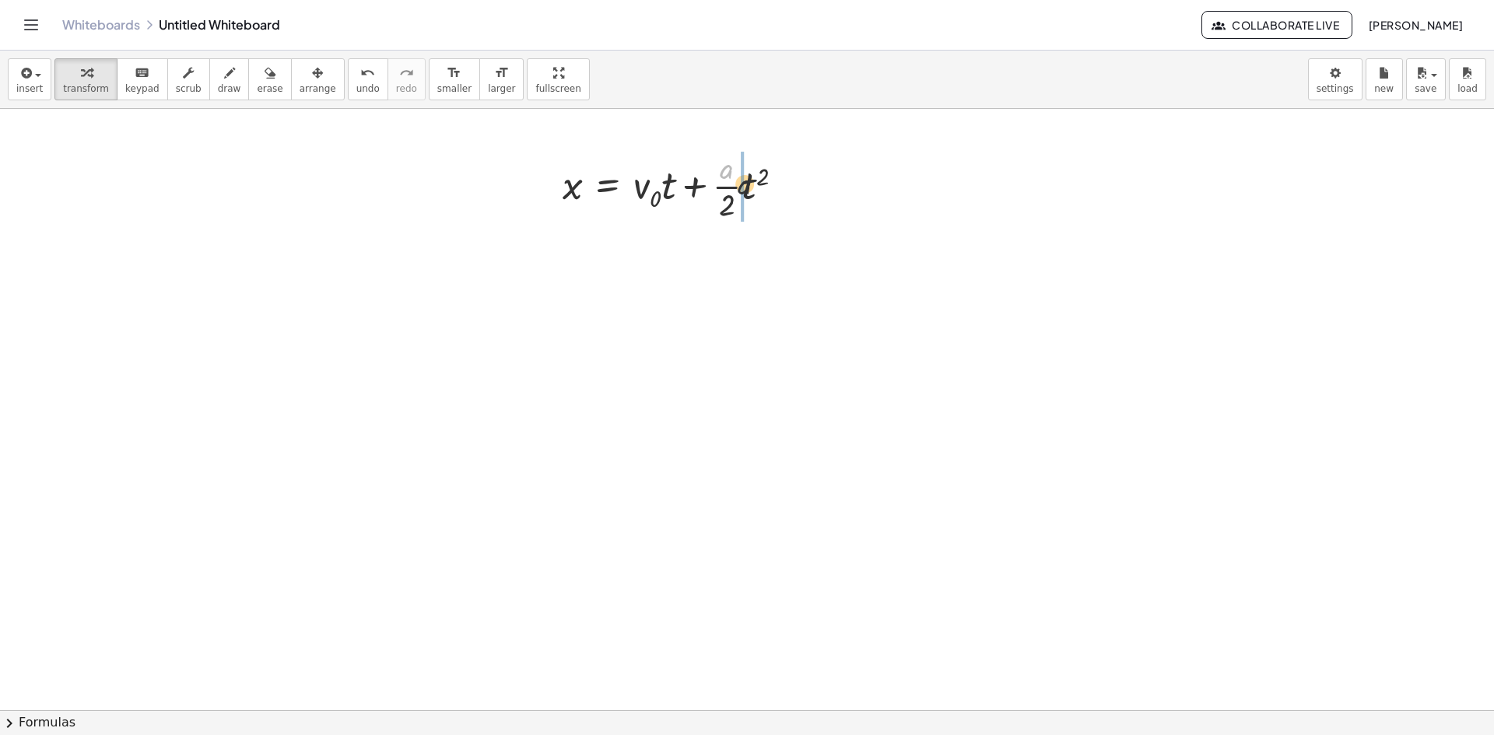
drag, startPoint x: 738, startPoint y: 177, endPoint x: 749, endPoint y: 193, distance: 19.0
click at [749, 193] on div at bounding box center [679, 185] width 249 height 78
drag, startPoint x: 808, startPoint y: 189, endPoint x: 712, endPoint y: 311, distance: 155.2
click at [712, 314] on div "x = + · v 0 · t + · · 1 · 2 · a · t 2 − · · 1 · 2 · a · t 2 + x = + · v 0 · t +…" at bounding box center [747, 165] width 1494 height 1203
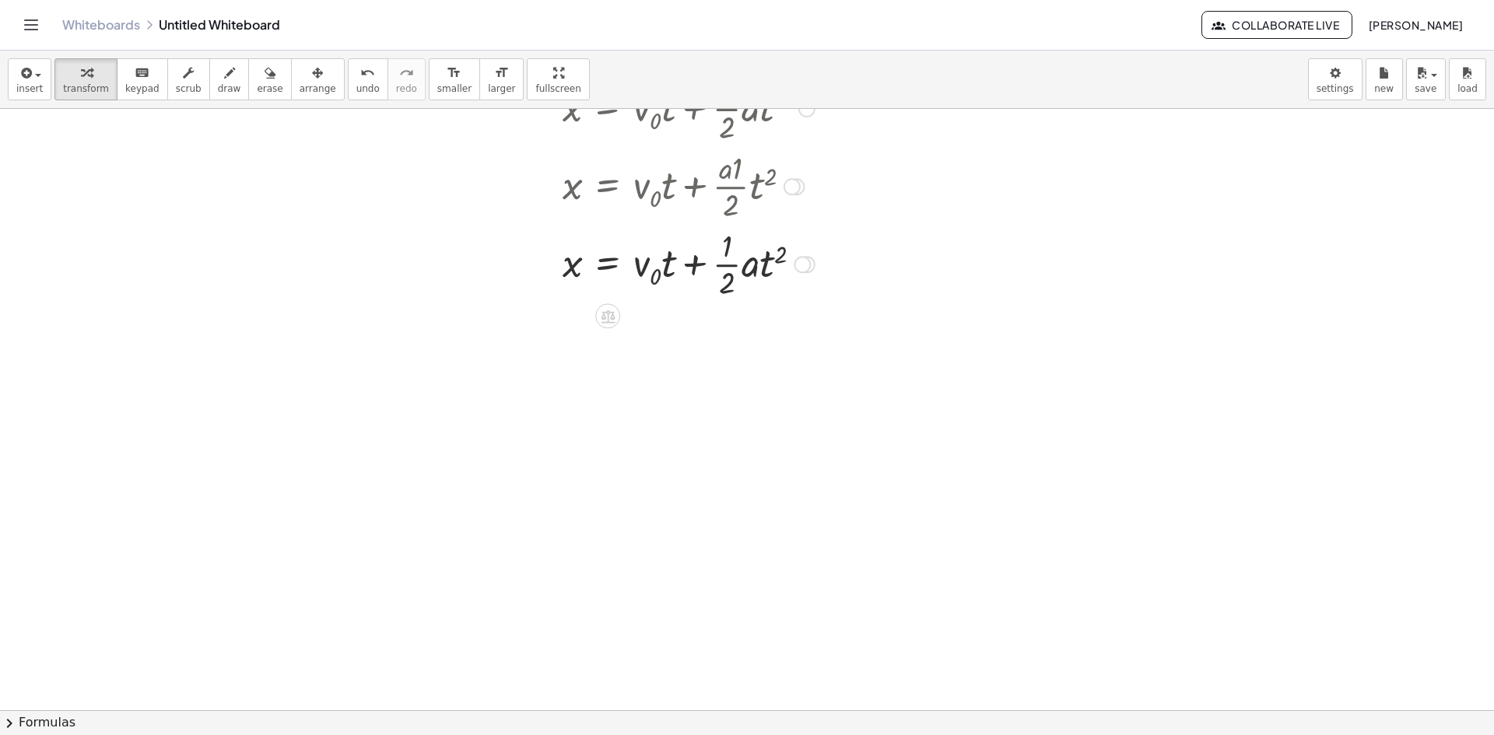
click at [803, 267] on div at bounding box center [802, 264] width 17 height 17
click at [803, 267] on div "Transform line Copy line as LaTeX Copy derivation as LaTeX Expand new lines: On" at bounding box center [802, 264] width 17 height 17
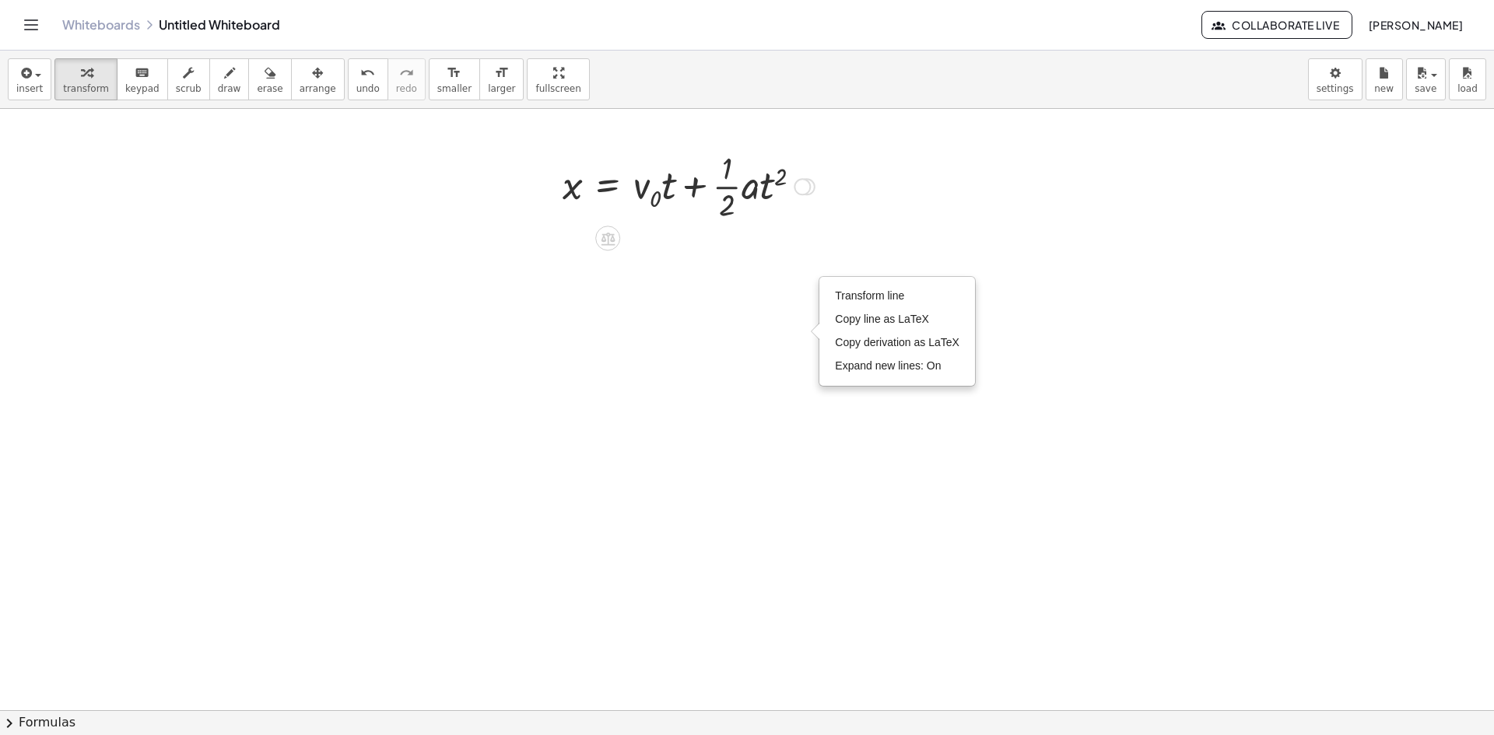
scroll to position [0, 0]
drag, startPoint x: 803, startPoint y: 267, endPoint x: 809, endPoint y: 50, distance: 217.2
click at [809, 50] on div "Graspable Math Activities Whiteboards Classes Account v1.28.5 | Privacy policy …" at bounding box center [747, 367] width 1494 height 735
click at [882, 177] on div at bounding box center [747, 710] width 1494 height 1203
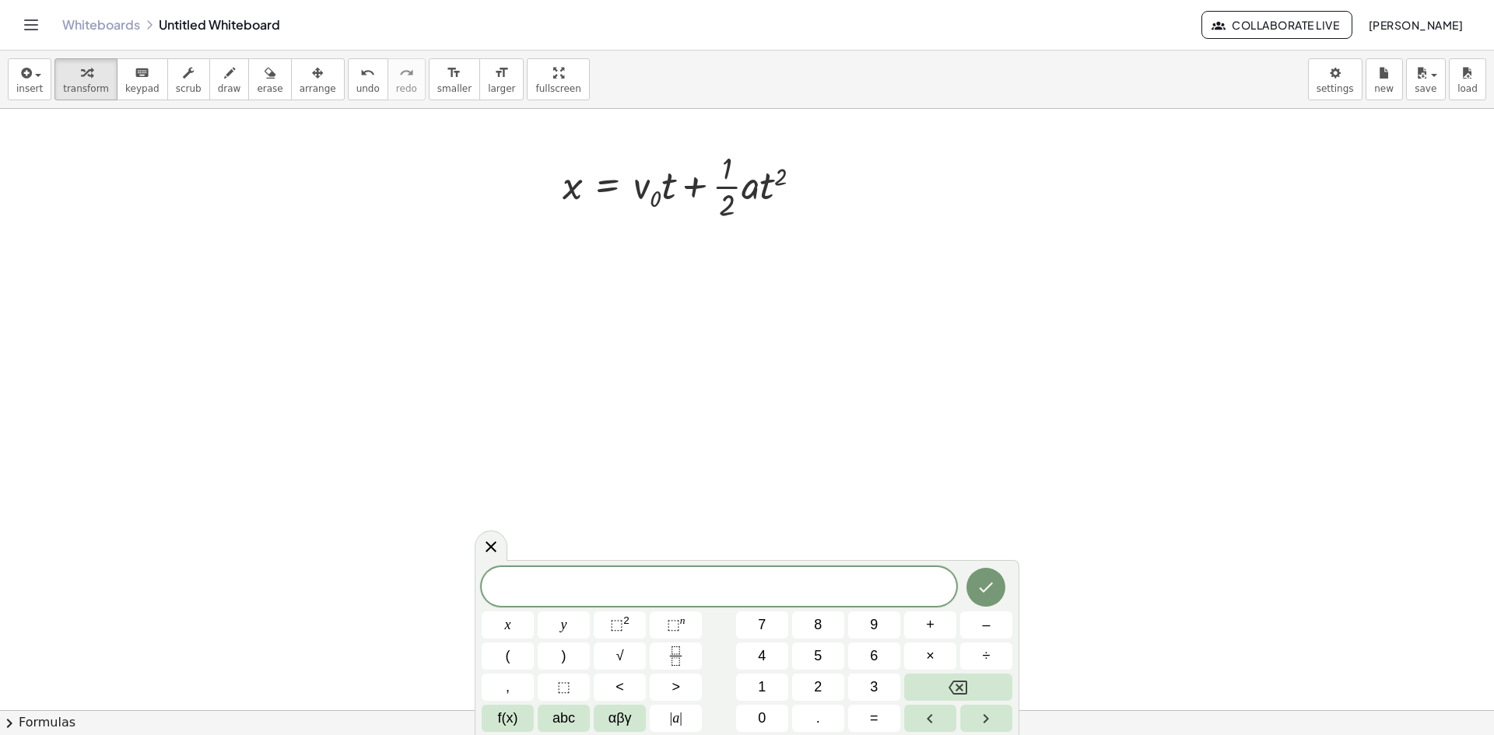
click at [484, 335] on div at bounding box center [747, 710] width 1494 height 1203
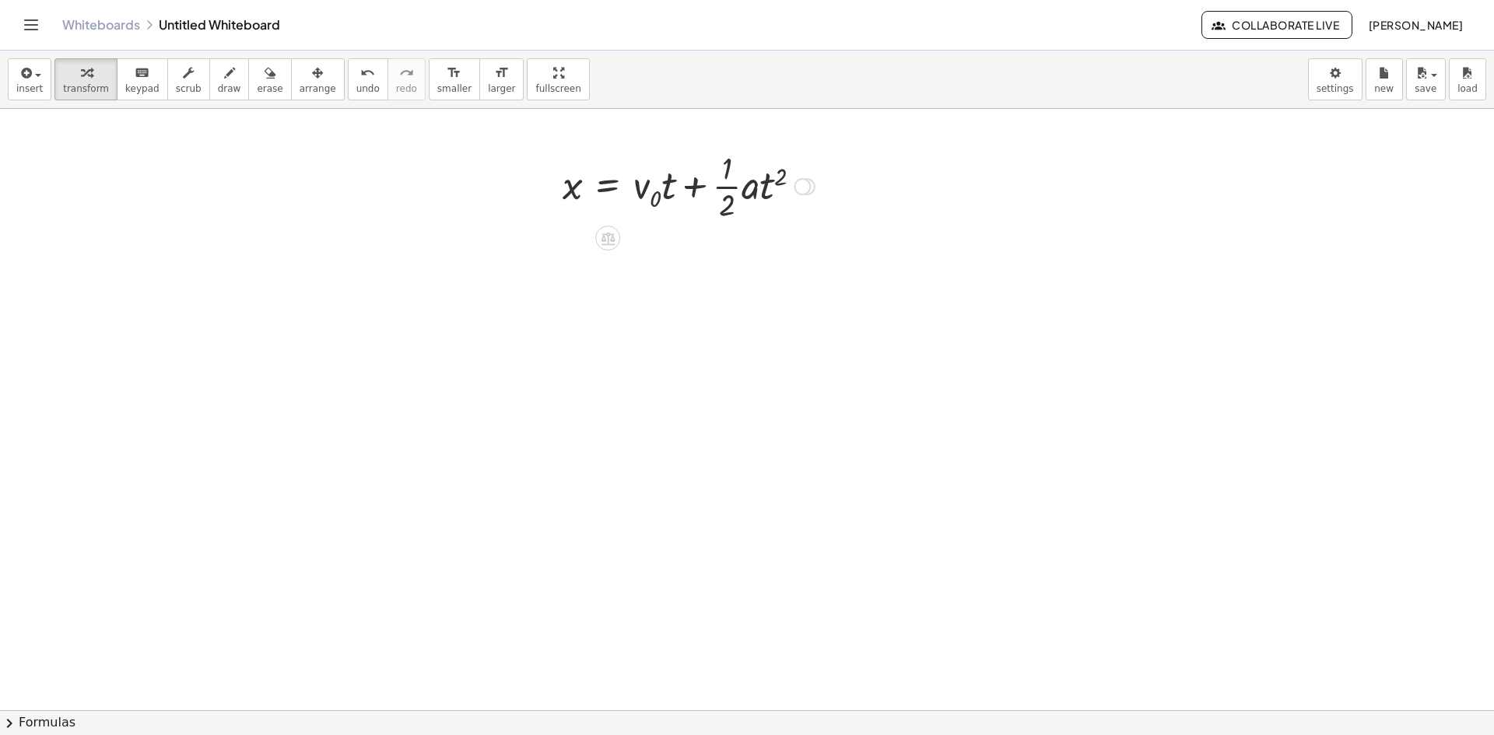
click at [644, 196] on div at bounding box center [689, 185] width 268 height 78
click at [642, 195] on div at bounding box center [689, 185] width 268 height 78
click at [639, 188] on div at bounding box center [689, 185] width 268 height 78
click at [603, 242] on icon at bounding box center [608, 238] width 16 height 16
click at [548, 240] on span "+" at bounding box center [545, 238] width 9 height 23
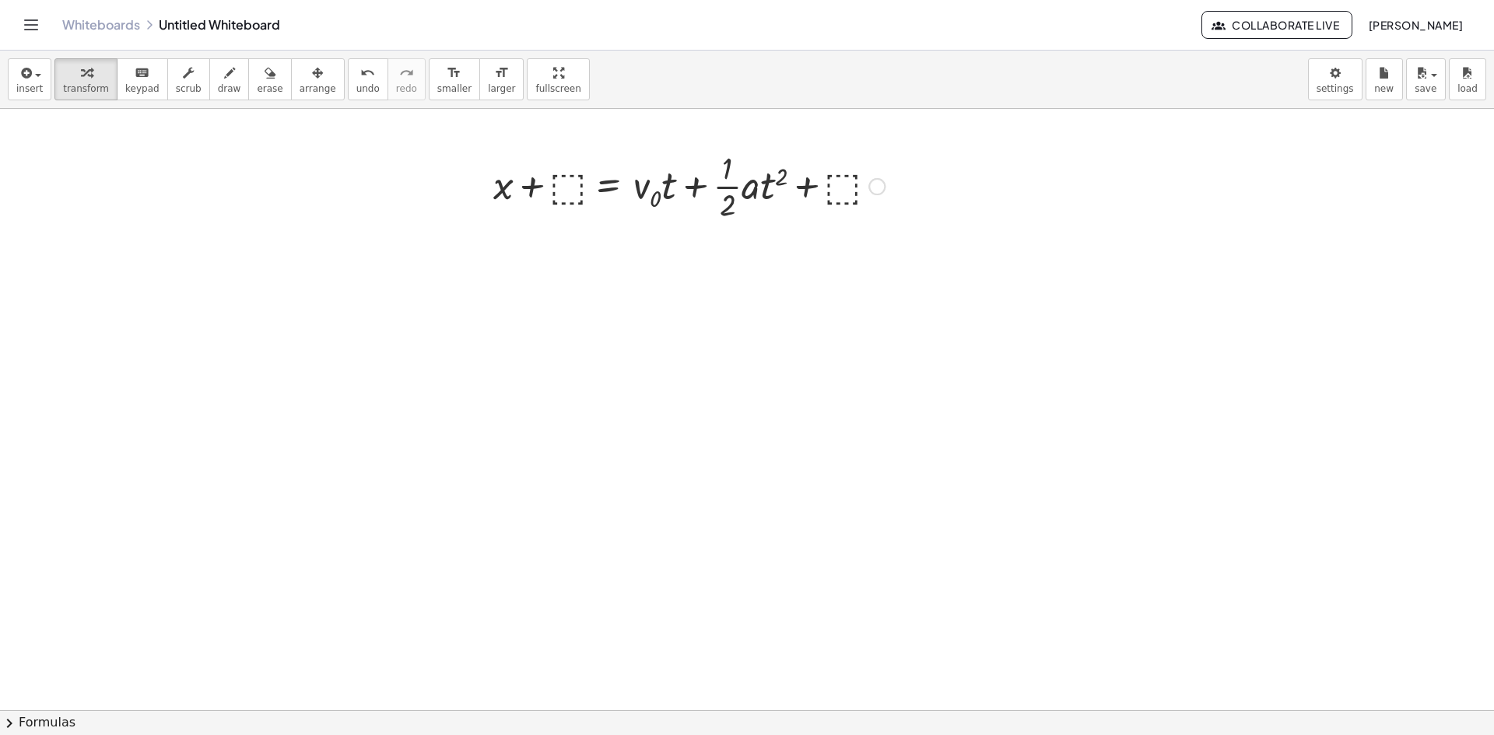
click at [570, 195] on div at bounding box center [689, 185] width 407 height 78
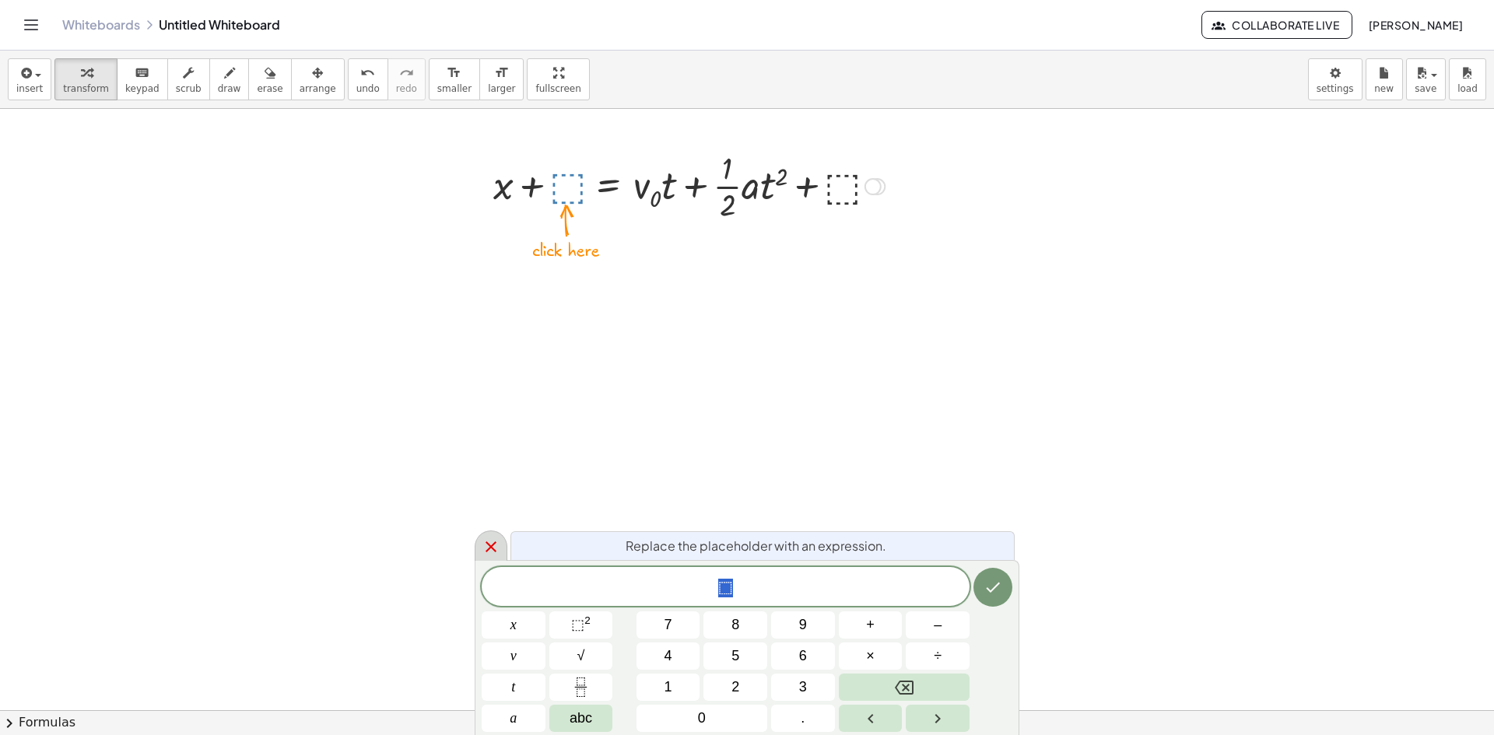
click at [490, 547] on icon at bounding box center [491, 547] width 11 height 11
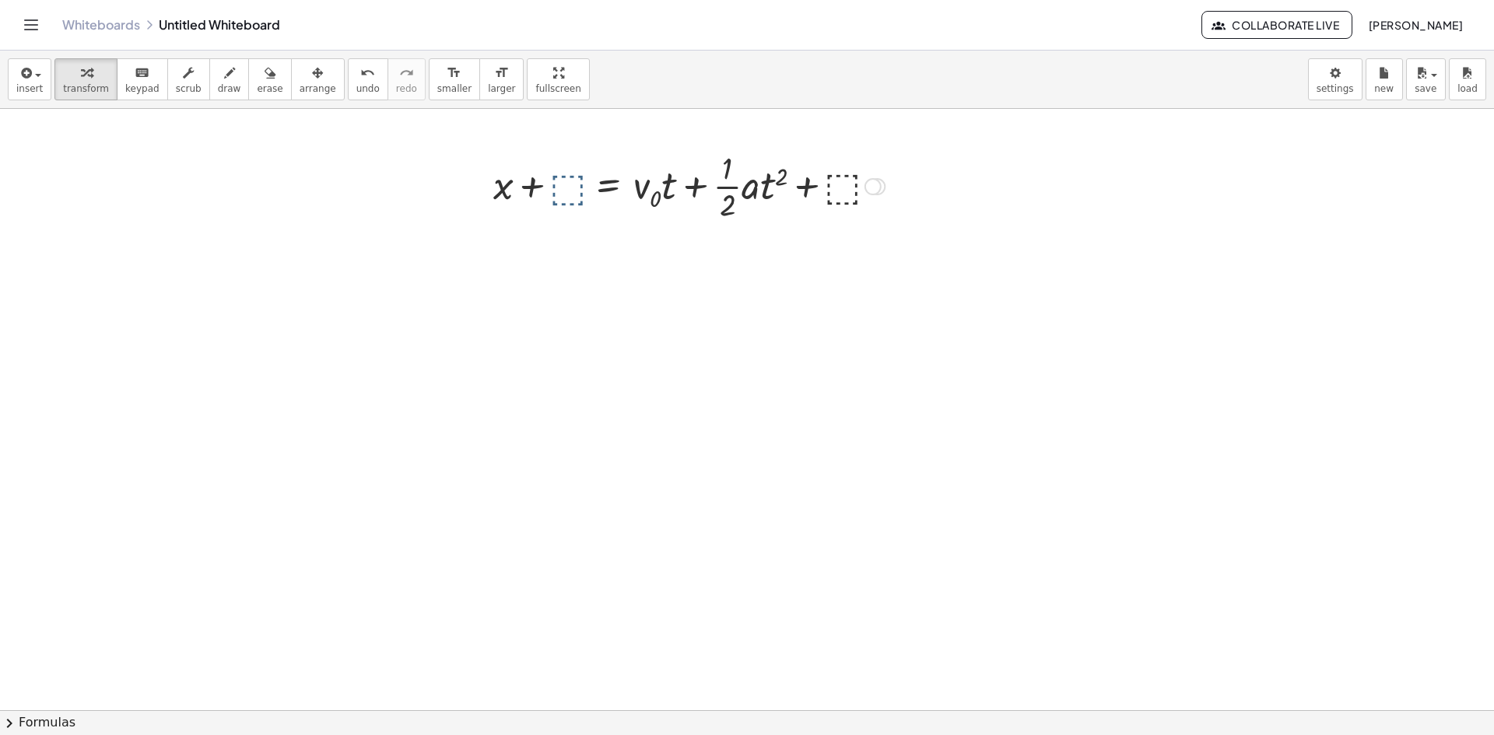
click at [579, 254] on div at bounding box center [747, 710] width 1494 height 1203
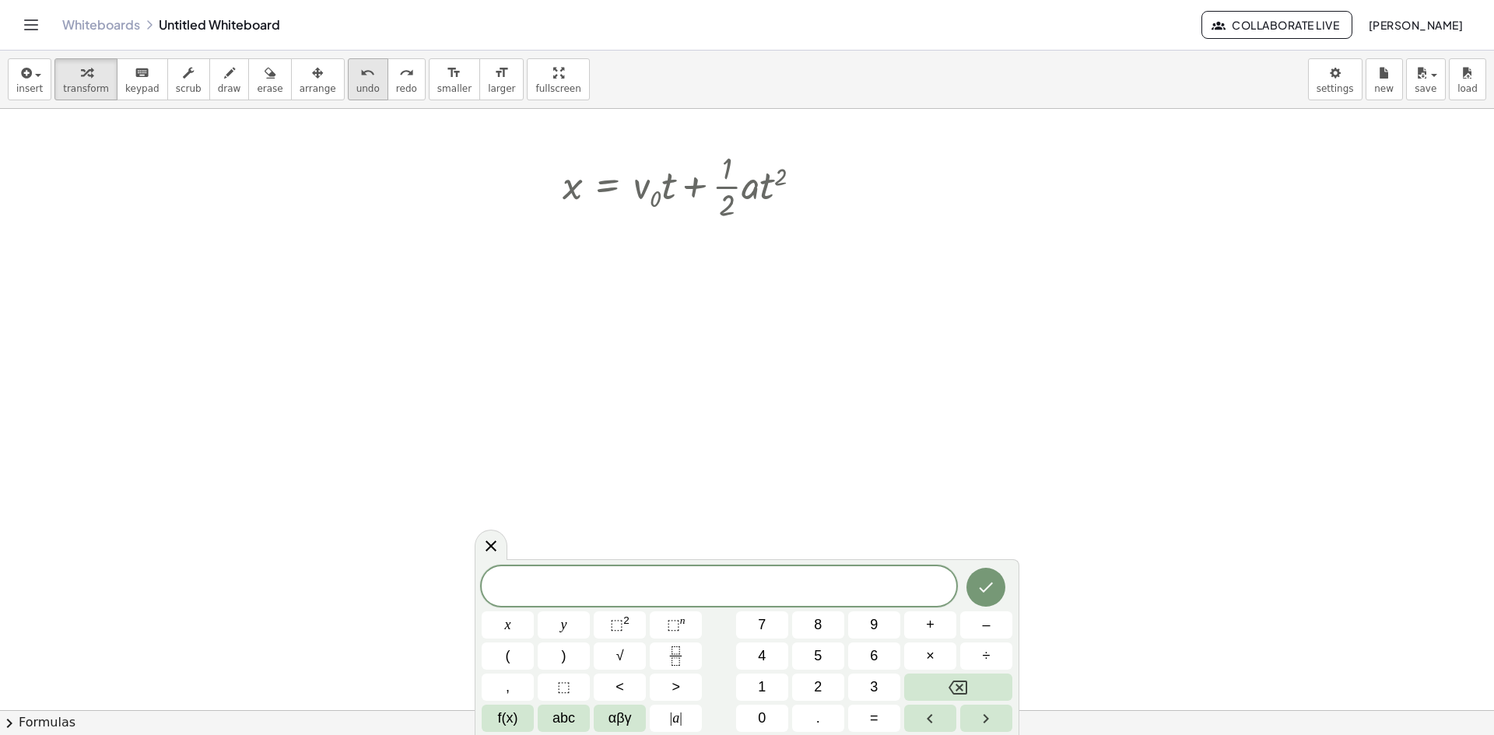
click at [356, 88] on span "undo" at bounding box center [367, 88] width 23 height 11
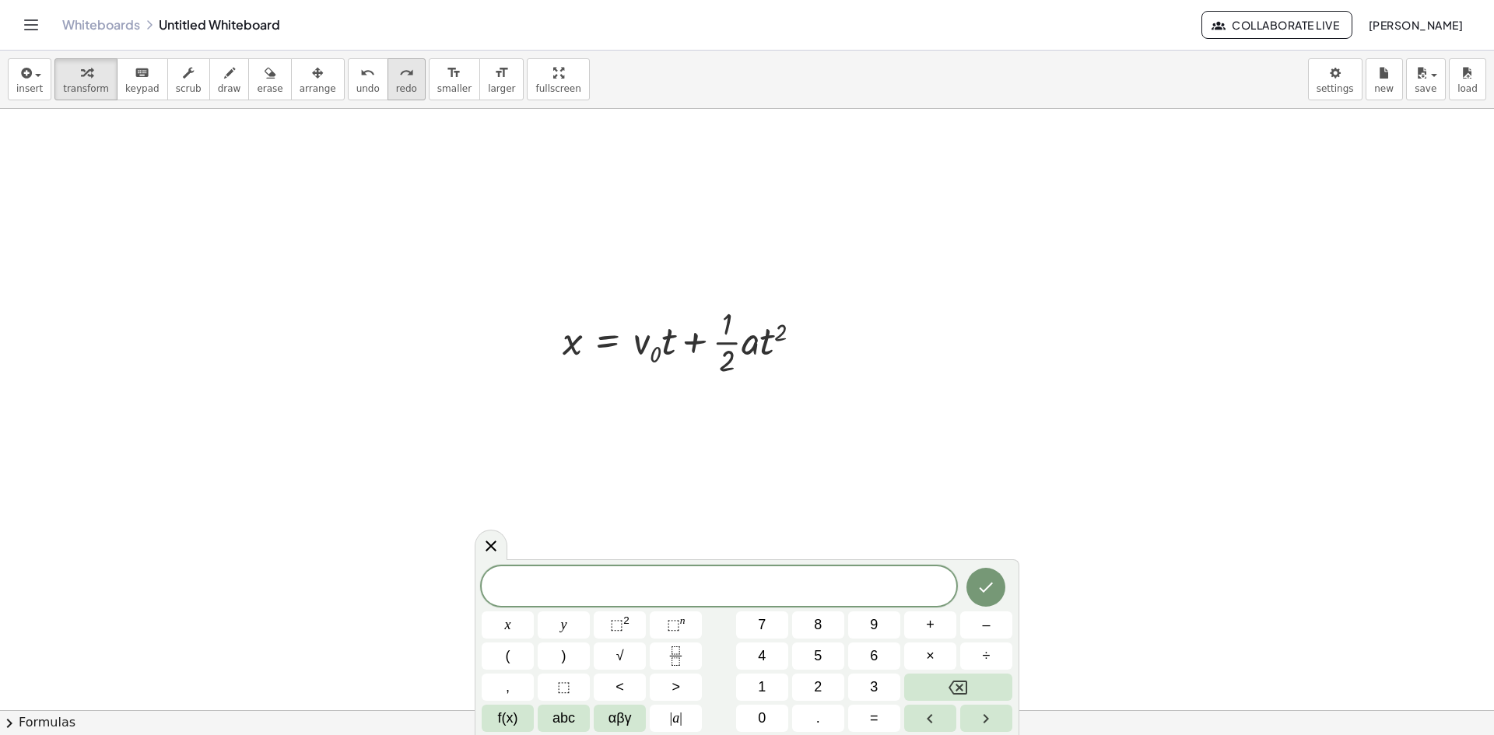
click at [396, 89] on span "redo" at bounding box center [406, 88] width 21 height 11
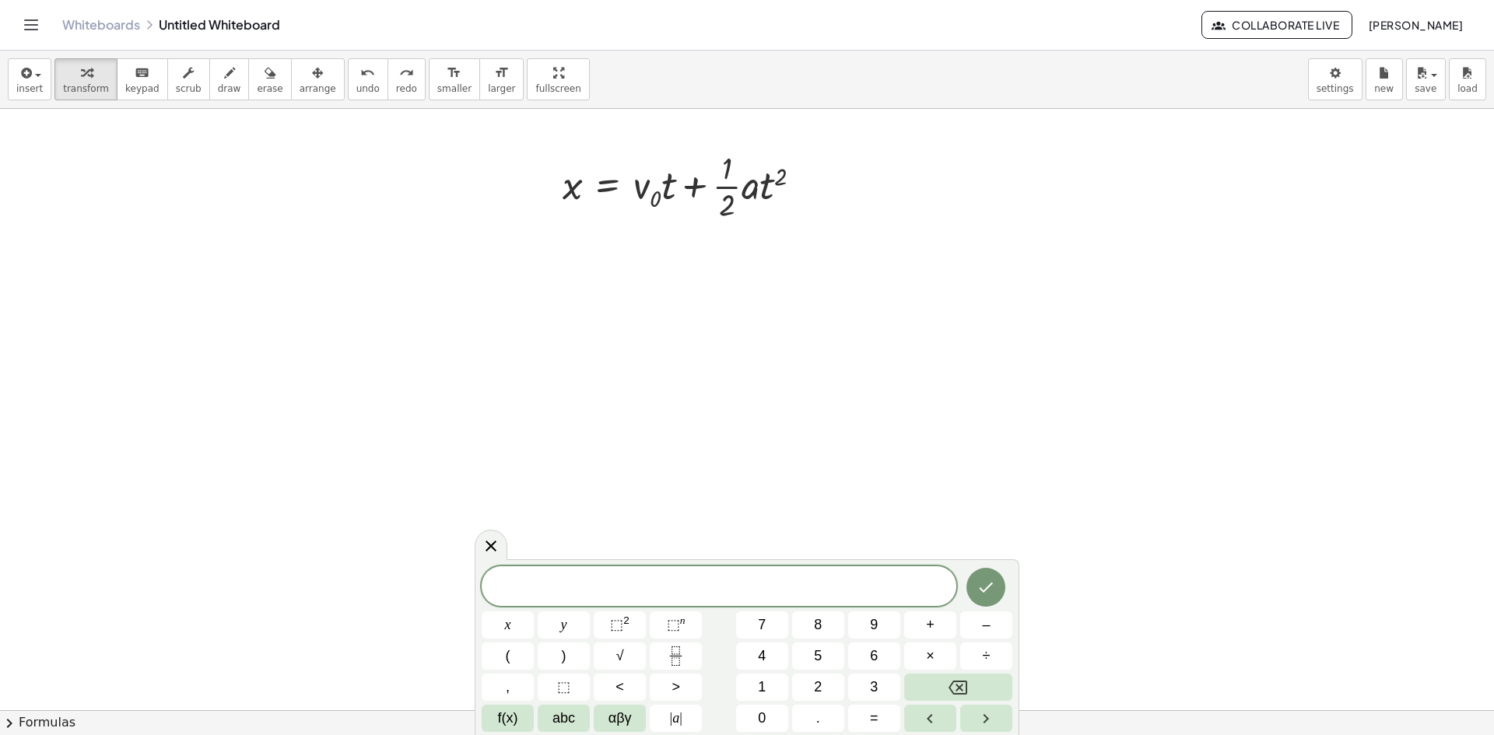
click at [751, 438] on div at bounding box center [747, 710] width 1494 height 1203
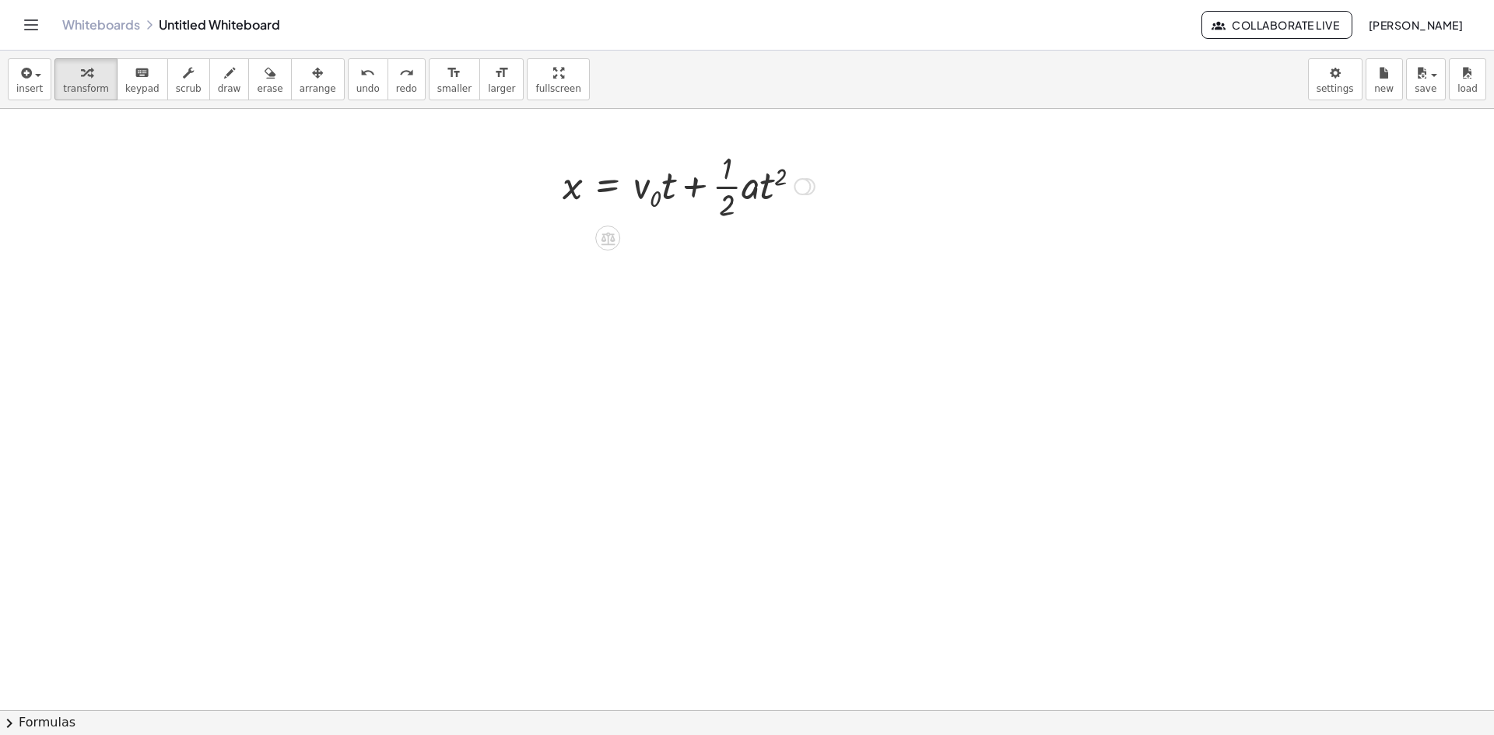
click at [619, 194] on div at bounding box center [689, 185] width 268 height 78
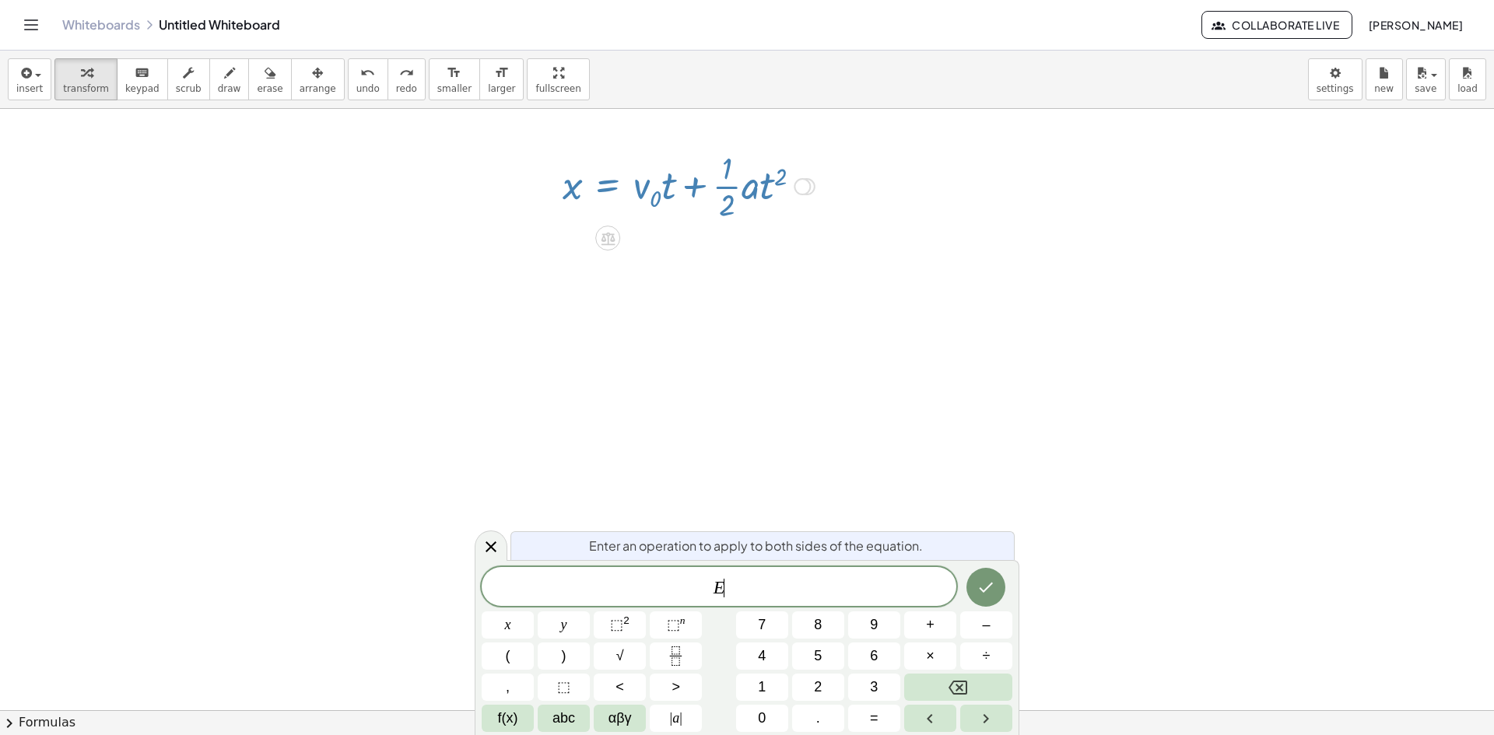
click at [619, 194] on div at bounding box center [689, 185] width 268 height 78
drag, startPoint x: 643, startPoint y: 187, endPoint x: 805, endPoint y: 181, distance: 162.8
click at [805, 181] on div at bounding box center [802, 186] width 17 height 17
click at [879, 155] on span "Transform line" at bounding box center [869, 151] width 69 height 12
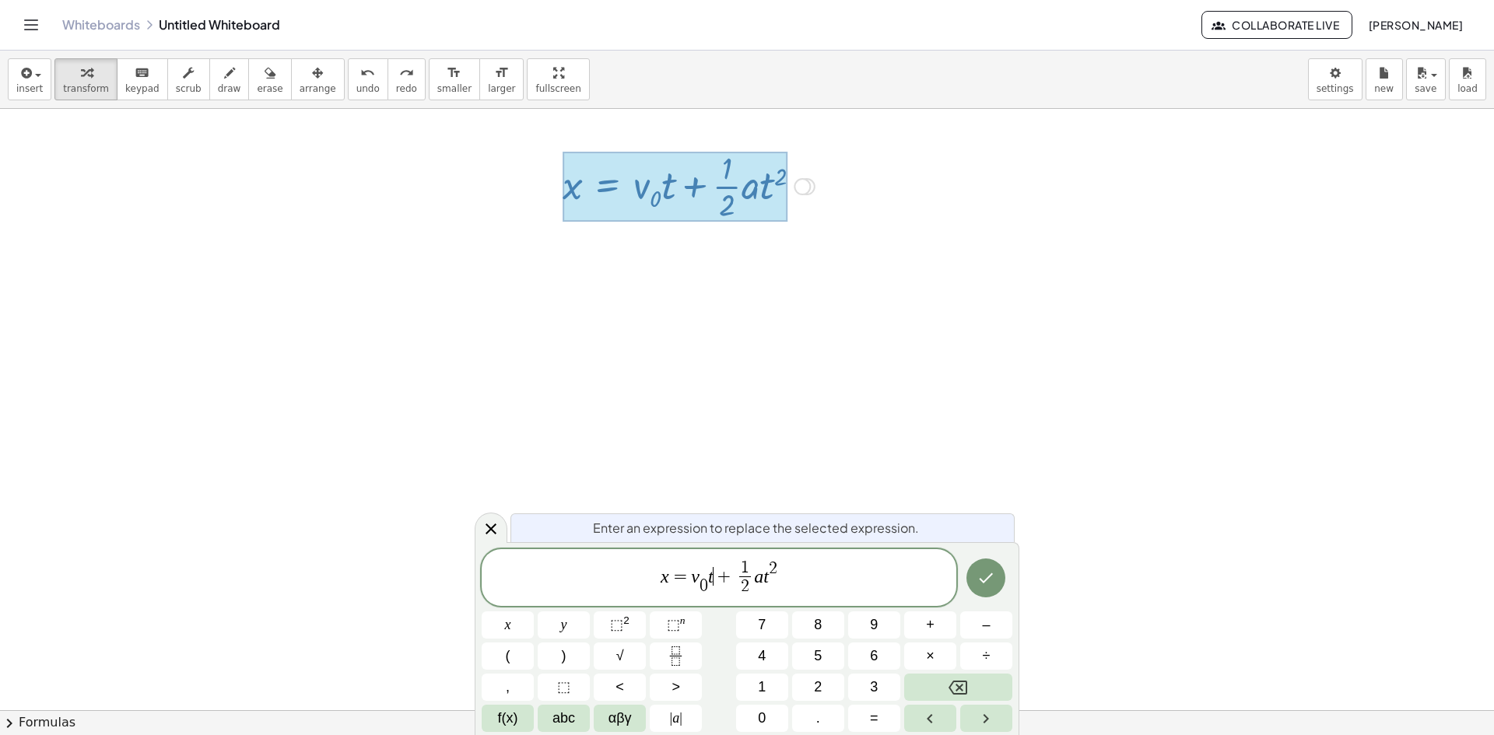
click at [711, 599] on div "x = v 0 ​ t ​ + 1 2 ​ a t 2" at bounding box center [719, 578] width 475 height 58
click at [670, 579] on span "=" at bounding box center [680, 576] width 23 height 19
click at [777, 583] on var "t" at bounding box center [776, 576] width 5 height 20
click at [707, 581] on span "+" at bounding box center [718, 576] width 23 height 19
click at [692, 580] on var "v" at bounding box center [691, 576] width 9 height 20
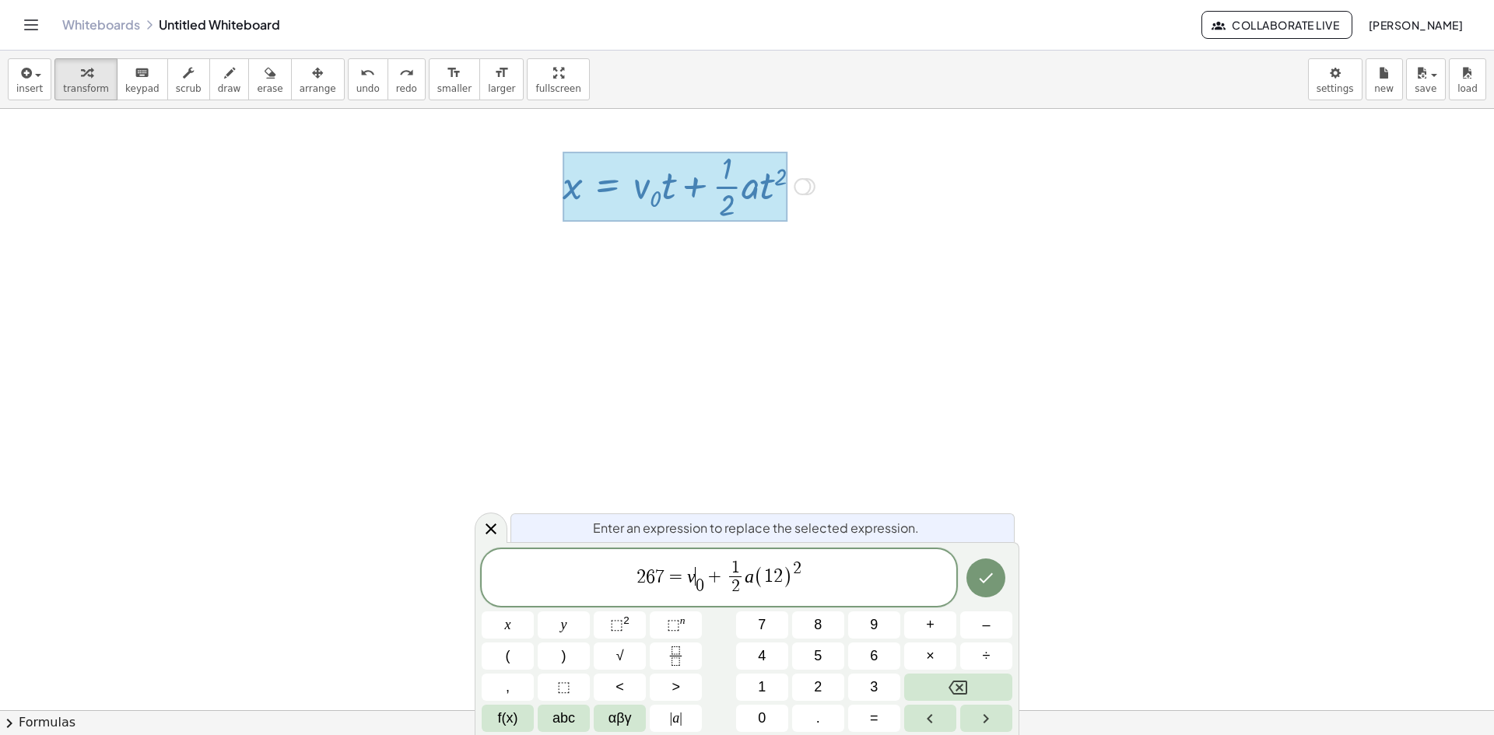
click at [688, 581] on var "v" at bounding box center [691, 576] width 9 height 20
click at [749, 574] on span "1" at bounding box center [745, 568] width 12 height 17
click at [753, 581] on span "1 2 ​" at bounding box center [744, 579] width 19 height 38
click at [760, 579] on var "a" at bounding box center [758, 576] width 9 height 20
click at [701, 579] on var "v" at bounding box center [700, 576] width 9 height 20
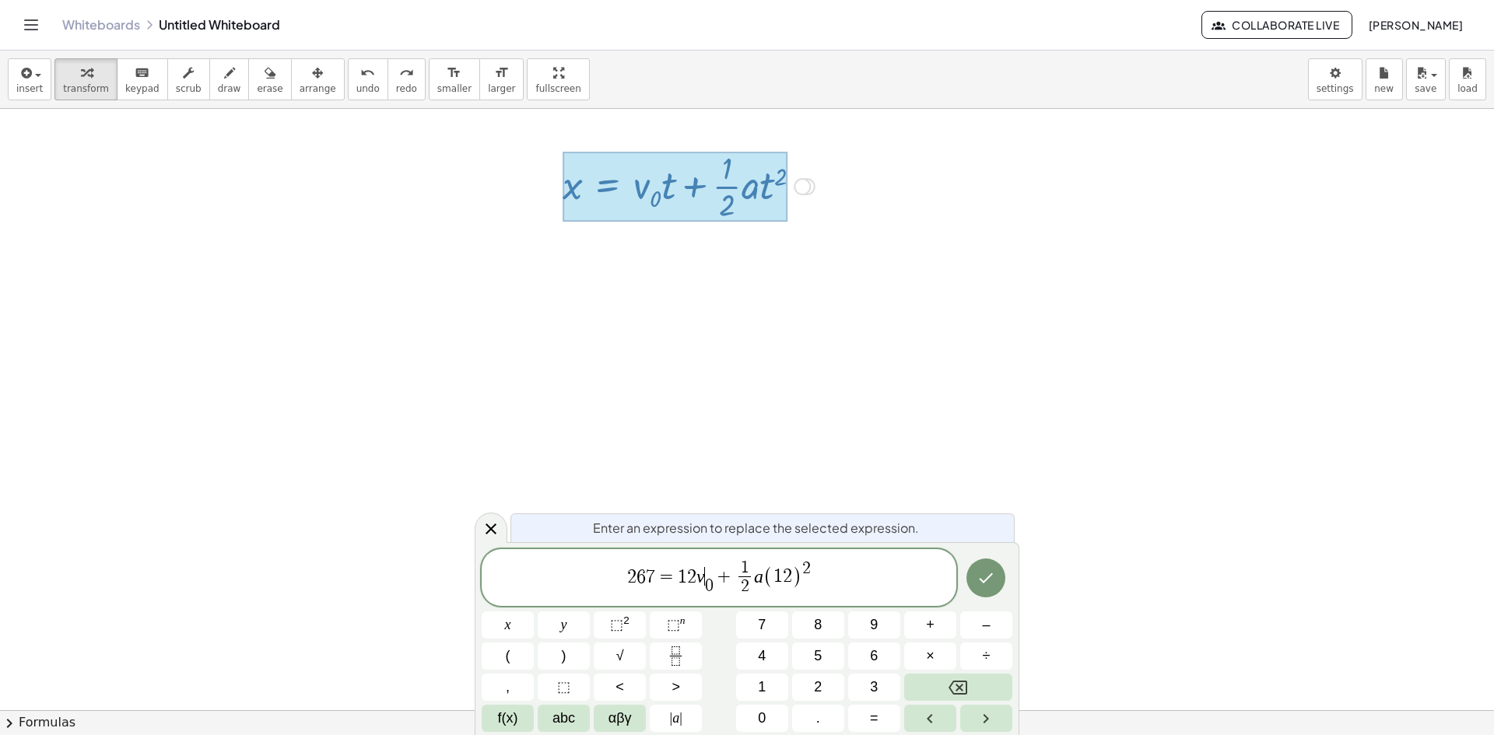
click at [698, 577] on var "v" at bounding box center [700, 576] width 9 height 20
drag, startPoint x: 698, startPoint y: 577, endPoint x: 714, endPoint y: 580, distance: 15.7
click at [988, 577] on icon "Done" at bounding box center [987, 579] width 14 height 10
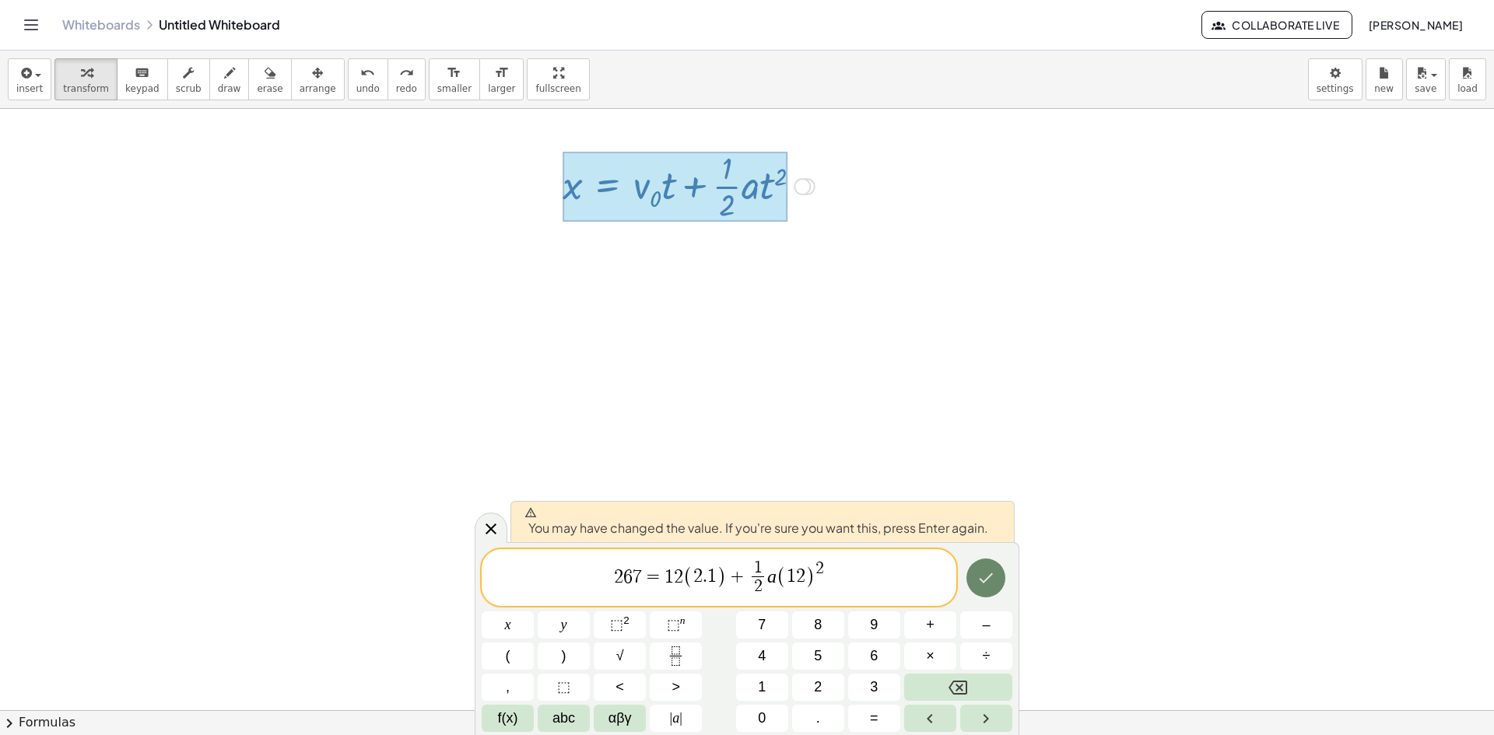
click at [973, 588] on button "Done" at bounding box center [986, 578] width 39 height 39
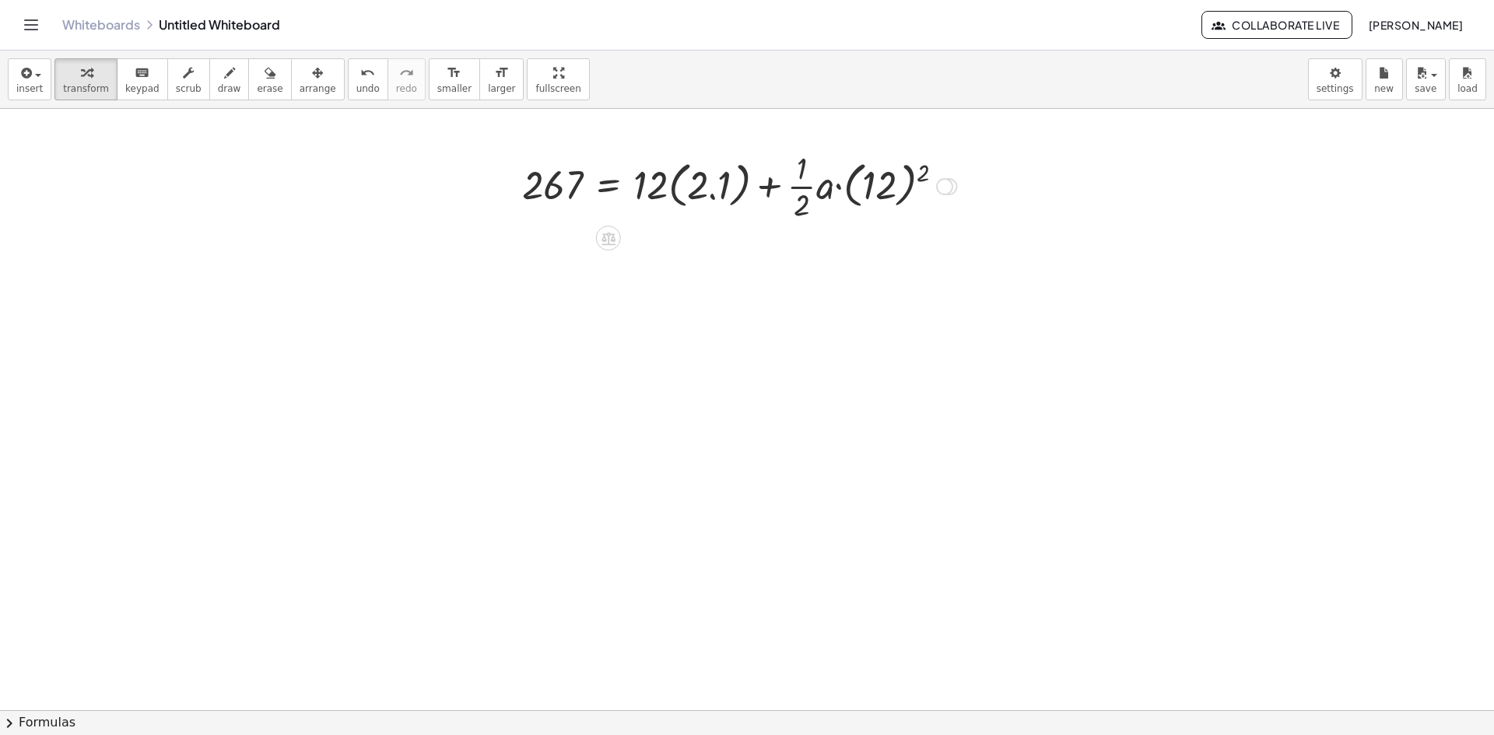
click at [672, 191] on div at bounding box center [739, 185] width 451 height 78
click at [665, 184] on div at bounding box center [724, 185] width 421 height 78
click at [672, 189] on div at bounding box center [724, 185] width 421 height 78
drag, startPoint x: 902, startPoint y: 197, endPoint x: 902, endPoint y: 222, distance: 24.9
click at [902, 222] on div at bounding box center [716, 185] width 405 height 78
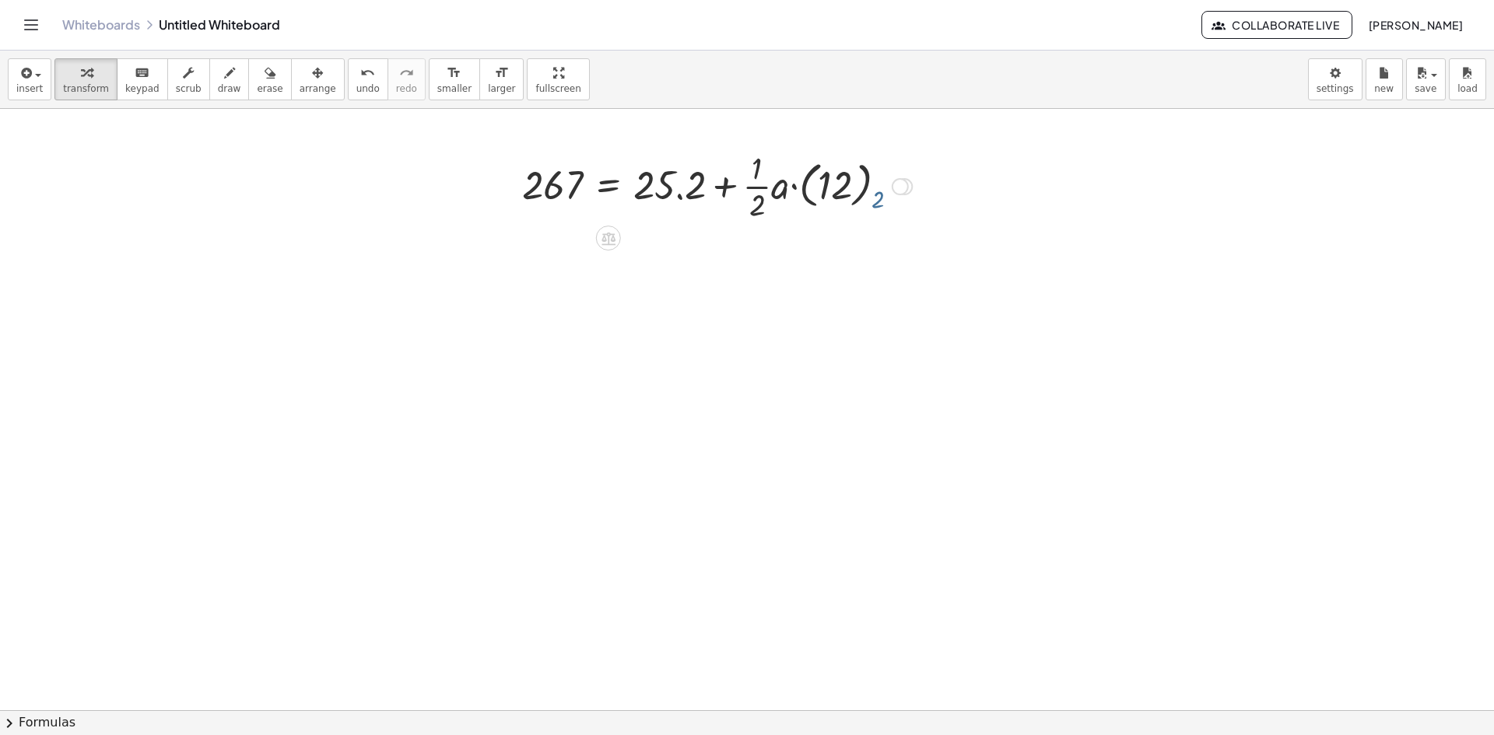
click at [903, 222] on div at bounding box center [716, 185] width 405 height 78
drag, startPoint x: 809, startPoint y: 186, endPoint x: 749, endPoint y: 190, distance: 59.3
drag, startPoint x: 689, startPoint y: 184, endPoint x: 573, endPoint y: 205, distance: 118.0
click at [573, 205] on div at bounding box center [674, 185] width 321 height 53
click at [505, 188] on div at bounding box center [674, 185] width 539 height 53
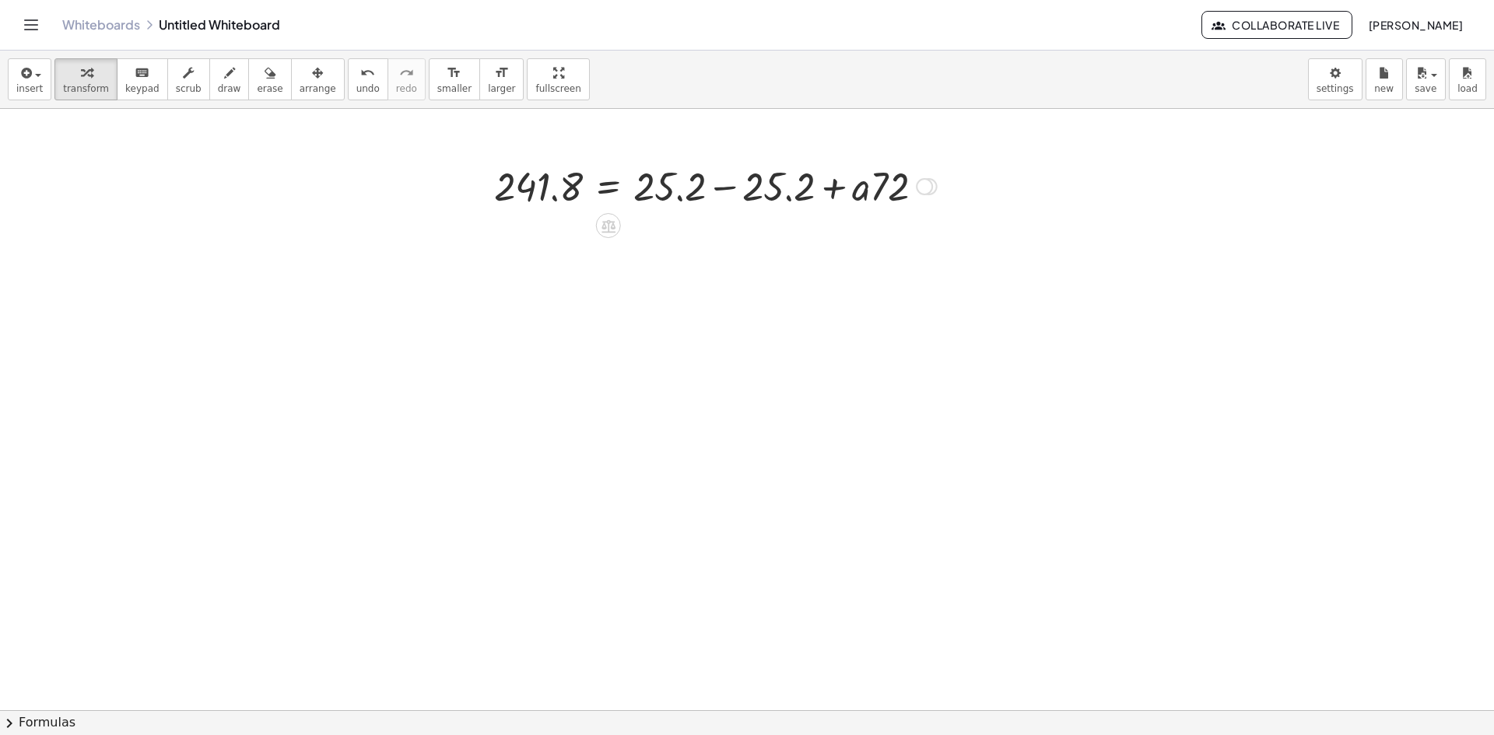
click at [721, 195] on div at bounding box center [715, 185] width 458 height 53
drag, startPoint x: 674, startPoint y: 185, endPoint x: 569, endPoint y: 216, distance: 109.4
click at [551, 193] on div at bounding box center [610, 185] width 229 height 78
click at [546, 189] on div at bounding box center [595, 185] width 260 height 78
click at [657, 190] on div at bounding box center [595, 185] width 260 height 78
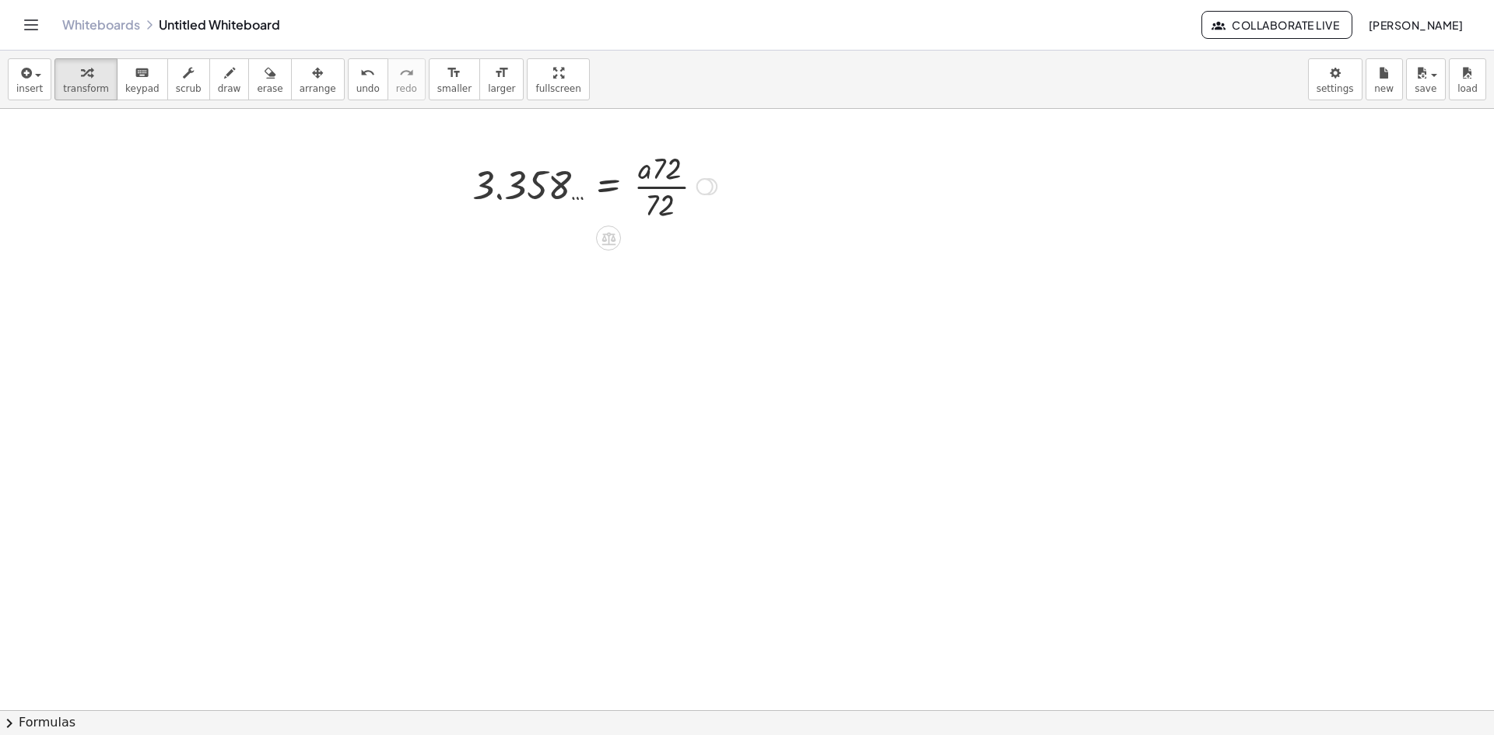
click at [658, 190] on div at bounding box center [595, 185] width 260 height 78
click at [665, 185] on div at bounding box center [595, 185] width 260 height 78
click at [125, 75] on div "keyboard" at bounding box center [142, 72] width 34 height 19
click at [310, 231] on div at bounding box center [747, 710] width 1494 height 1203
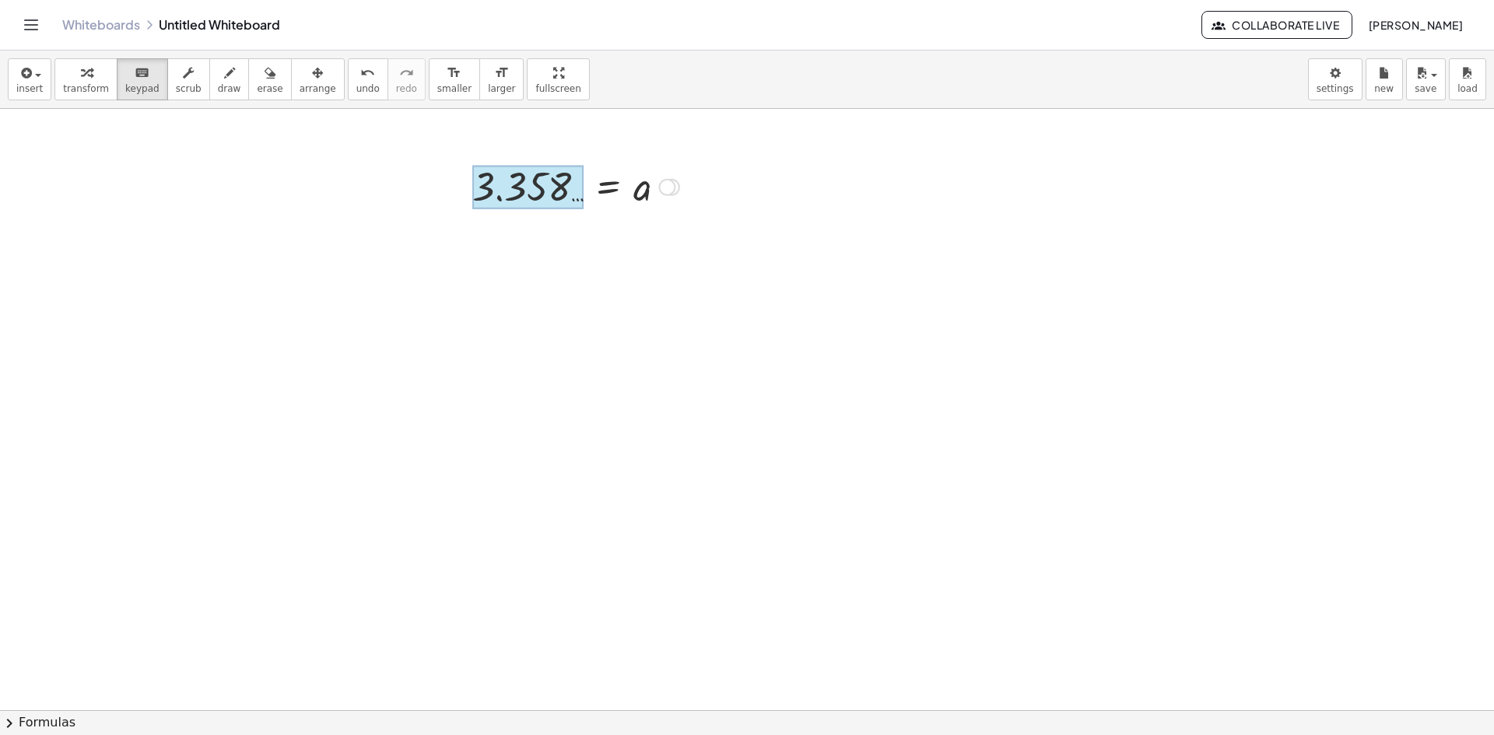
click at [575, 190] on div at bounding box center [527, 188] width 111 height 44
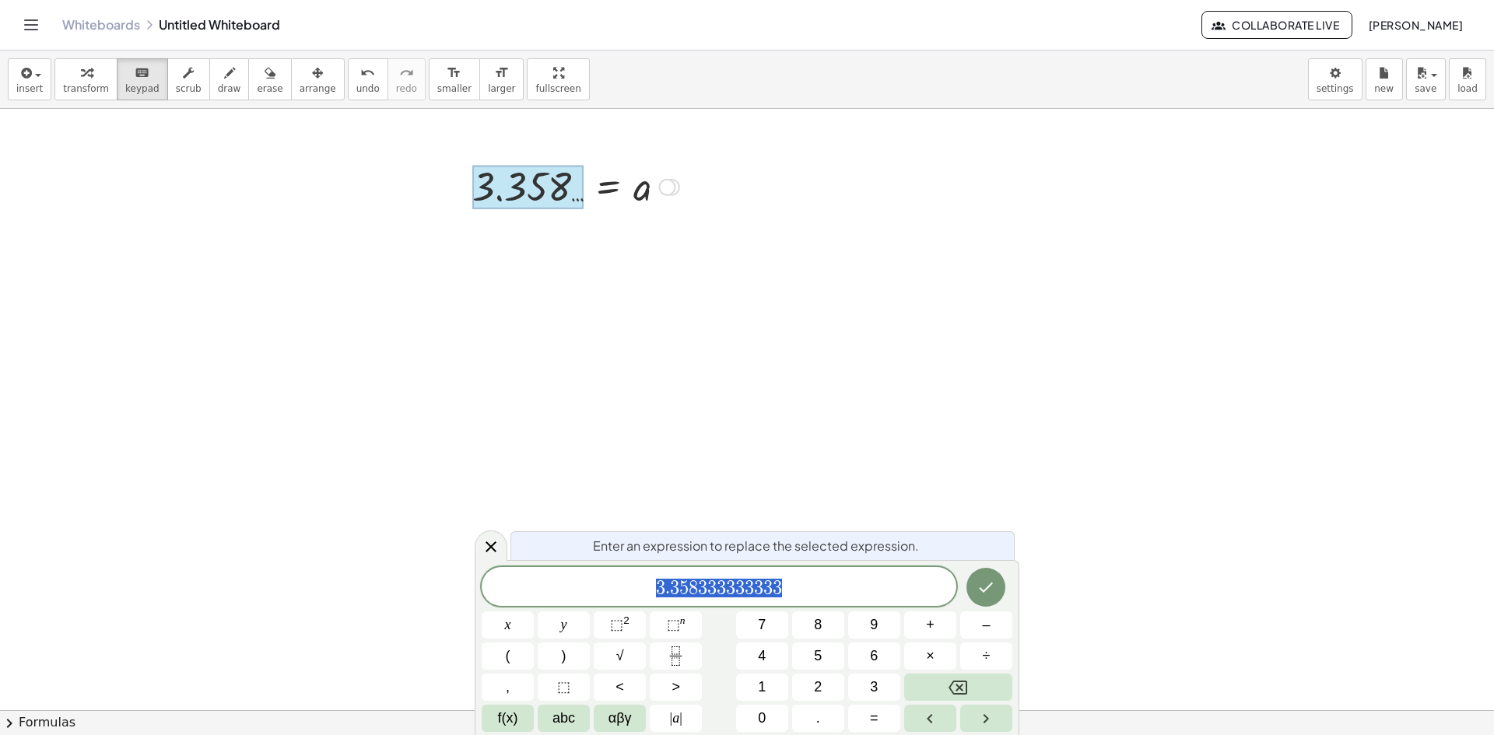
click at [575, 190] on div at bounding box center [527, 188] width 111 height 44
click at [738, 482] on div at bounding box center [747, 710] width 1494 height 1203
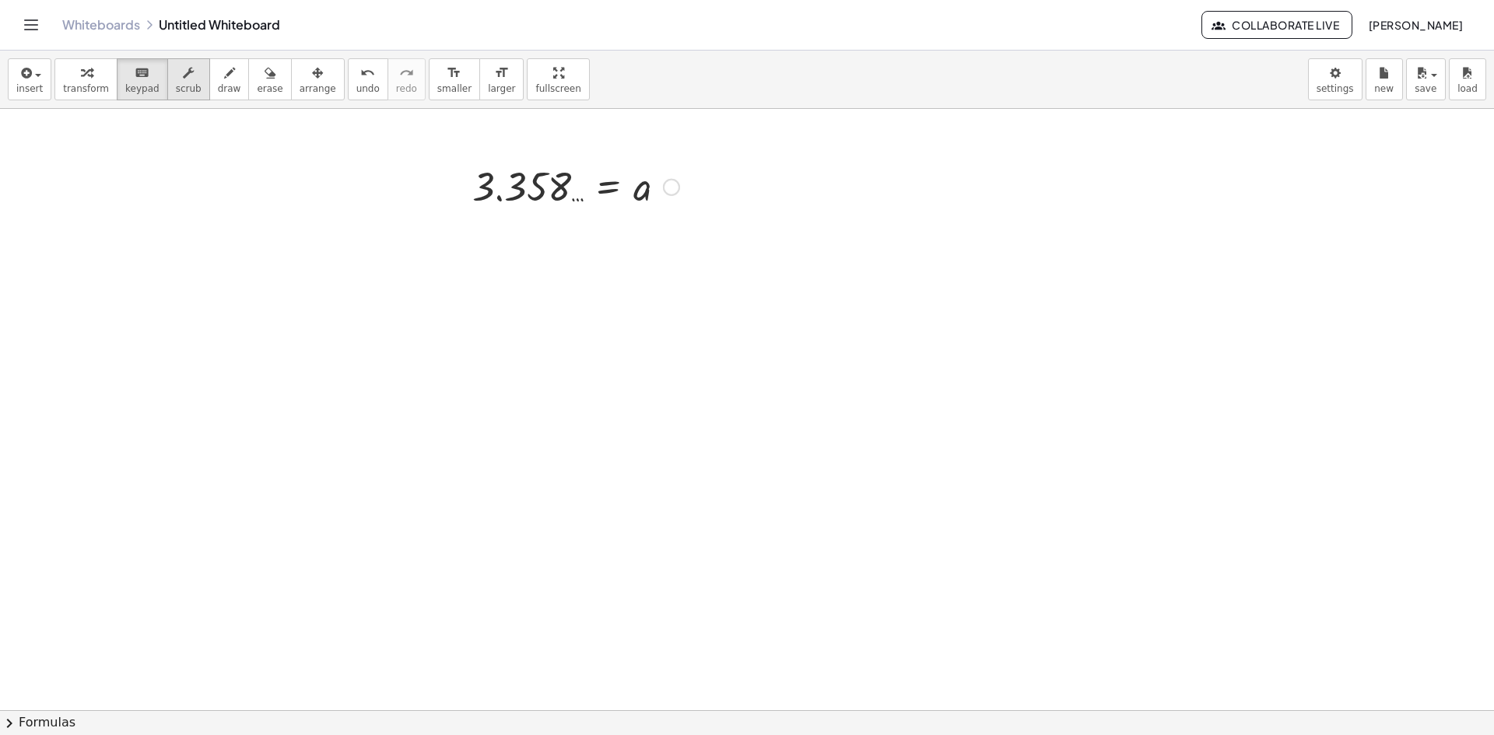
click at [177, 92] on span "scrub" at bounding box center [189, 88] width 26 height 11
drag, startPoint x: 619, startPoint y: 197, endPoint x: 595, endPoint y: 186, distance: 27.2
click at [595, 186] on div at bounding box center [576, 185] width 223 height 51
click at [604, 187] on div at bounding box center [576, 185] width 223 height 51
drag, startPoint x: 603, startPoint y: 187, endPoint x: 563, endPoint y: 259, distance: 82.5
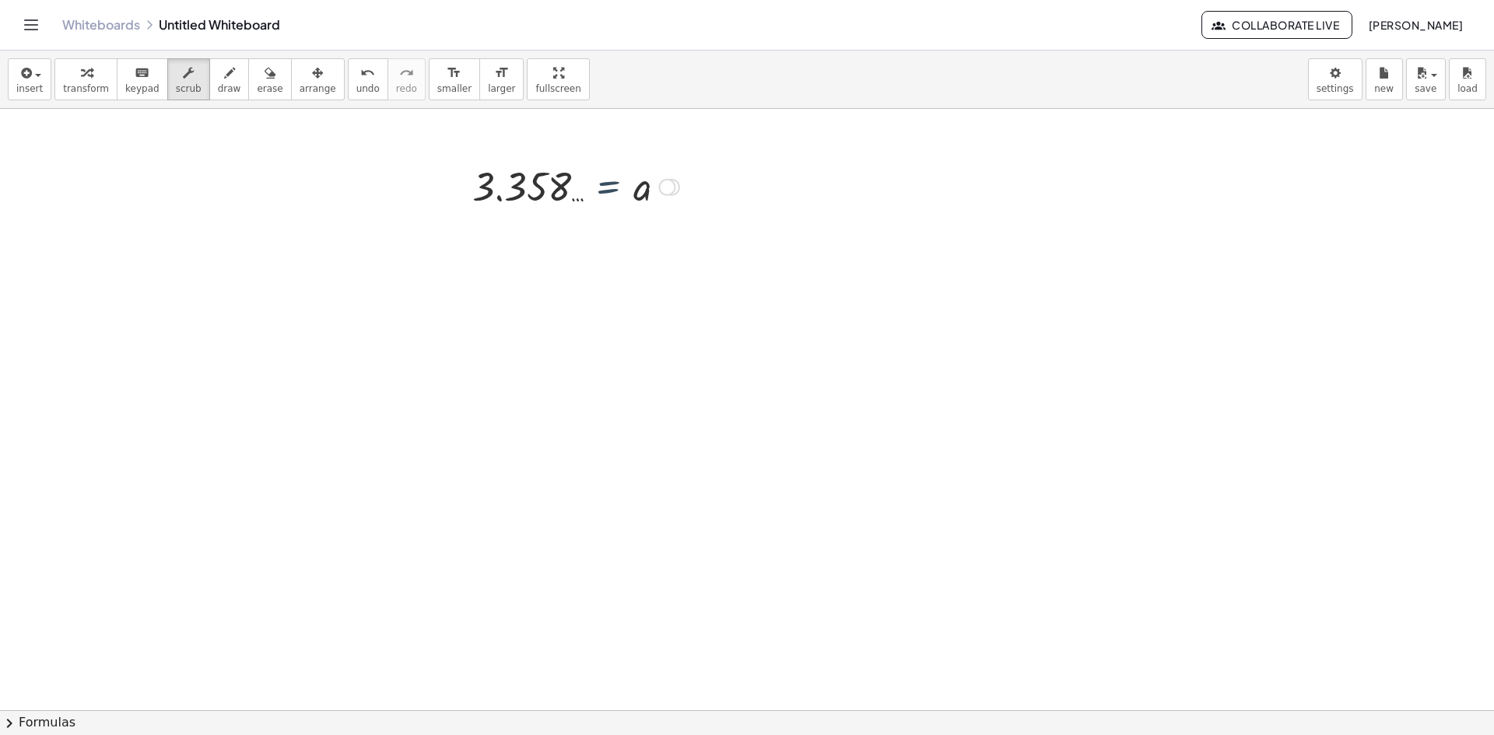
click at [563, 259] on div "x = + · v 0 · t + · · 1 · 2 · a · t 2 − · · 1 · 2 · a · t 2 + x = + · v 0 · t +…" at bounding box center [747, 710] width 1494 height 1203
click at [54, 96] on button "transform" at bounding box center [85, 79] width 63 height 42
click at [257, 90] on span "erase" at bounding box center [270, 88] width 26 height 11
drag, startPoint x: 679, startPoint y: 228, endPoint x: 566, endPoint y: 201, distance: 116.1
click at [616, 180] on div at bounding box center [747, 710] width 1494 height 1203
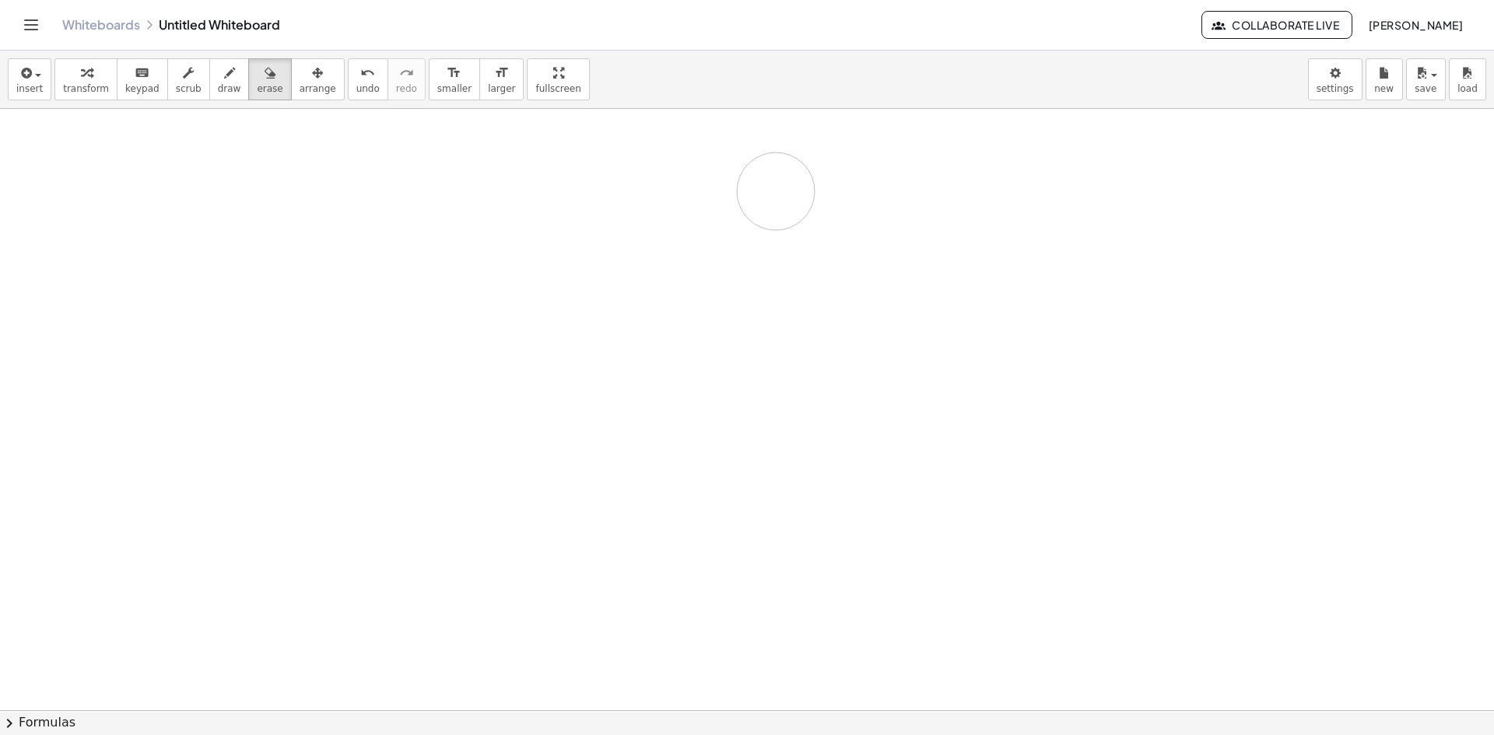
drag, startPoint x: 568, startPoint y: 172, endPoint x: 598, endPoint y: 202, distance: 41.8
click at [491, 202] on div at bounding box center [747, 710] width 1494 height 1203
drag, startPoint x: 737, startPoint y: 239, endPoint x: 486, endPoint y: 187, distance: 256.7
click at [644, 209] on div at bounding box center [747, 710] width 1494 height 1203
click at [218, 72] on div "button" at bounding box center [229, 72] width 23 height 19
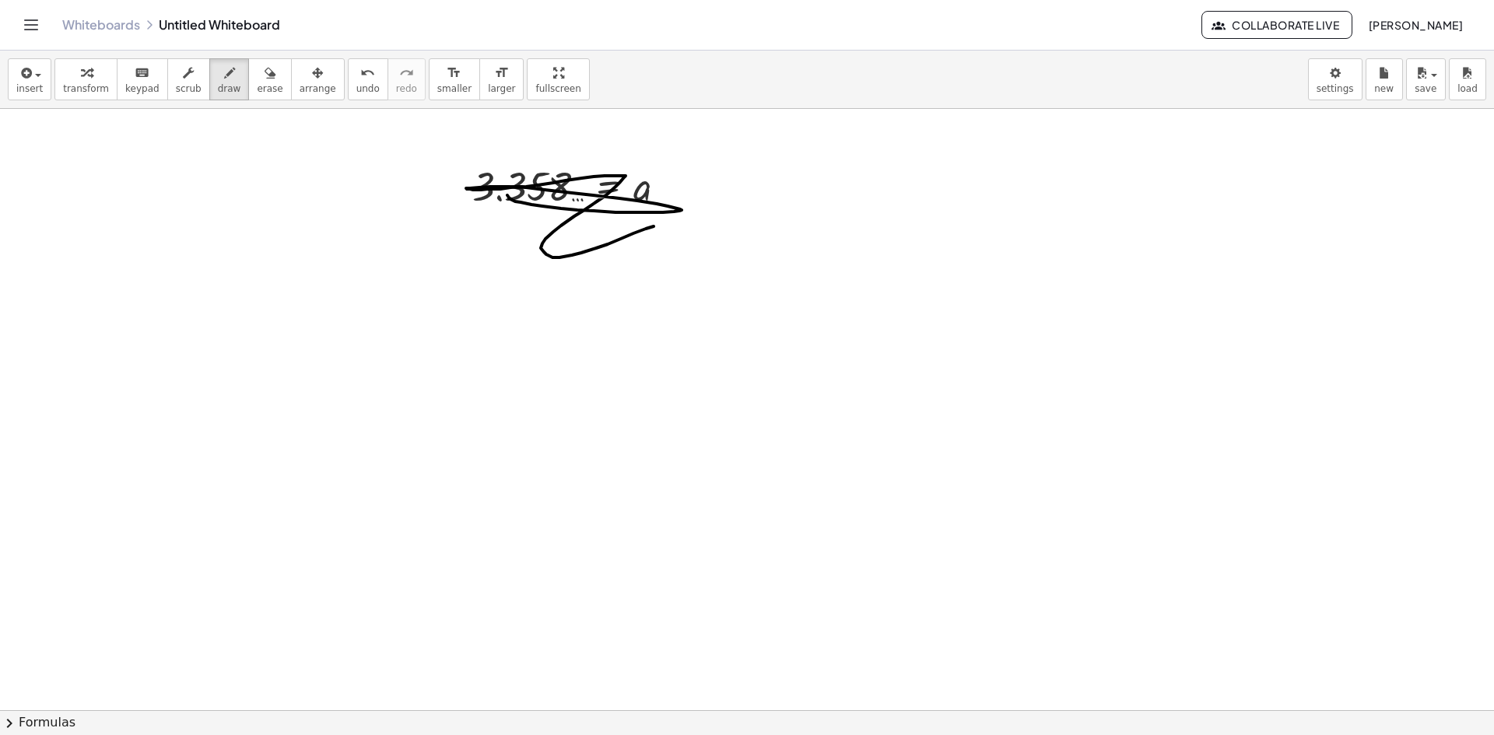
drag, startPoint x: 521, startPoint y: 202, endPoint x: 579, endPoint y: 296, distance: 110.1
click at [617, 254] on div at bounding box center [747, 710] width 1494 height 1203
drag, startPoint x: 483, startPoint y: 330, endPoint x: 584, endPoint y: 357, distance: 104.8
click at [582, 369] on div at bounding box center [747, 710] width 1494 height 1203
drag, startPoint x: 595, startPoint y: 307, endPoint x: 623, endPoint y: 345, distance: 47.3
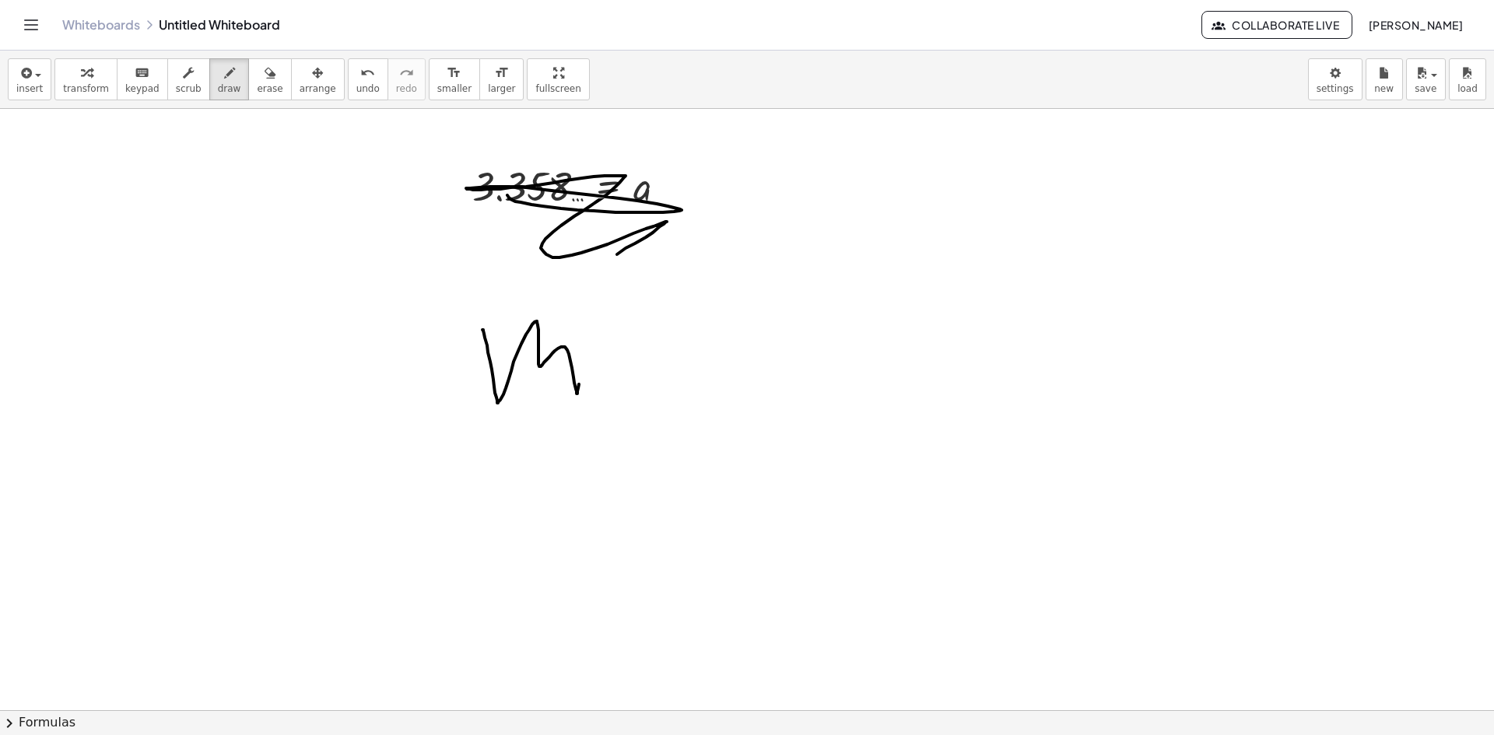
click at [598, 311] on div at bounding box center [747, 710] width 1494 height 1203
drag, startPoint x: 690, startPoint y: 363, endPoint x: 697, endPoint y: 405, distance: 43.4
click at [697, 405] on div at bounding box center [747, 710] width 1494 height 1203
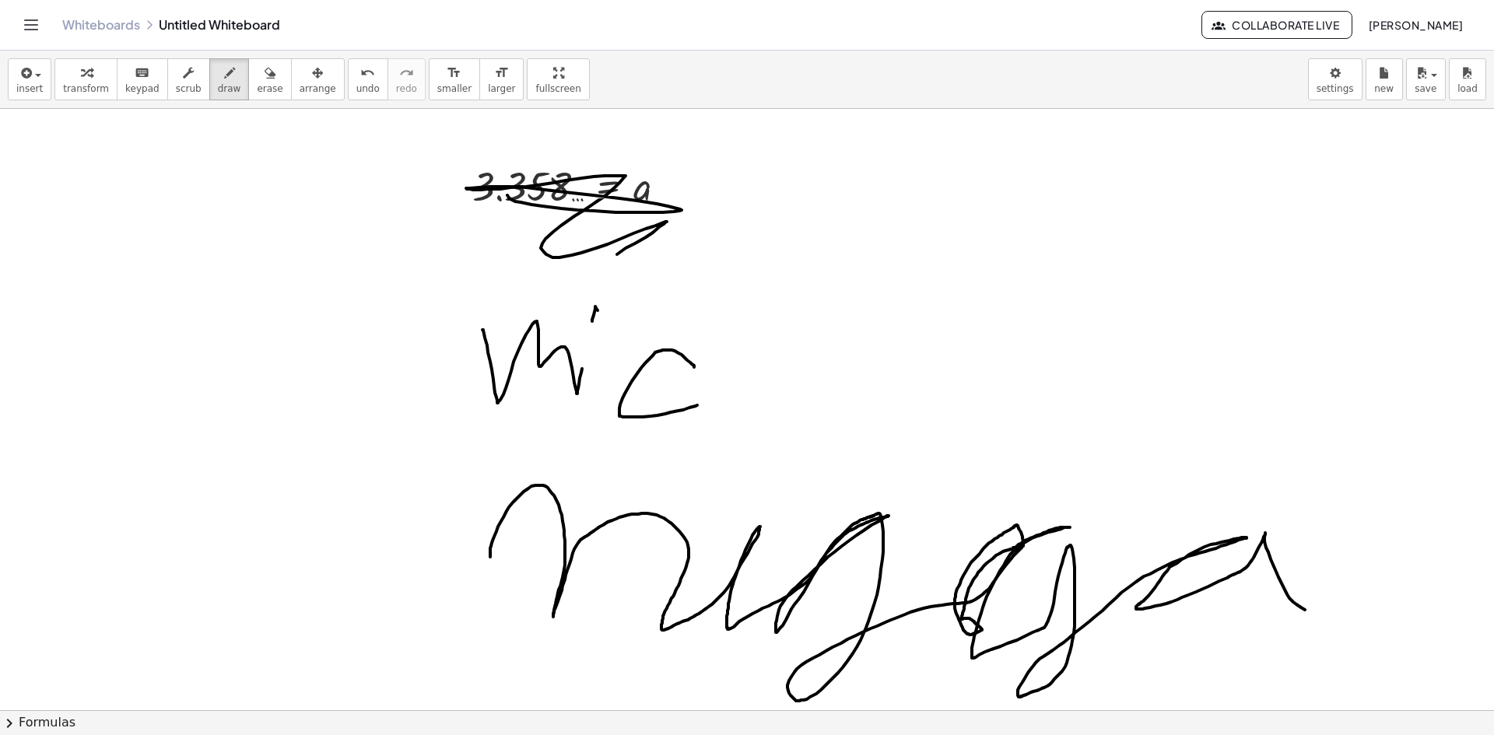
drag, startPoint x: 501, startPoint y: 521, endPoint x: 1445, endPoint y: 580, distance: 945.8
click at [1448, 583] on div at bounding box center [747, 710] width 1494 height 1203
click at [768, 469] on div at bounding box center [747, 710] width 1494 height 1203
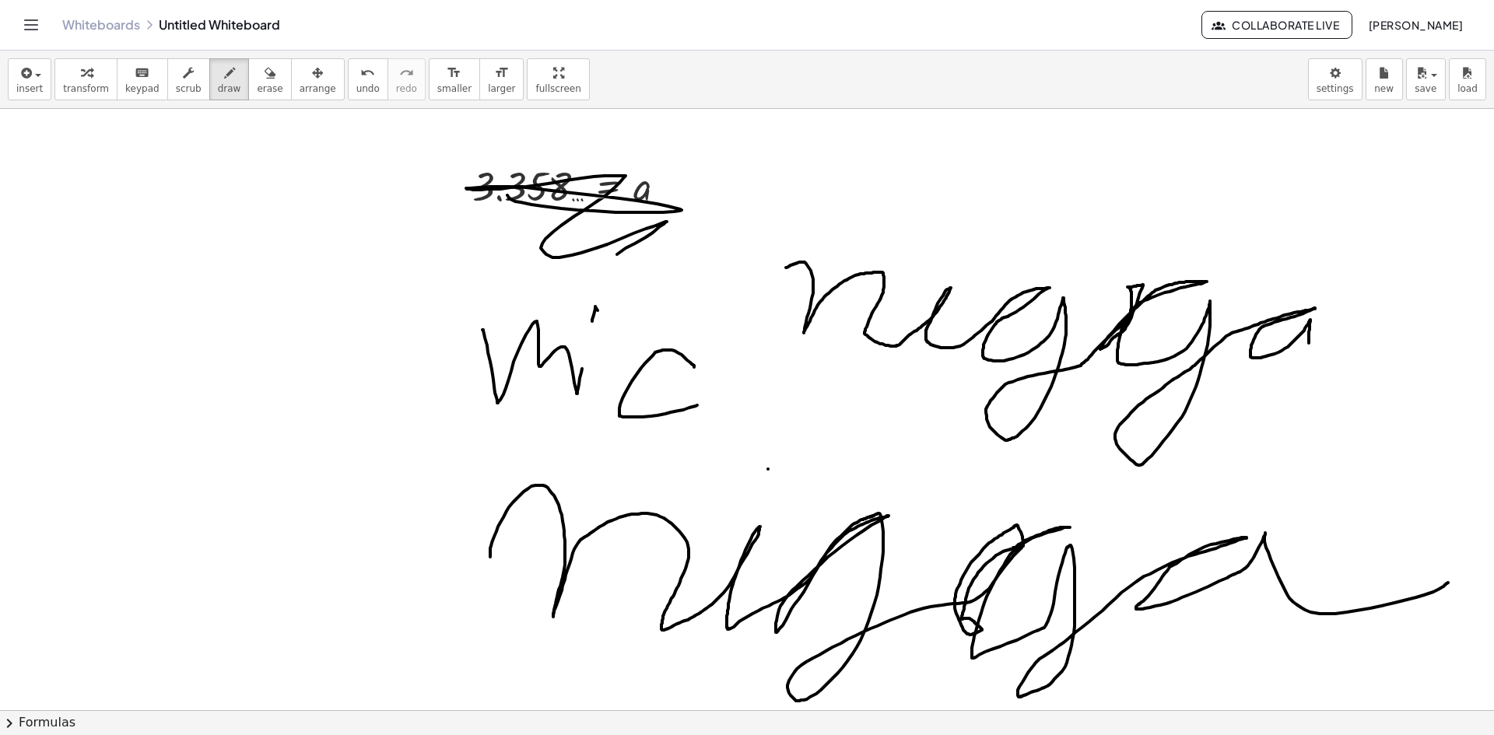
drag, startPoint x: 786, startPoint y: 268, endPoint x: 1353, endPoint y: 349, distance: 573.2
click at [1348, 353] on div at bounding box center [747, 710] width 1494 height 1203
click at [945, 247] on div at bounding box center [747, 710] width 1494 height 1203
click at [257, 70] on div "button" at bounding box center [270, 72] width 26 height 19
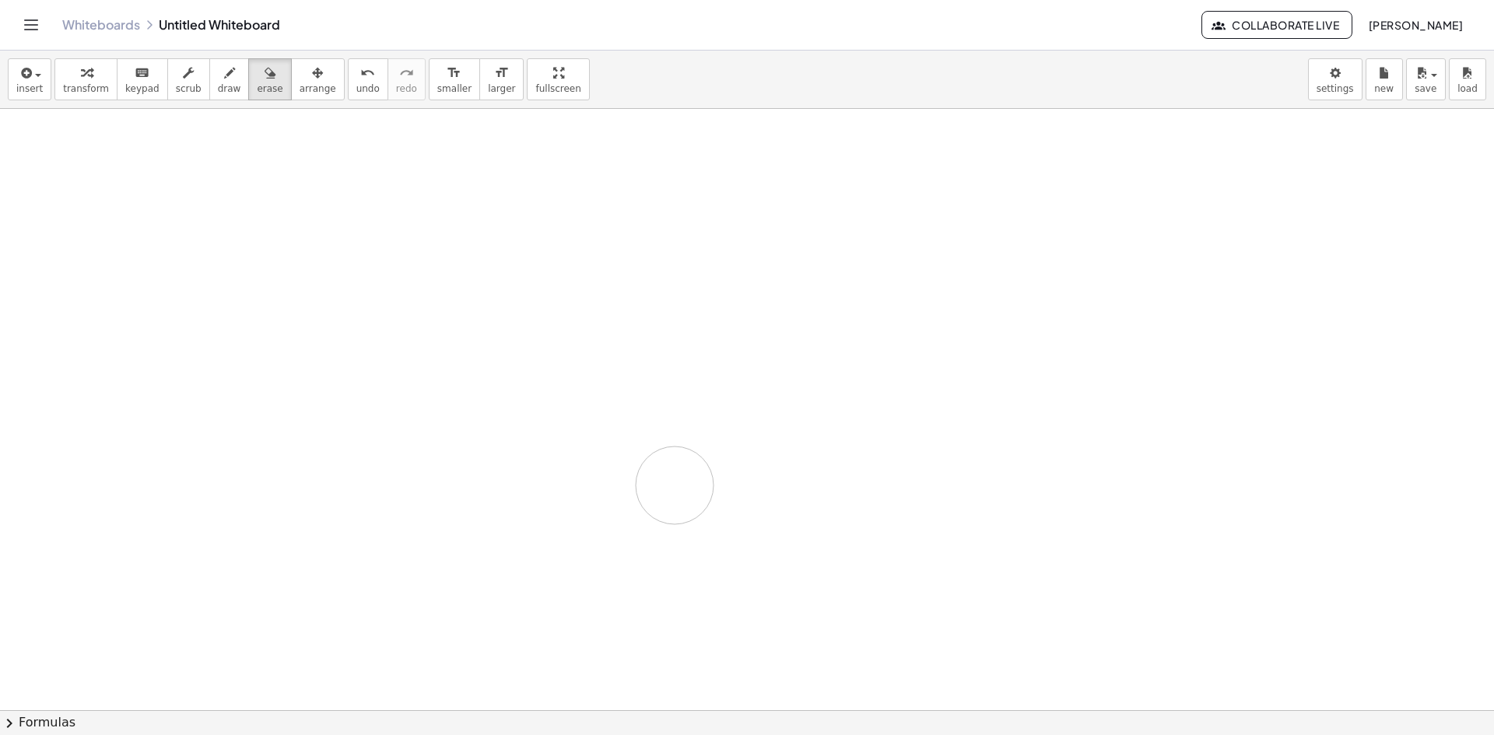
drag, startPoint x: 623, startPoint y: 199, endPoint x: 295, endPoint y: 374, distance: 372.2
click at [601, 510] on div at bounding box center [747, 710] width 1494 height 1203
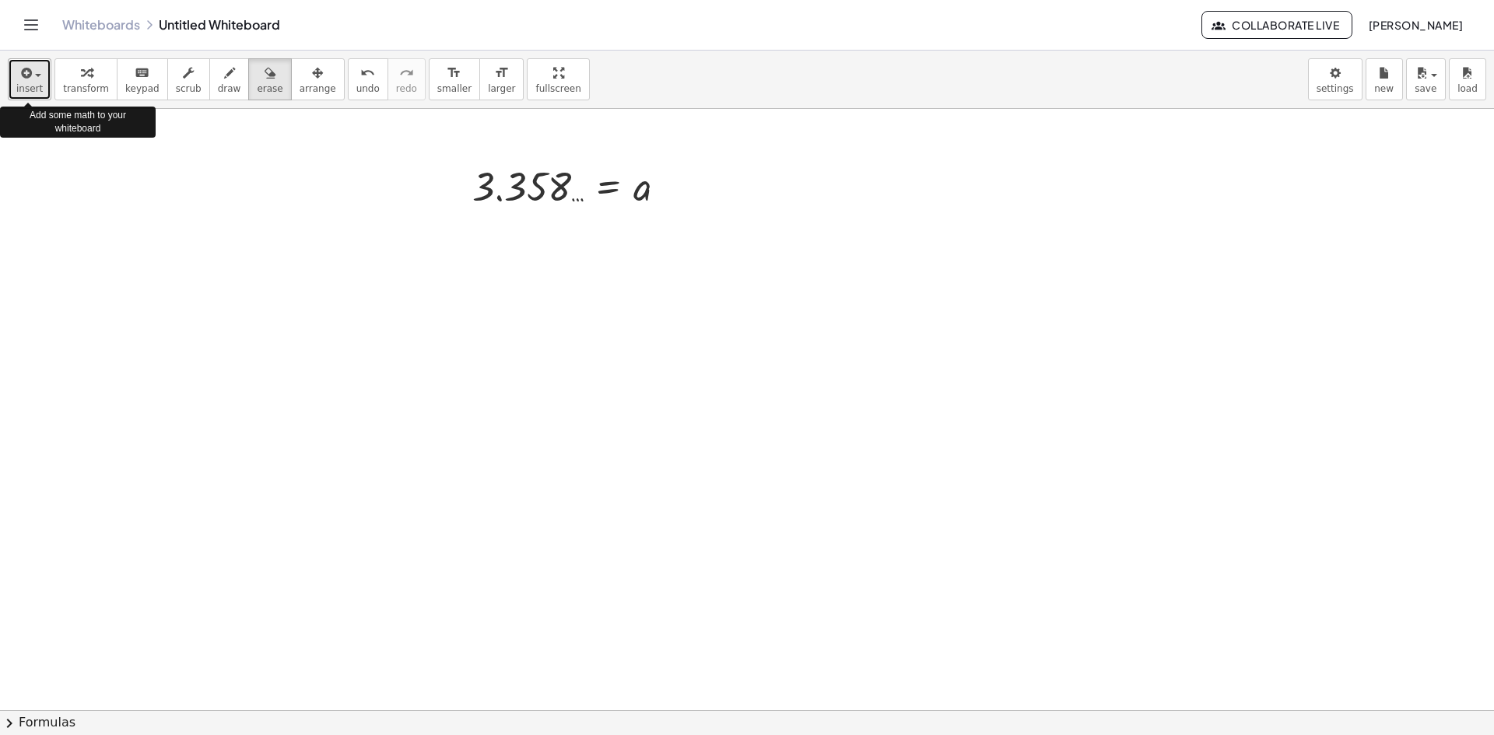
click at [23, 86] on span "insert" at bounding box center [29, 88] width 26 height 11
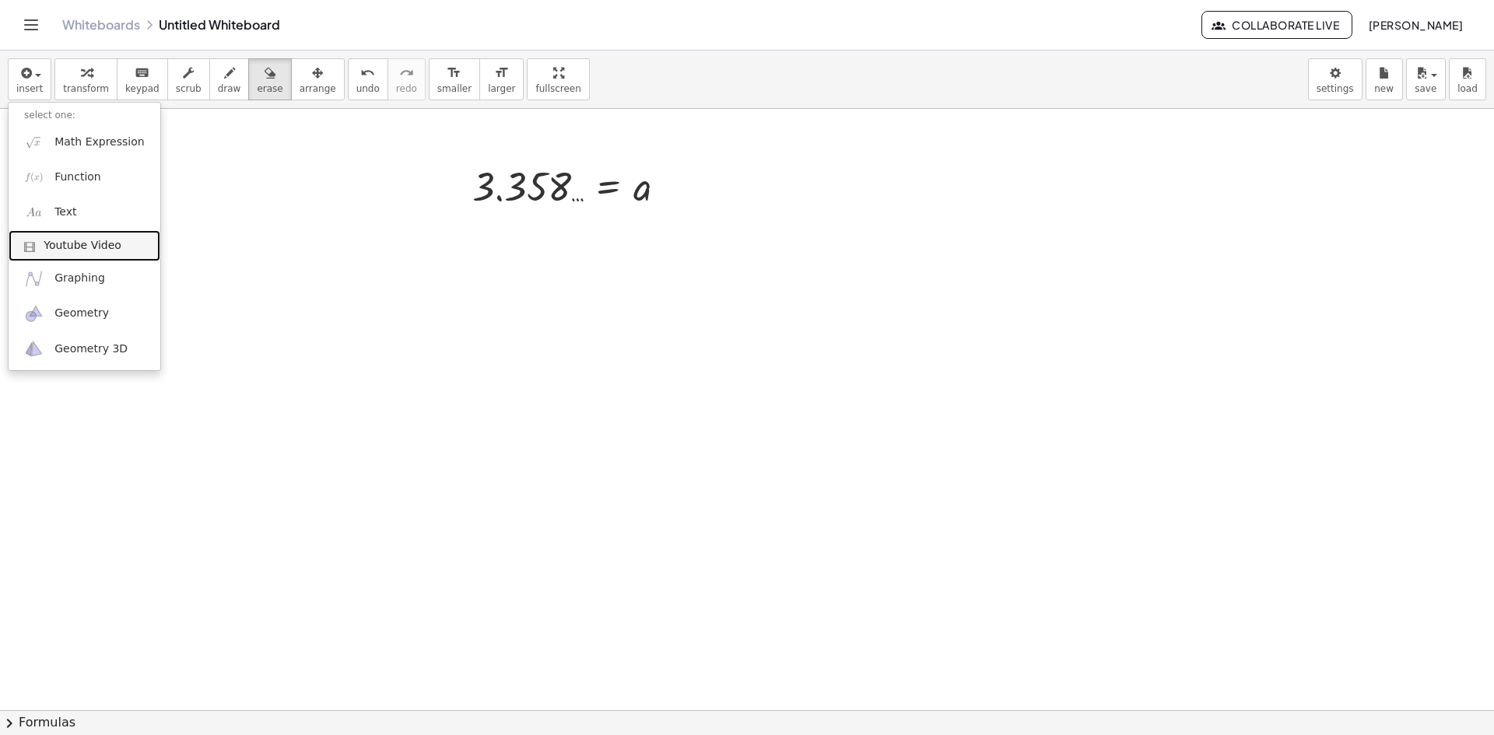
click at [72, 246] on span "Youtube Video" at bounding box center [83, 246] width 78 height 16
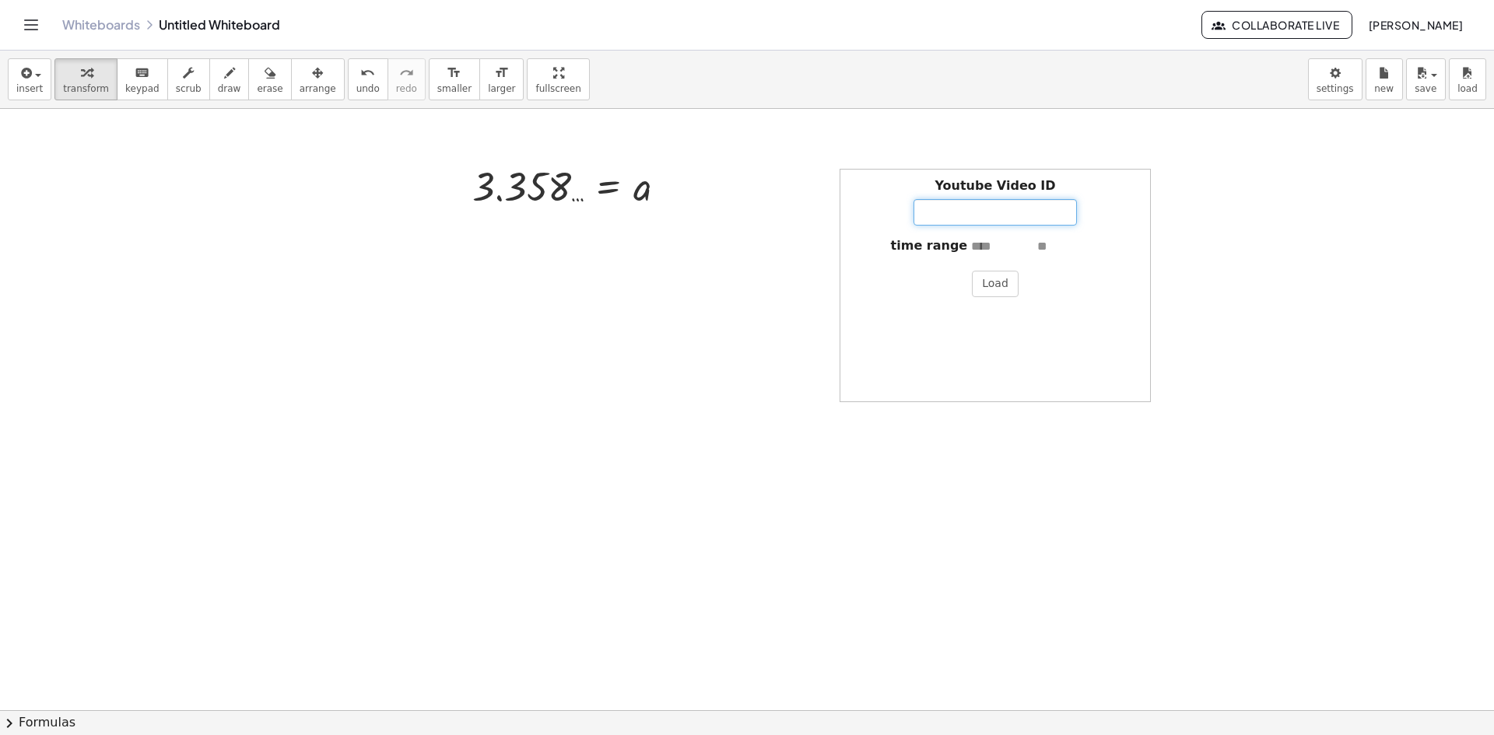
click at [923, 212] on input "Youtube Video ID" at bounding box center [995, 212] width 163 height 26
type input "****"
click at [932, 337] on div "Youtube Video ID **** time range Load" at bounding box center [995, 285] width 311 height 233
drag, startPoint x: 992, startPoint y: 289, endPoint x: 881, endPoint y: 98, distance: 221.4
click at [998, 286] on button "Load" at bounding box center [995, 284] width 47 height 26
